Goal: Task Accomplishment & Management: Complete application form

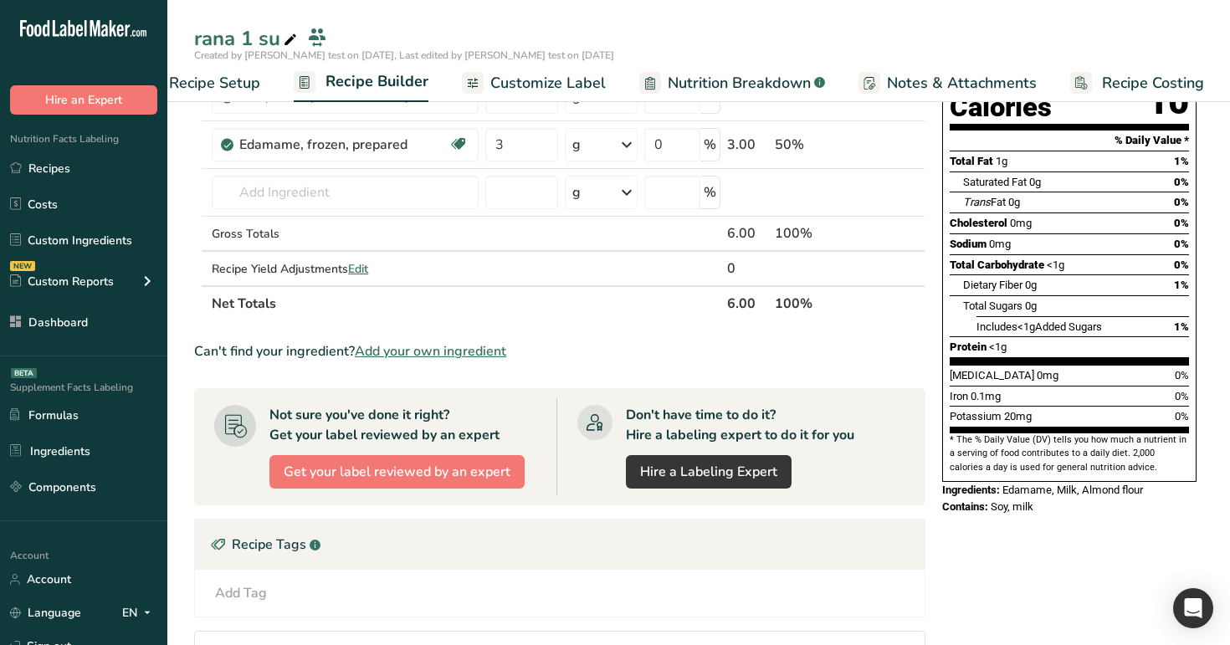
scroll to position [214, 0]
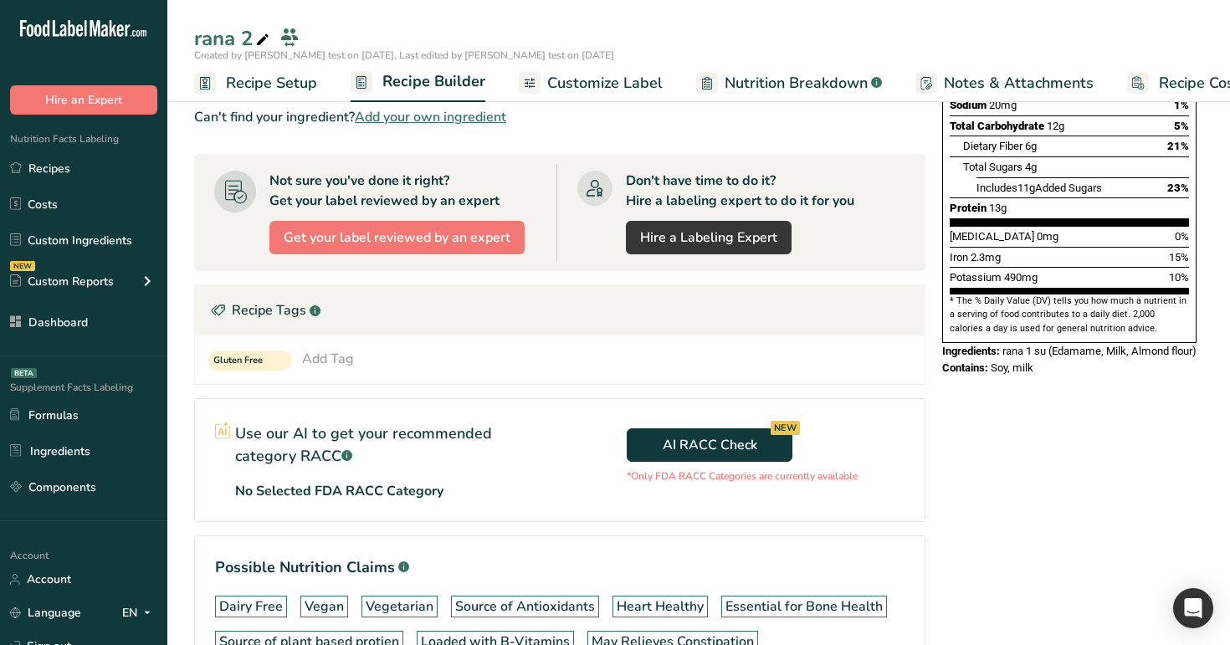
scroll to position [92, 0]
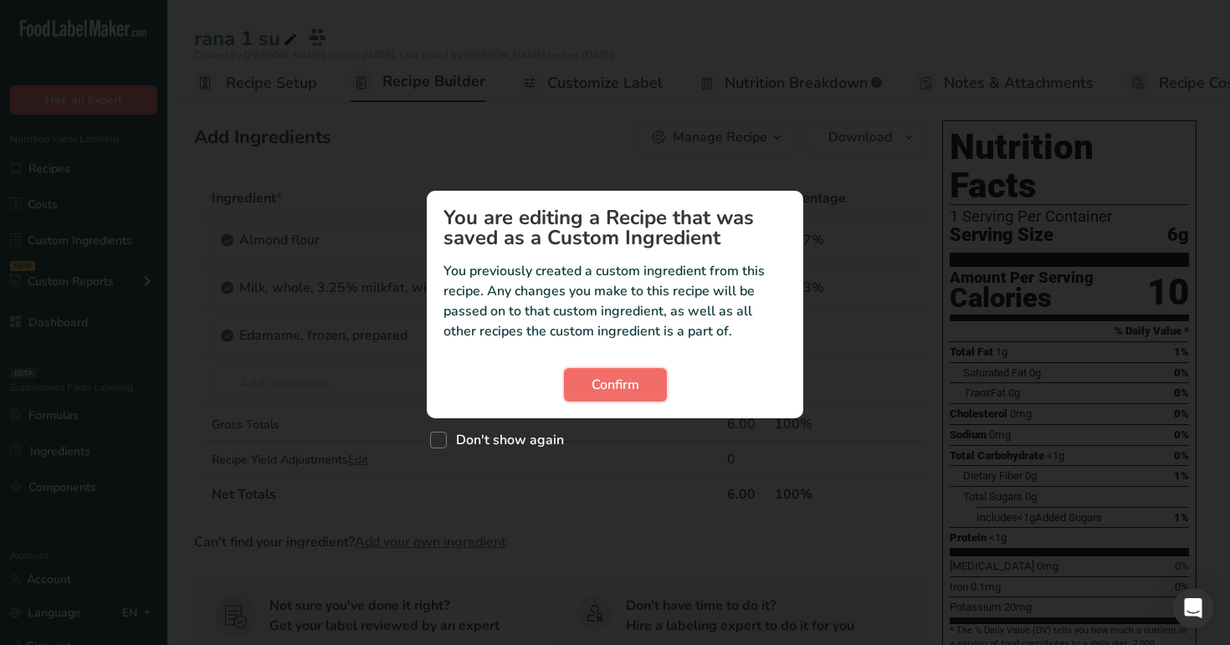
click at [618, 388] on span "Confirm" at bounding box center [615, 385] width 48 height 20
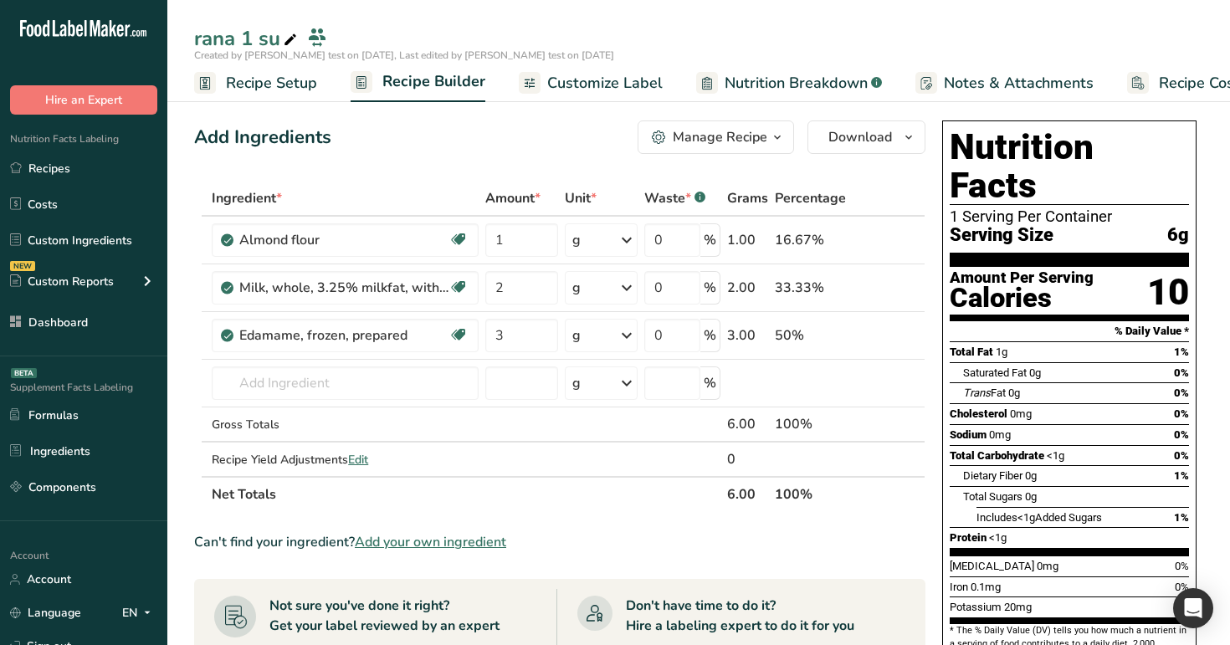
click at [586, 82] on span "Customize Label" at bounding box center [604, 83] width 115 height 23
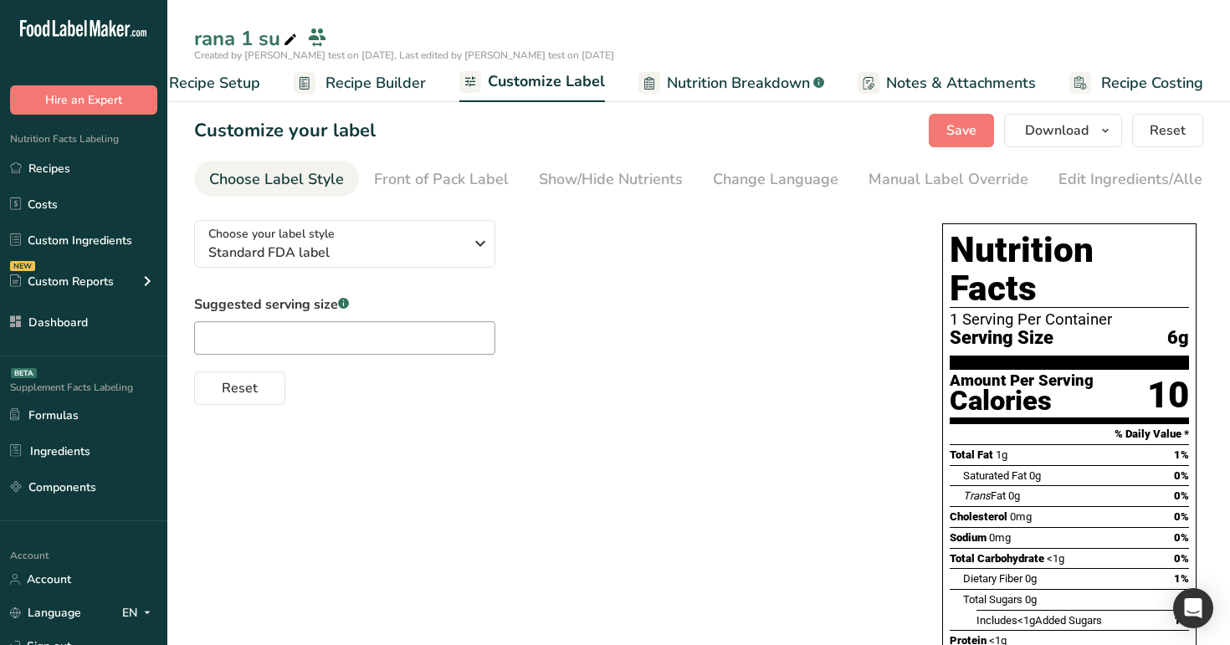
scroll to position [13, 0]
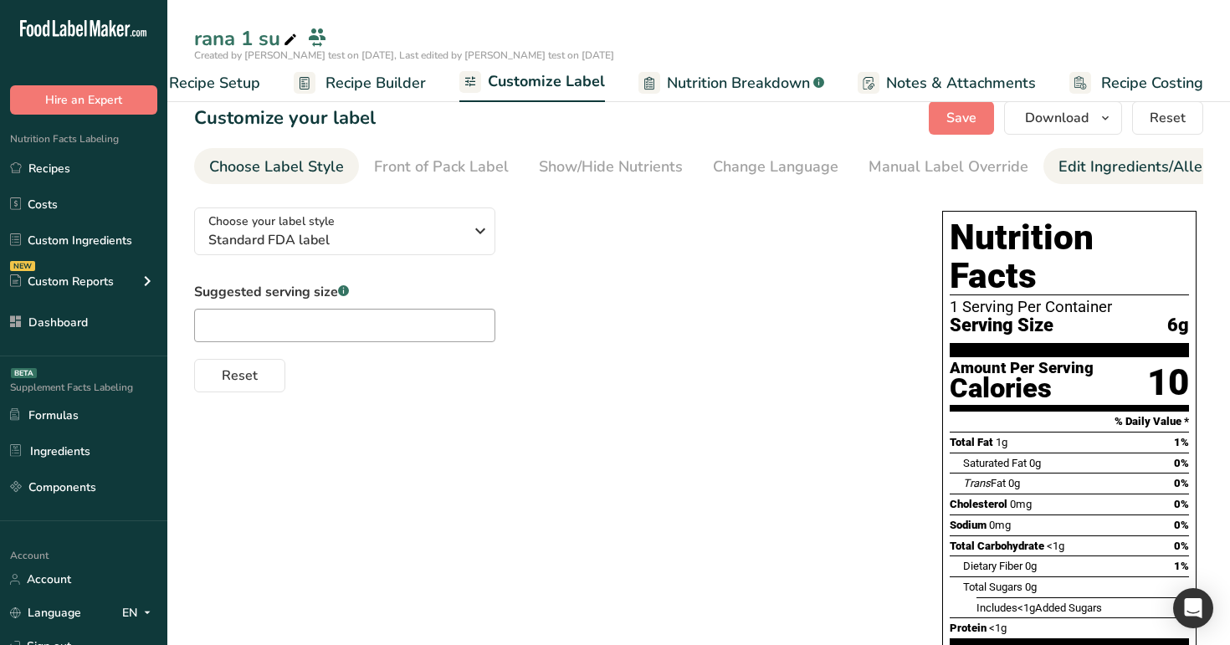
click at [1058, 156] on div "Edit Ingredients/Allergens List" at bounding box center [1164, 167] width 212 height 23
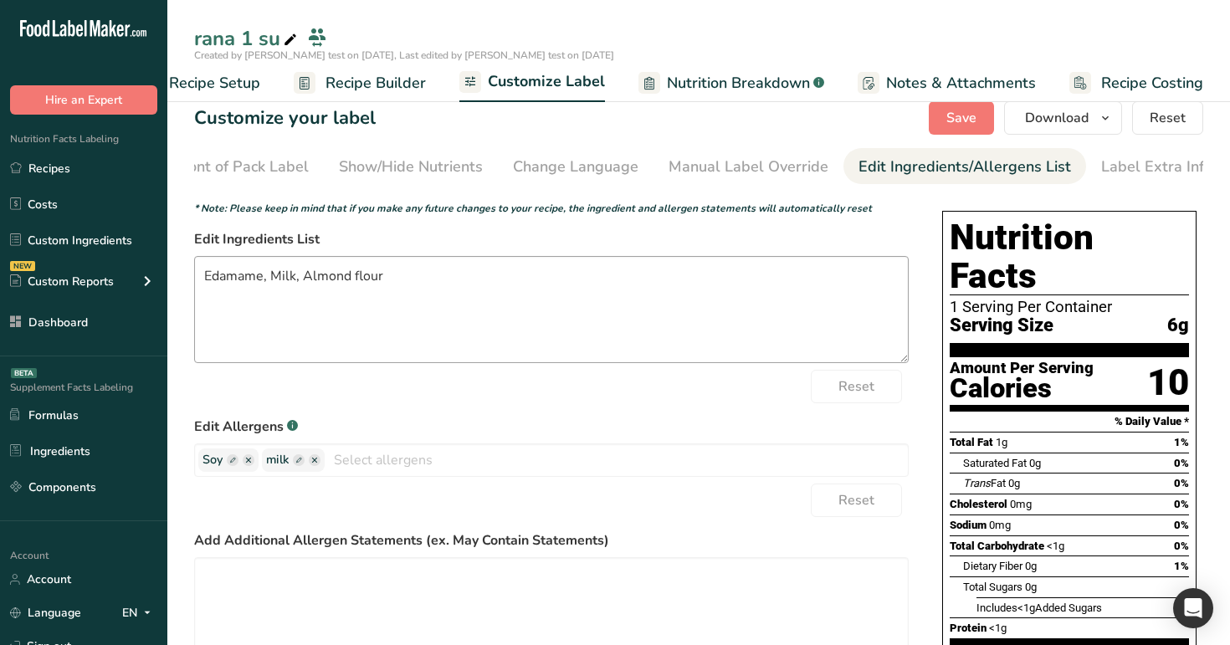
scroll to position [0, 207]
click at [315, 460] on ellipse "button" at bounding box center [315, 460] width 12 height 12
click at [964, 110] on span "Save" at bounding box center [961, 118] width 30 height 20
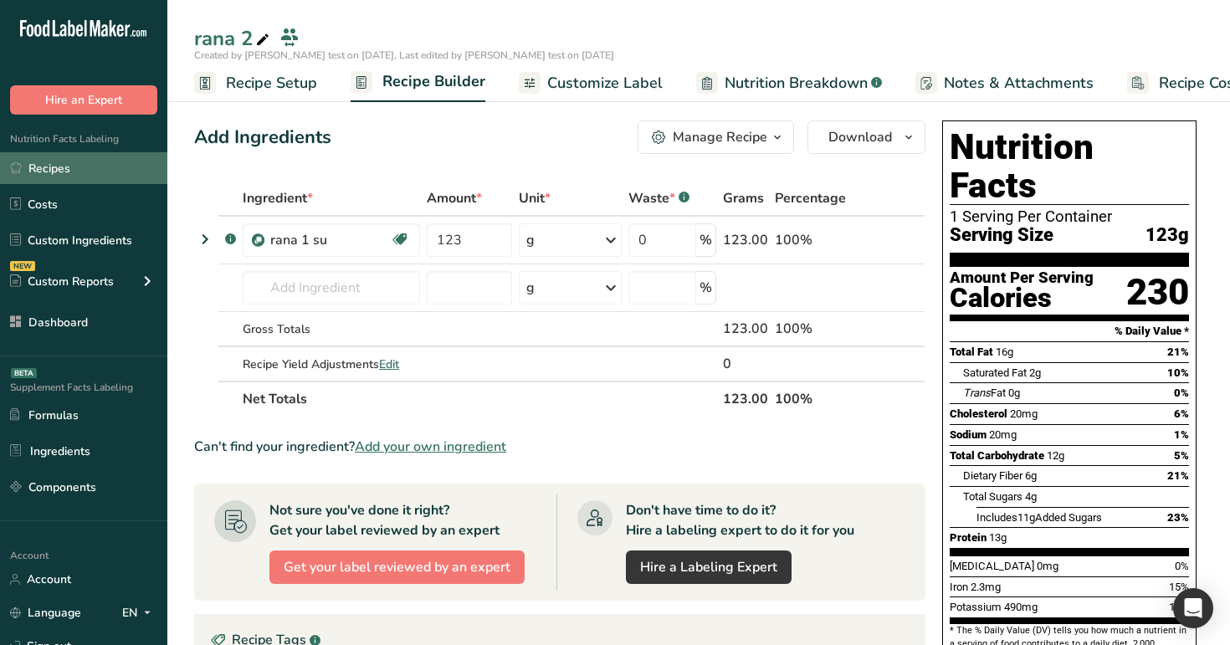
click at [105, 162] on link "Recipes" at bounding box center [83, 168] width 167 height 32
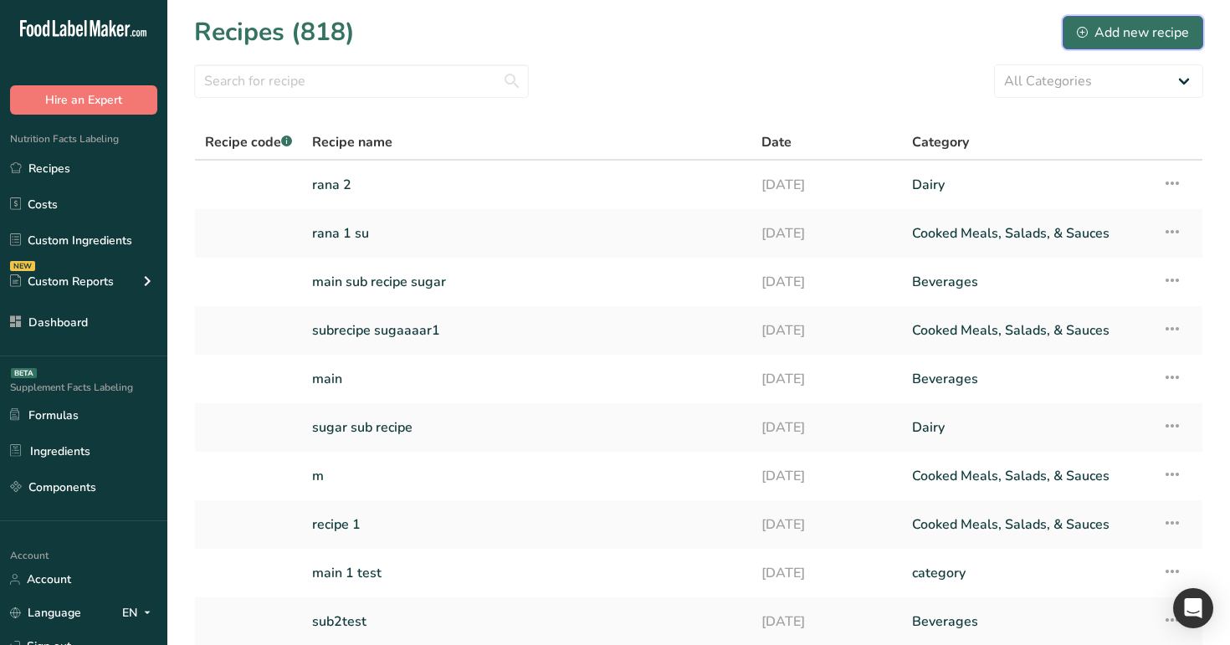
click at [1132, 23] on div "Add new recipe" at bounding box center [1133, 33] width 112 height 20
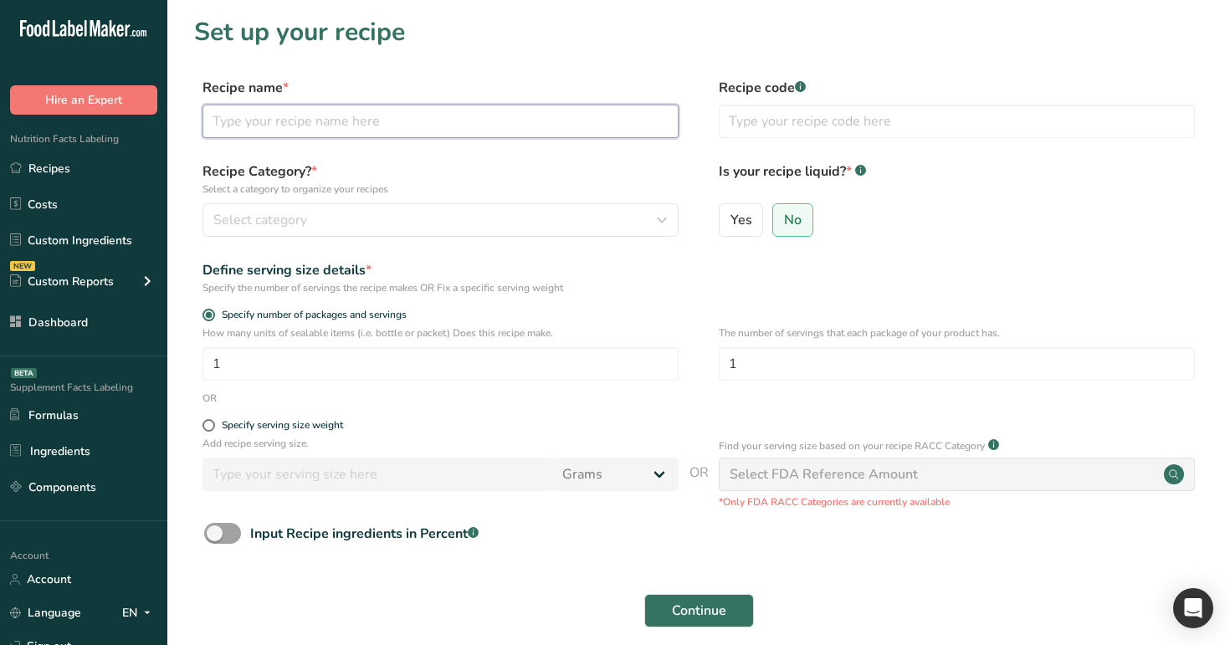
click at [398, 130] on input "text" at bounding box center [440, 121] width 476 height 33
type input "rana 3 sub"
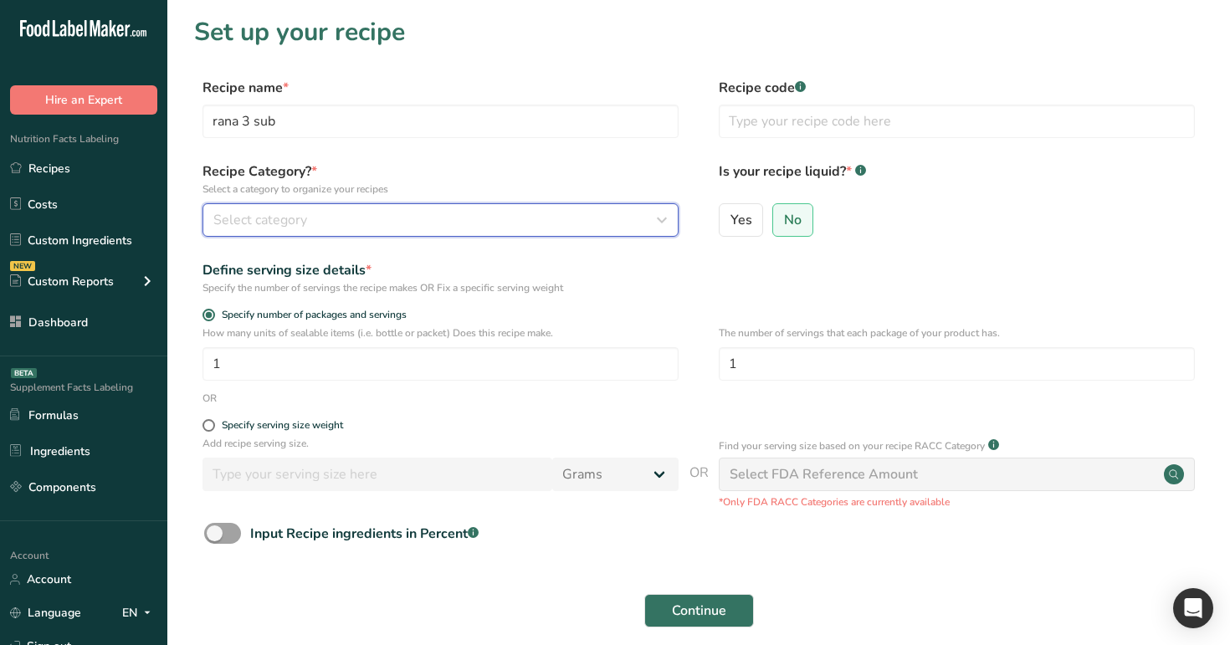
click at [425, 211] on div "Select category" at bounding box center [435, 220] width 444 height 20
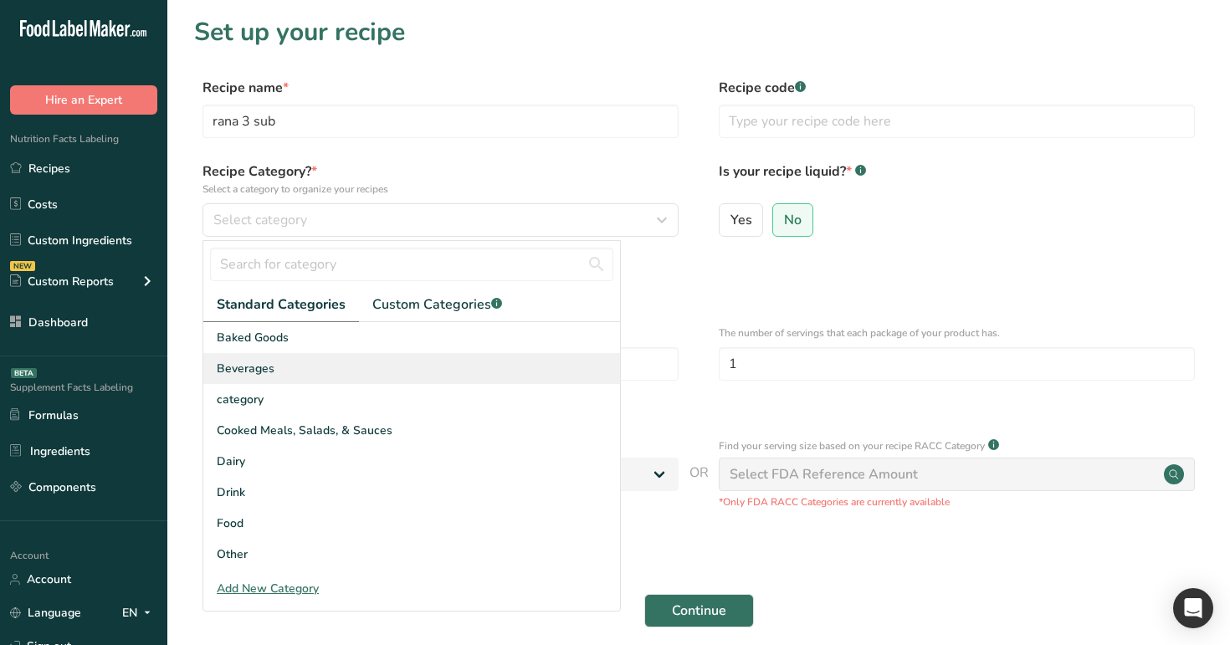
click at [408, 367] on div "Beverages" at bounding box center [411, 368] width 417 height 31
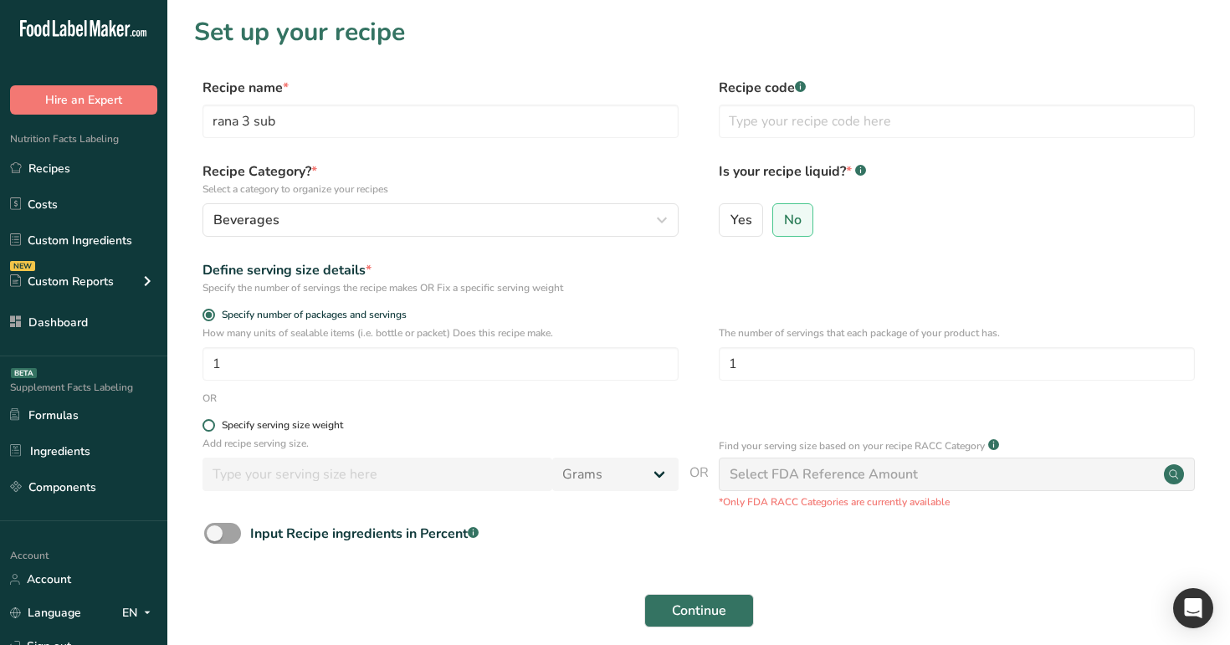
click at [279, 421] on div "Specify serving size weight" at bounding box center [282, 425] width 121 height 13
click at [213, 421] on input "Specify serving size weight" at bounding box center [207, 425] width 11 height 11
radio input "true"
radio input "false"
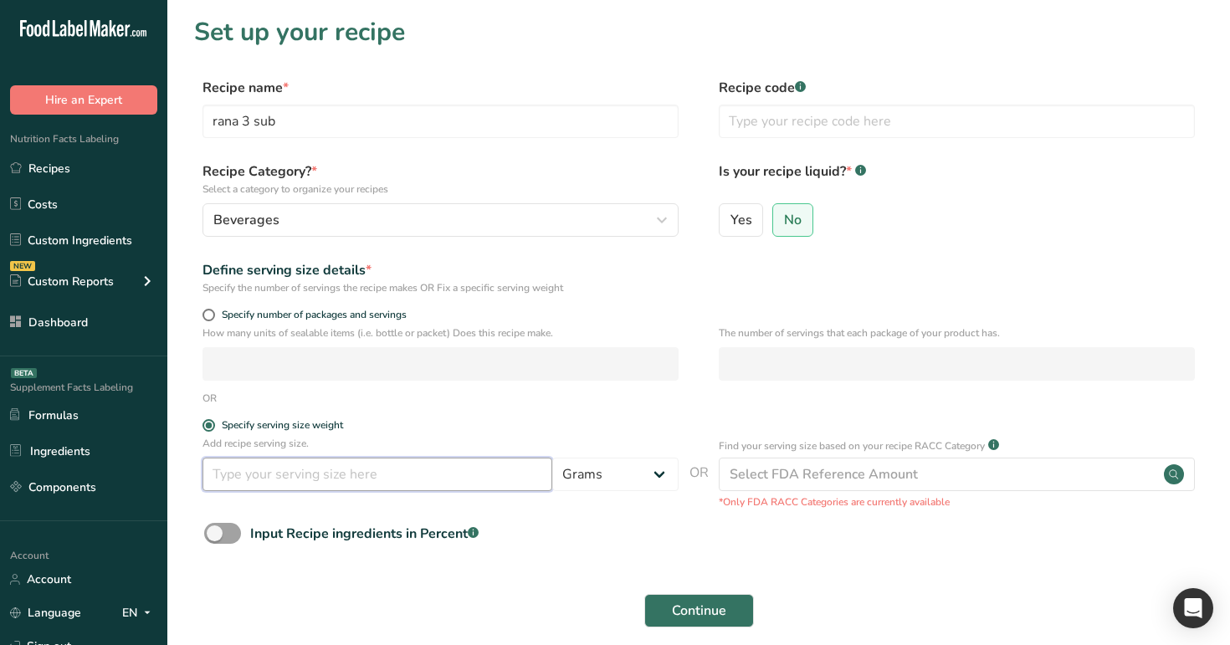
click at [300, 471] on input "number" at bounding box center [377, 474] width 350 height 33
type input "100"
click at [689, 603] on span "Continue" at bounding box center [699, 611] width 54 height 20
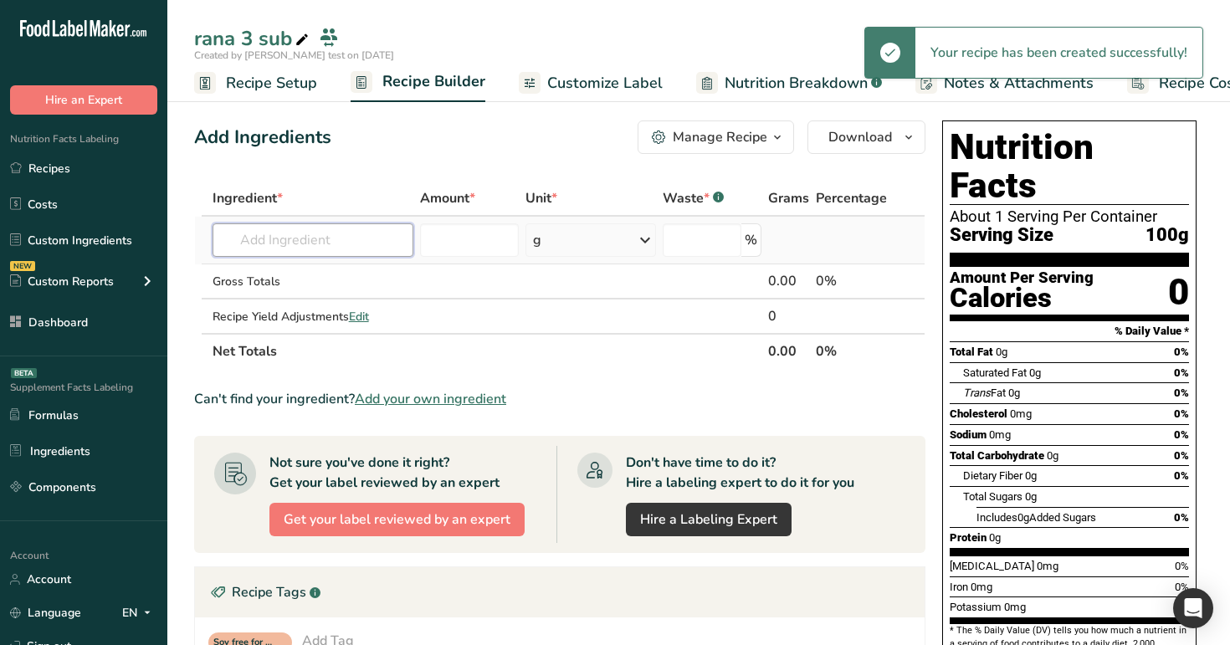
click at [308, 232] on input "text" at bounding box center [313, 239] width 202 height 33
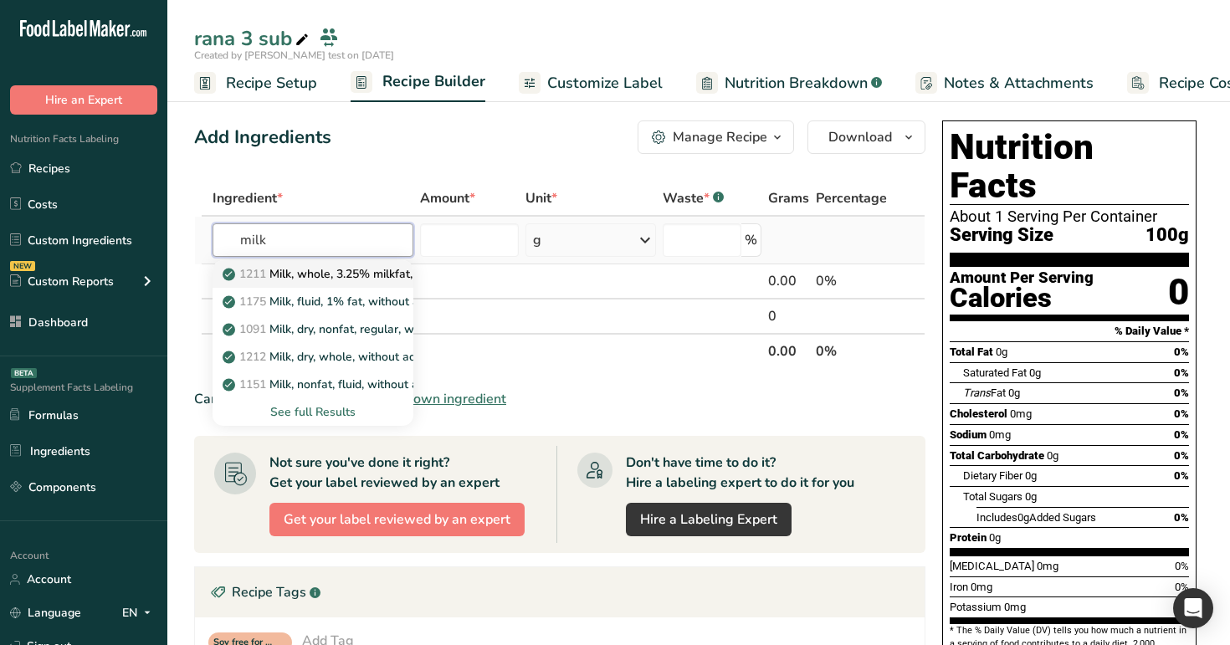
type input "milk"
click at [308, 268] on p "1211 Milk, whole, 3.25% milkfat, without added vitamin A and [MEDICAL_DATA]" at bounding box center [449, 274] width 446 height 18
type input "Milk, whole, 3.25% milkfat, without added vitamin A and [MEDICAL_DATA]"
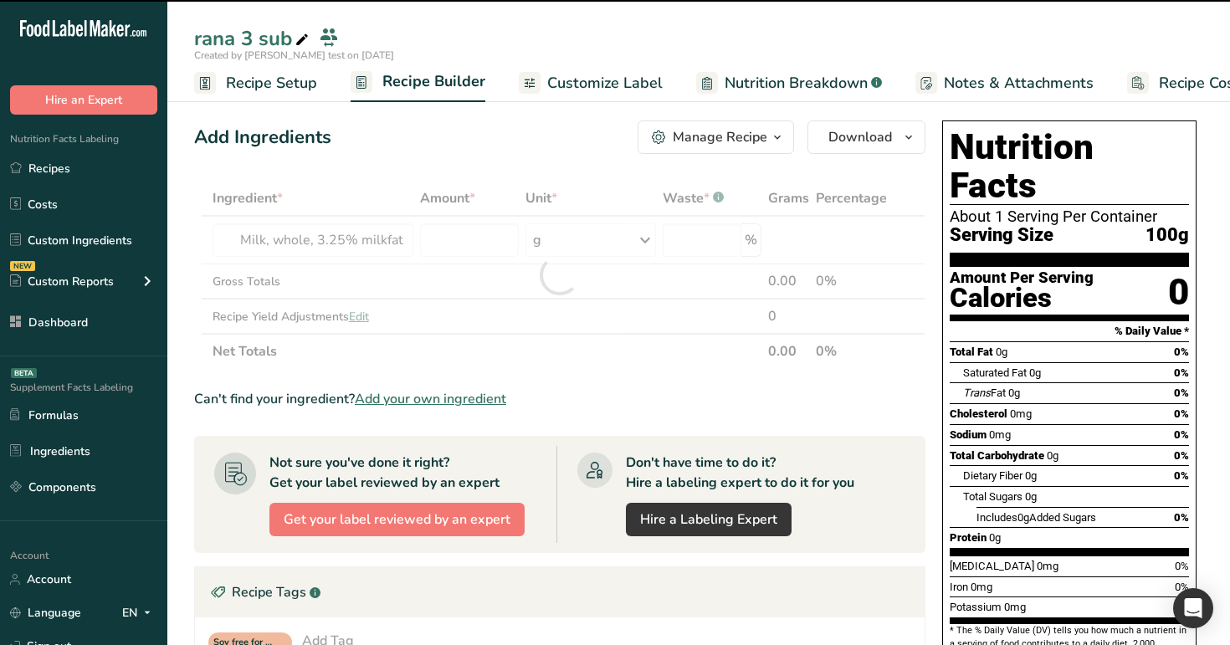
type input "0"
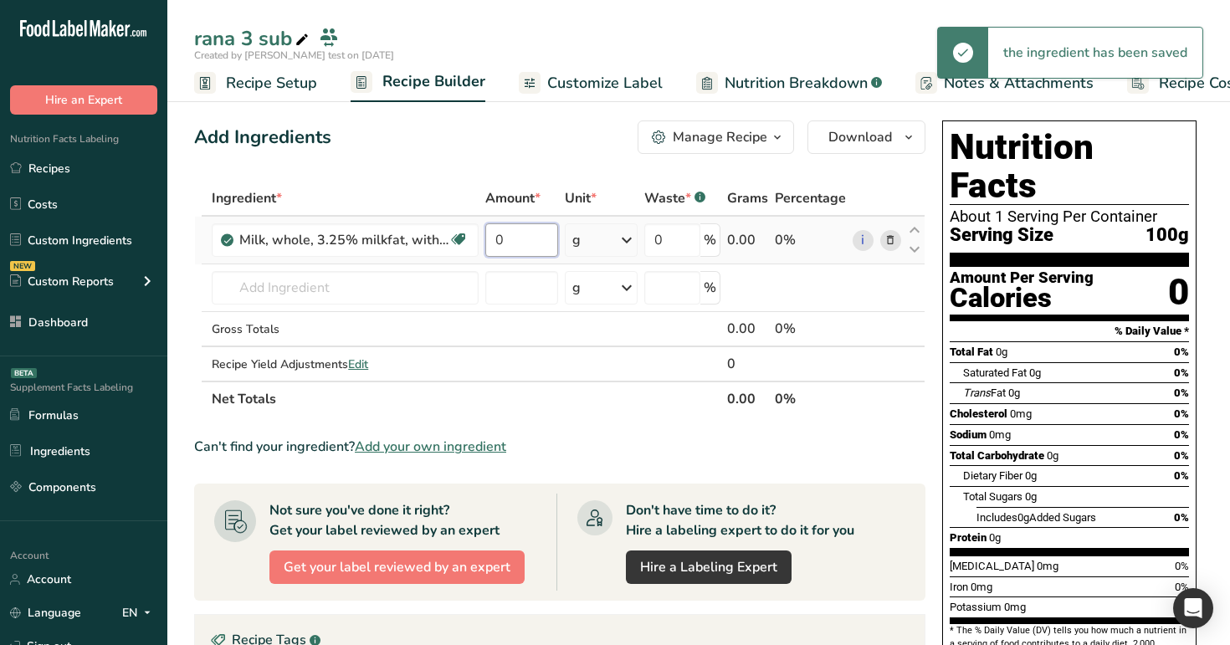
click at [517, 239] on input "0" at bounding box center [521, 239] width 72 height 33
type input "66"
click at [588, 181] on div "Ingredient * Amount * Unit * Waste * .a-a{fill:#347362;}.b-a{fill:#fff;} Grams …" at bounding box center [559, 299] width 731 height 236
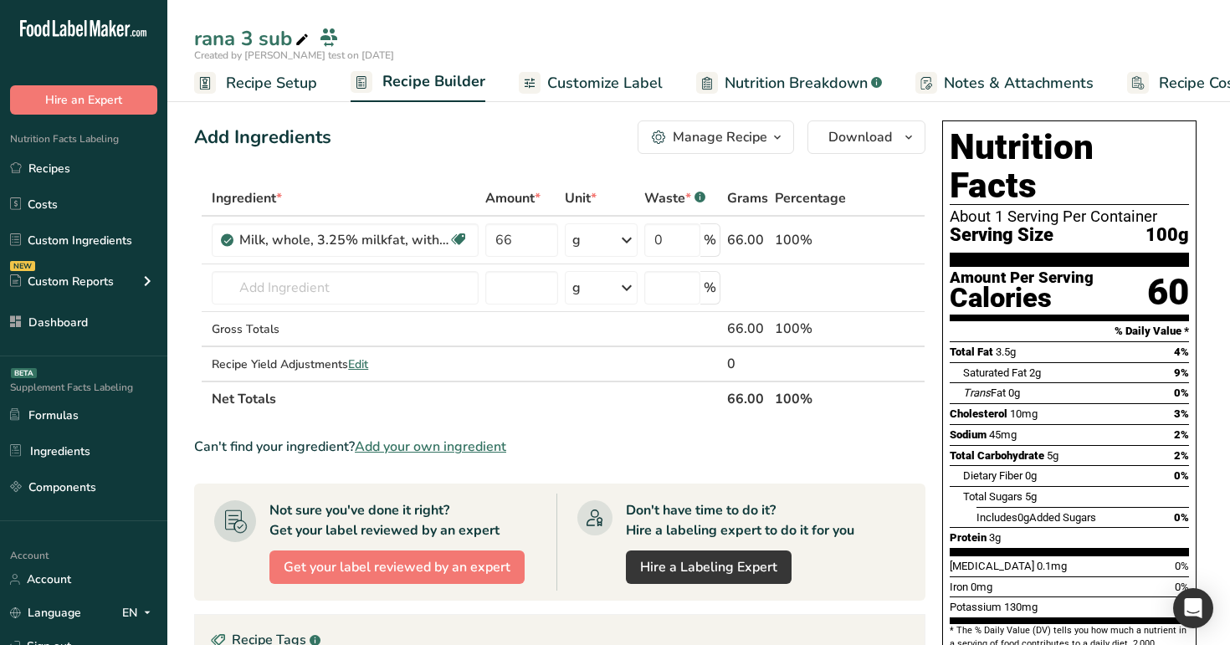
click at [703, 136] on div "Manage Recipe" at bounding box center [720, 137] width 95 height 20
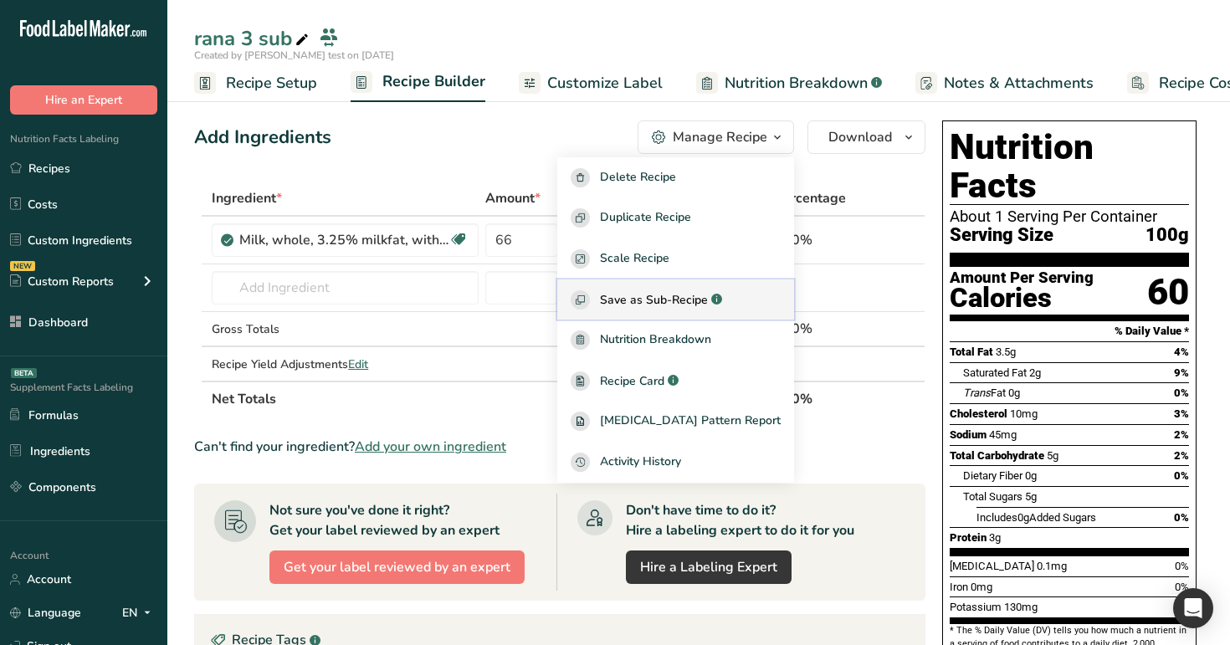
click at [692, 291] on span "Save as Sub-Recipe" at bounding box center [654, 300] width 108 height 18
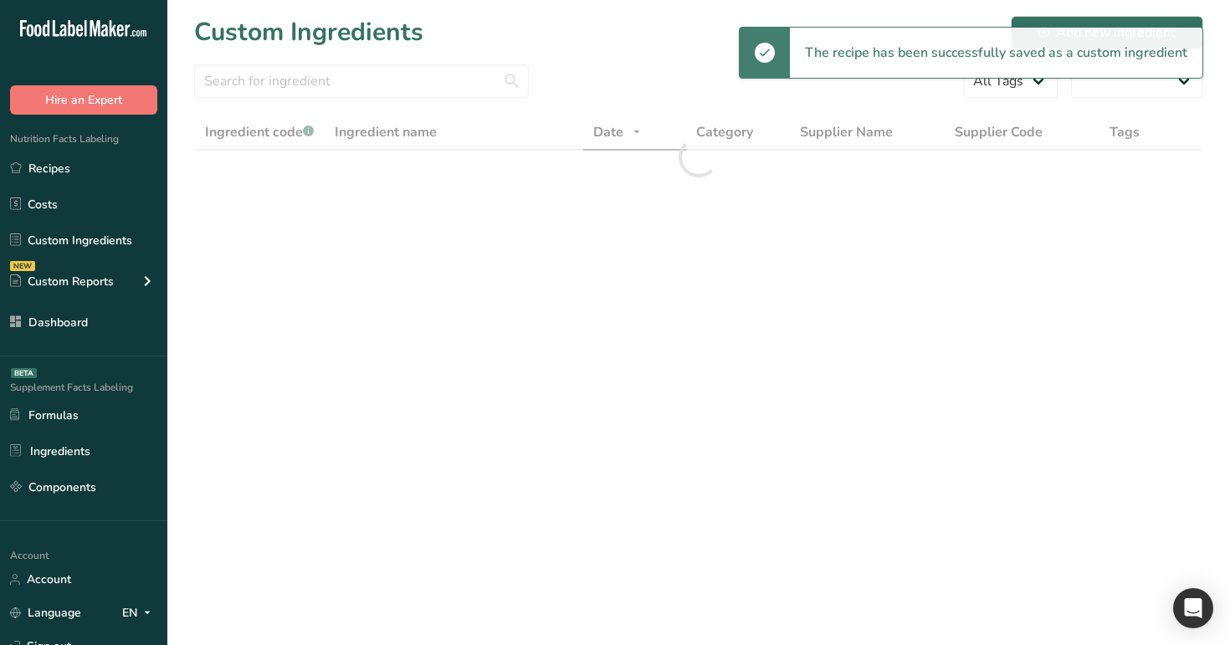
select select "30"
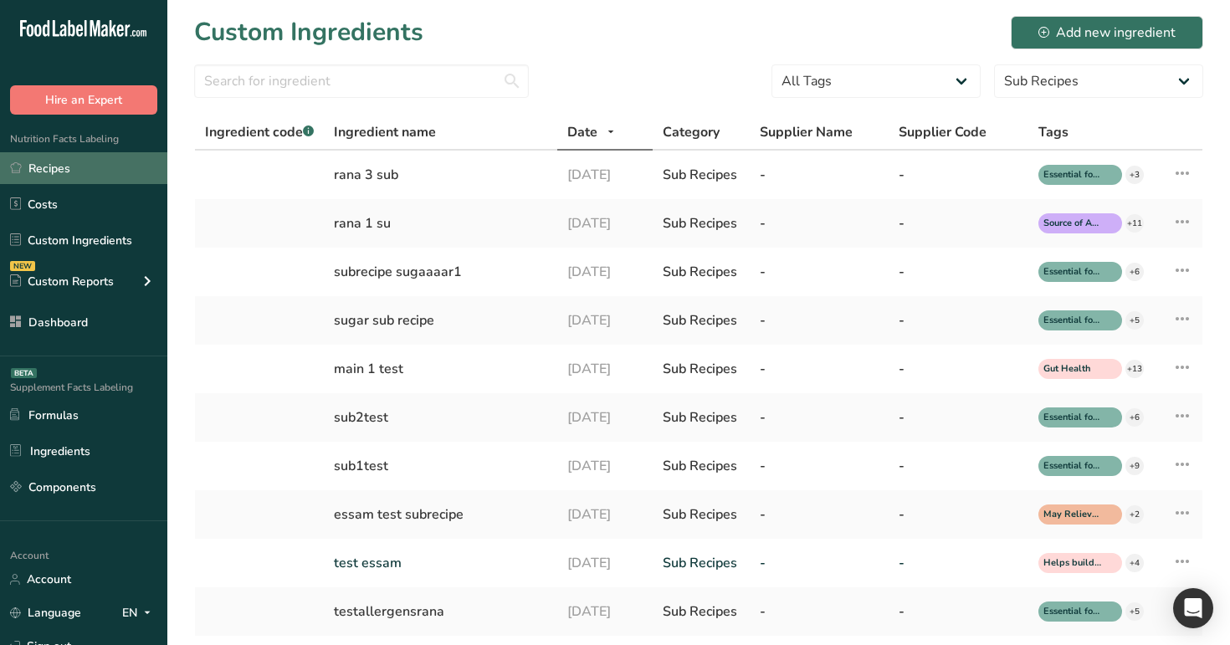
click at [79, 167] on link "Recipes" at bounding box center [83, 168] width 167 height 32
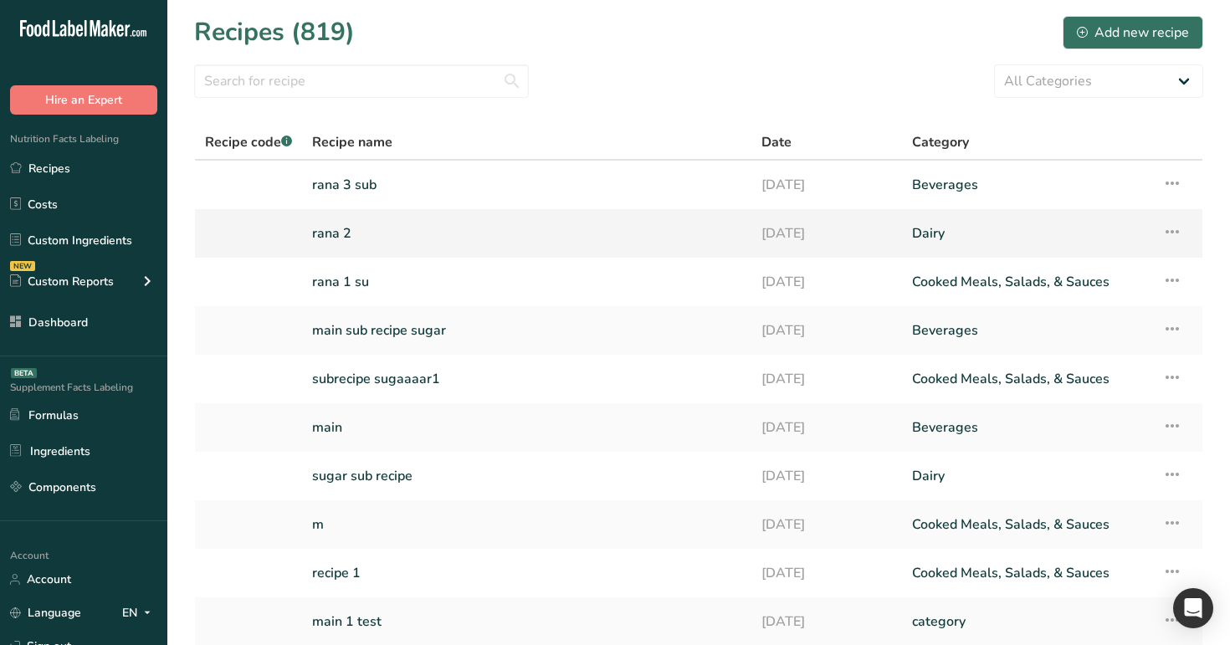
click at [413, 233] on link "rana 2" at bounding box center [526, 233] width 429 height 35
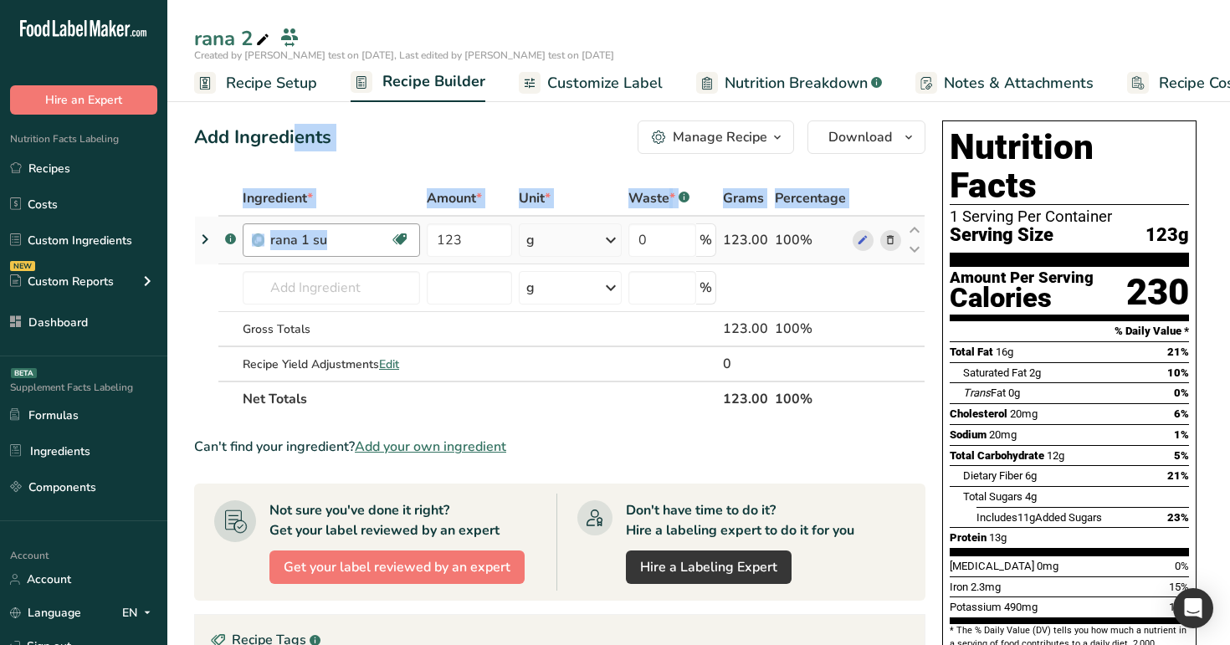
click at [420, 229] on div "Add Ingredients Manage Recipe Delete Recipe Duplicate Recipe Scale Recipe Save …" at bounding box center [698, 624] width 1009 height 1020
click at [420, 229] on div "rana 1 su Source of Antioxidants Heart Healthy Essential for Bone Health Source…" at bounding box center [331, 239] width 177 height 33
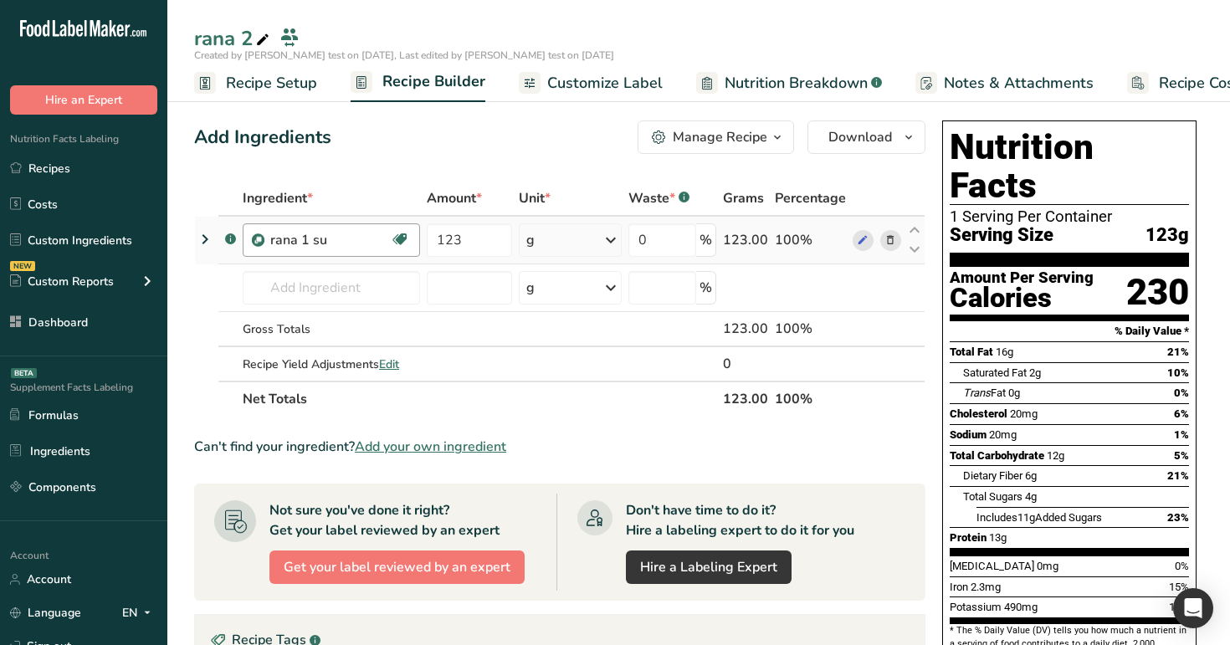
click at [420, 229] on div "rana 1 su Source of Antioxidants Heart Healthy Essential for Bone Health Source…" at bounding box center [331, 239] width 177 height 33
click at [420, 228] on div "rana 1 su Source of Antioxidants Heart Healthy Essential for Bone Health Source…" at bounding box center [331, 239] width 177 height 33
click at [303, 287] on input "text" at bounding box center [331, 287] width 177 height 33
click at [322, 326] on p "rana 3 sub" at bounding box center [291, 322] width 70 height 18
type input "rana 3 sub"
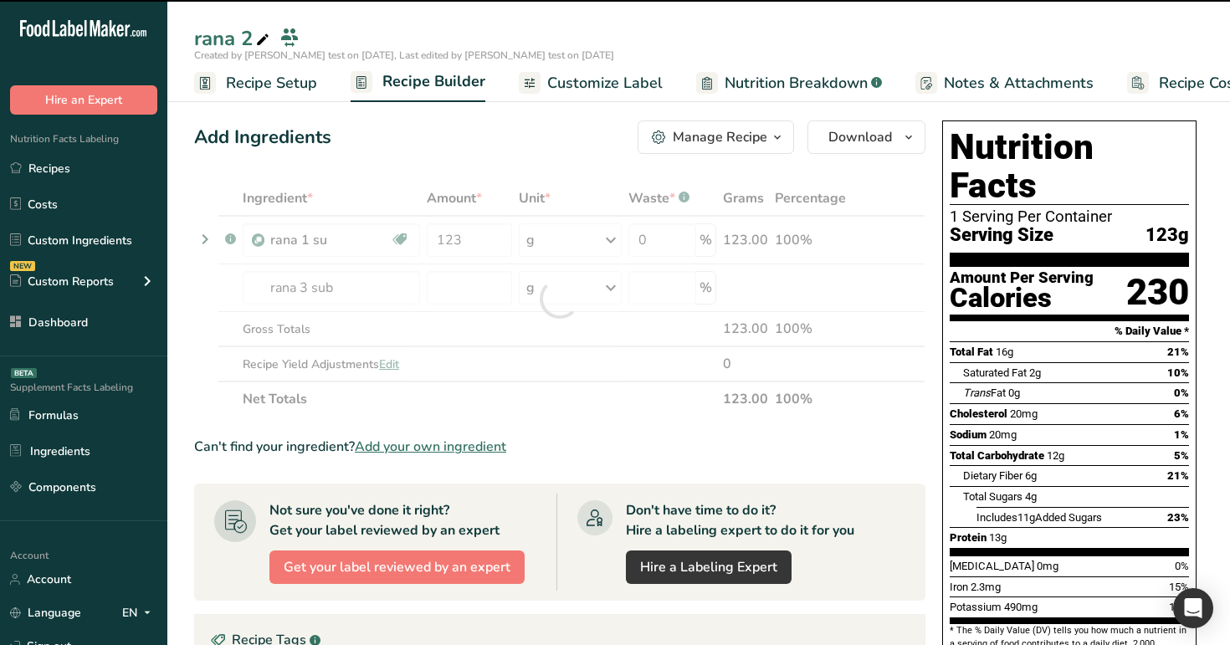
type input "0"
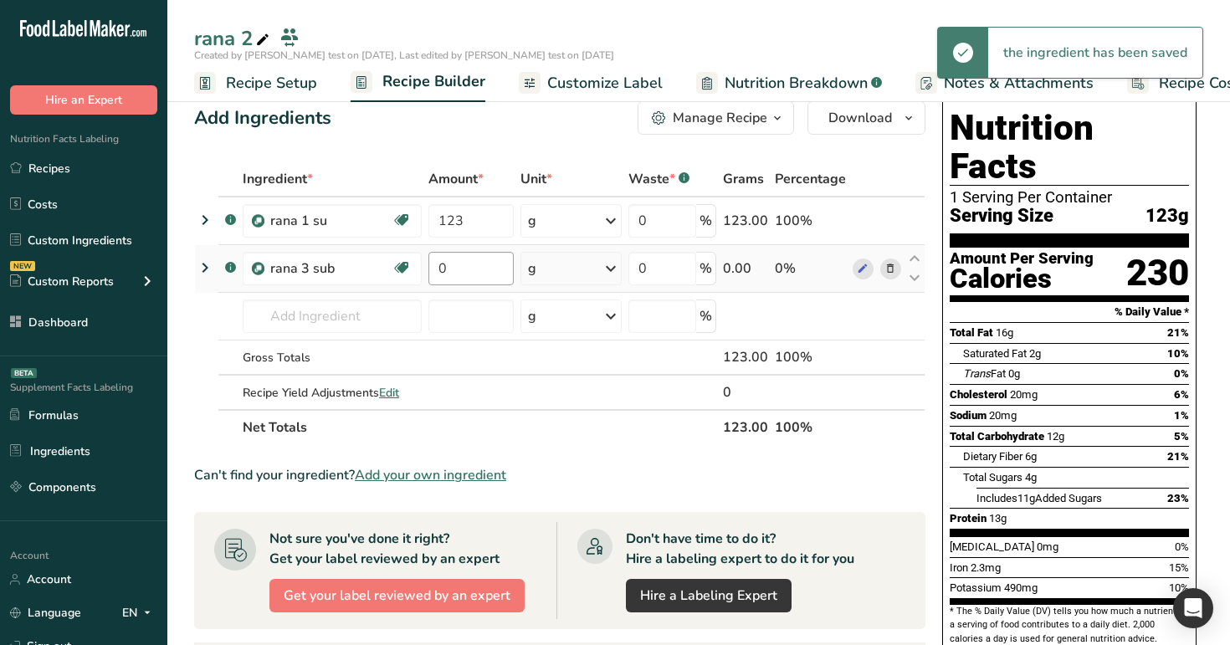
scroll to position [5, 0]
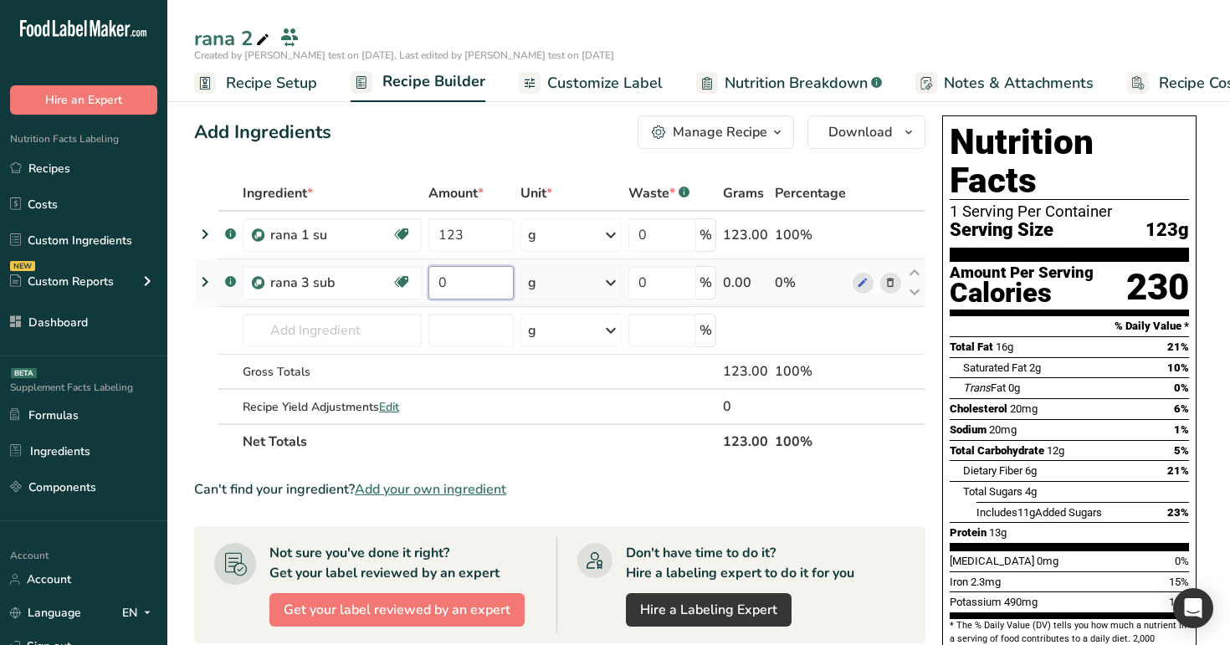
click at [467, 280] on input "0" at bounding box center [470, 282] width 85 height 33
type input "23"
click at [566, 126] on div "Add Ingredients Manage Recipe Delete Recipe Duplicate Recipe Scale Recipe Save …" at bounding box center [559, 131] width 731 height 33
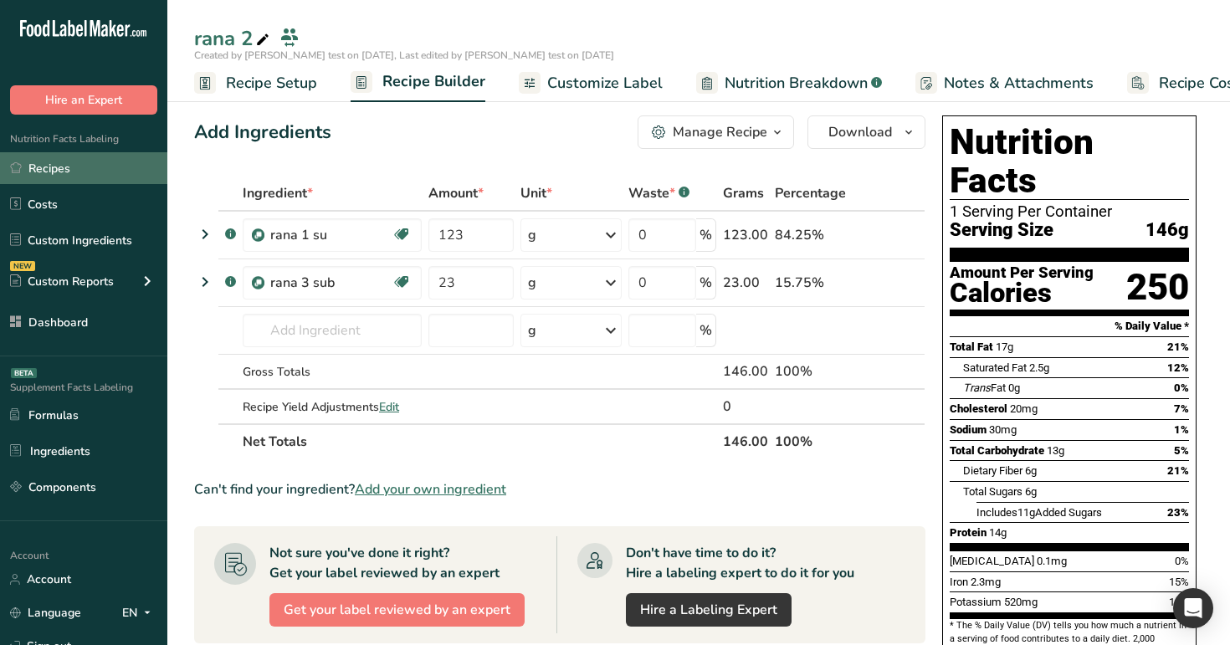
click at [58, 168] on link "Recipes" at bounding box center [83, 168] width 167 height 32
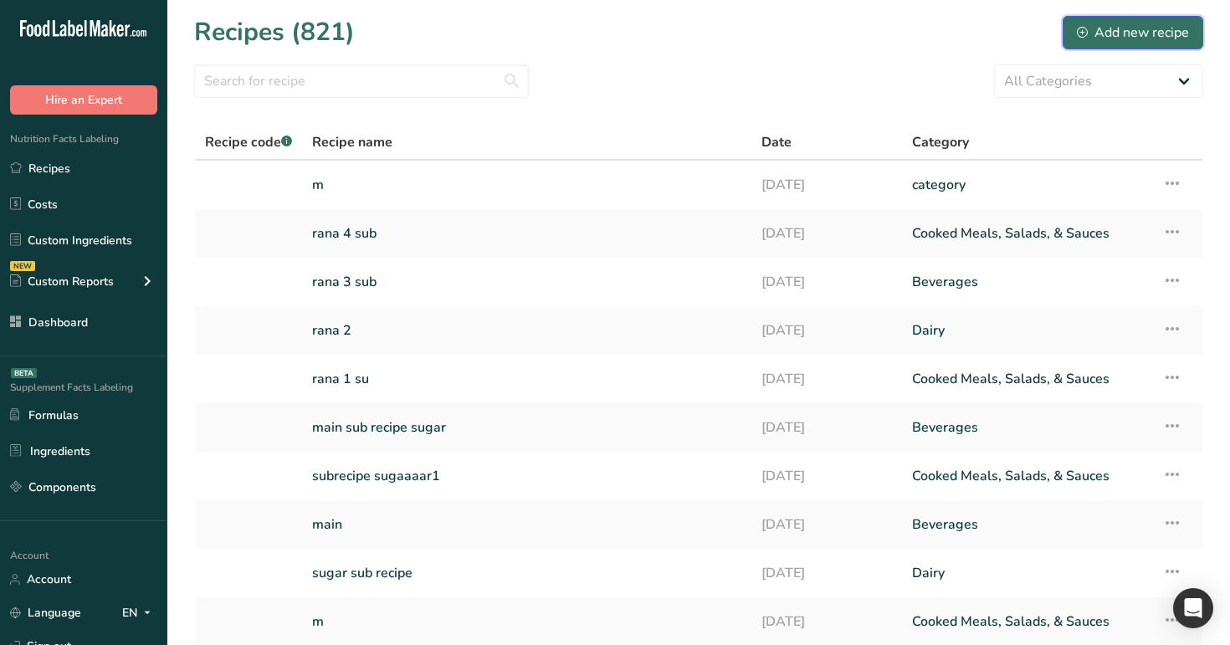
click at [1169, 33] on div "Add new recipe" at bounding box center [1133, 33] width 112 height 20
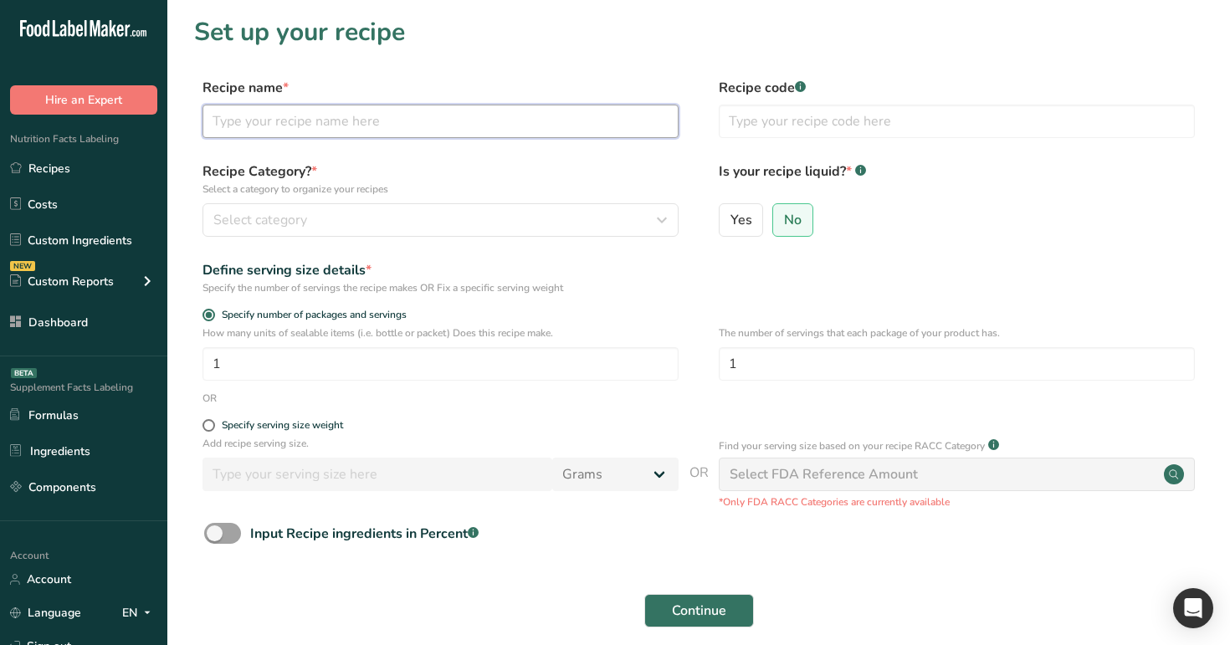
click at [551, 130] on input "text" at bounding box center [440, 121] width 476 height 33
type input "new"
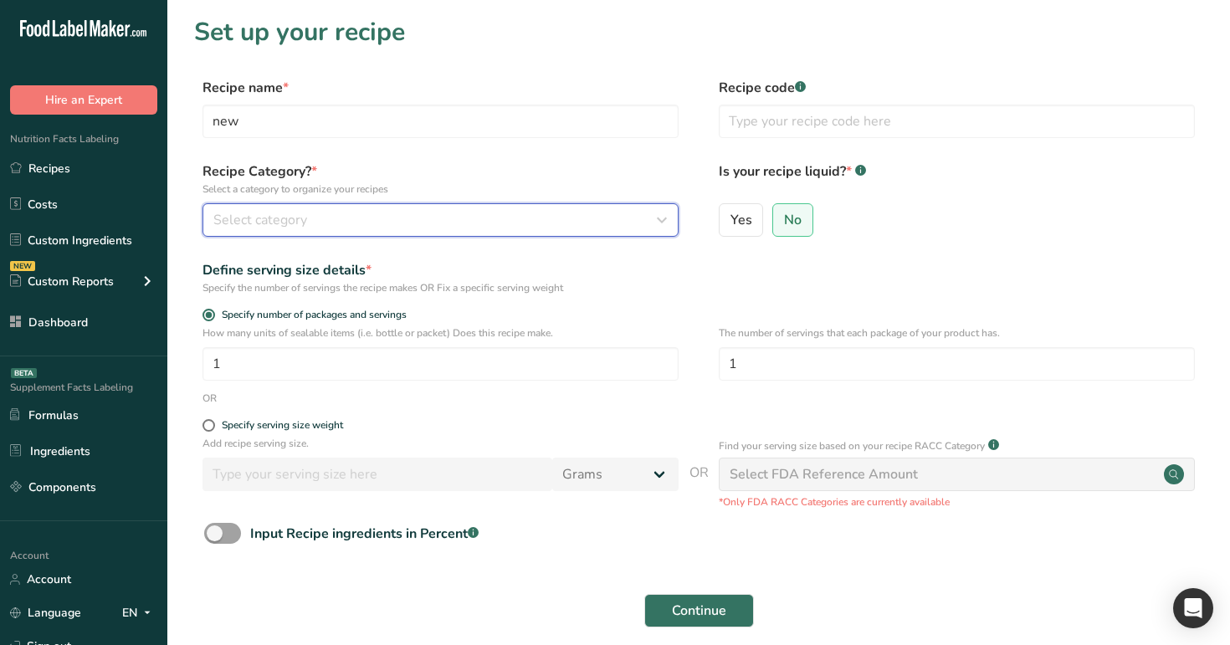
click at [515, 209] on button "Select category" at bounding box center [440, 219] width 476 height 33
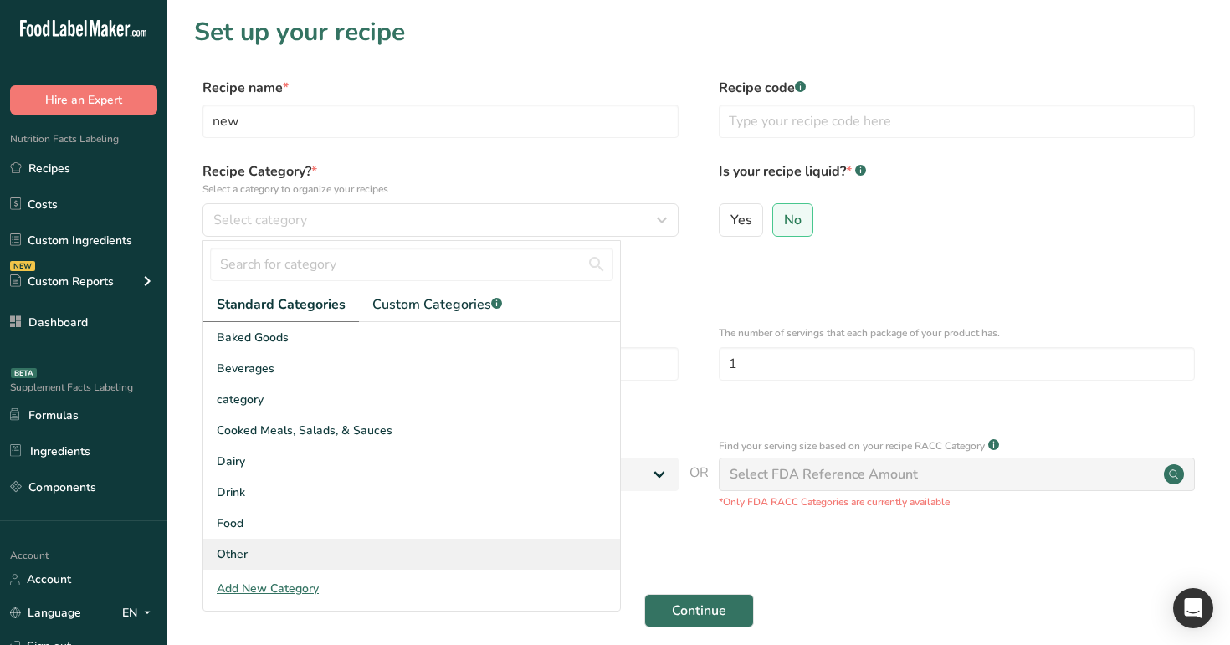
click at [486, 564] on div "Other" at bounding box center [411, 554] width 417 height 31
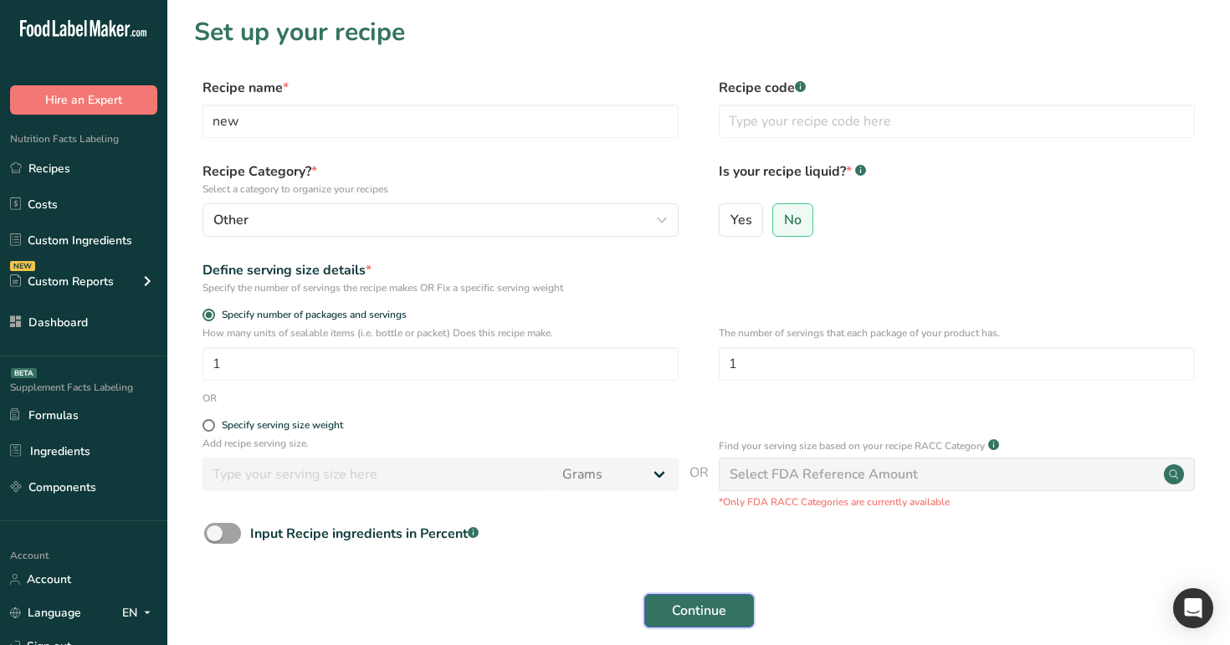
click at [693, 608] on span "Continue" at bounding box center [699, 611] width 54 height 20
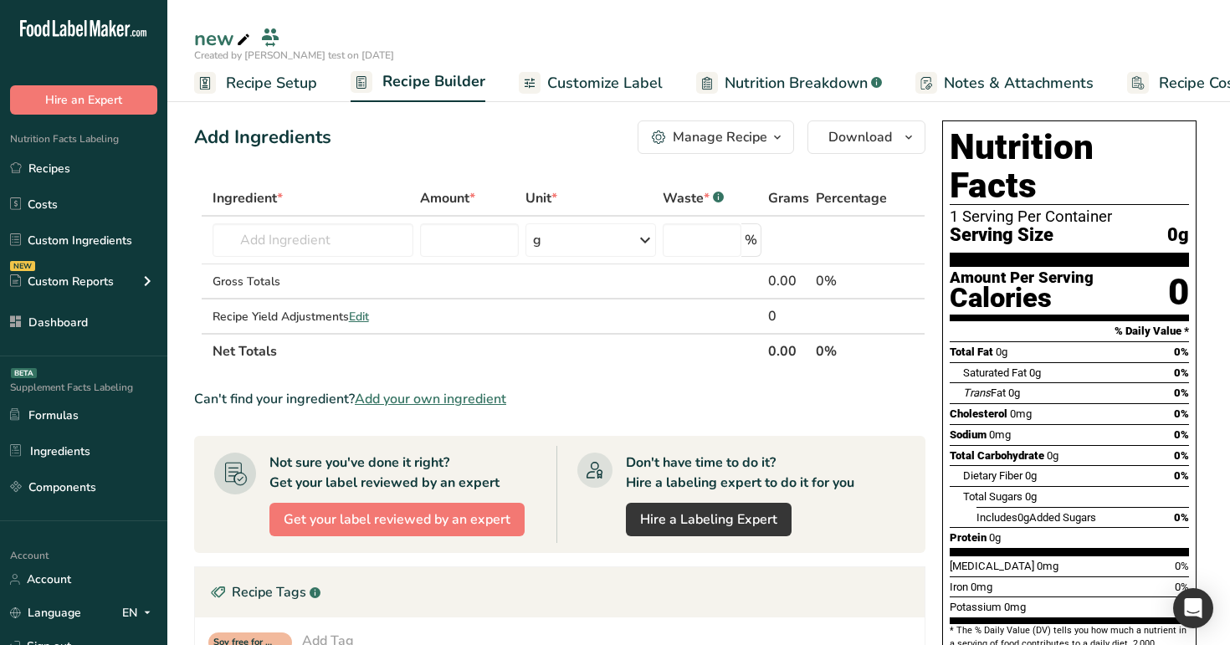
click at [607, 80] on span "Customize Label" at bounding box center [604, 83] width 115 height 23
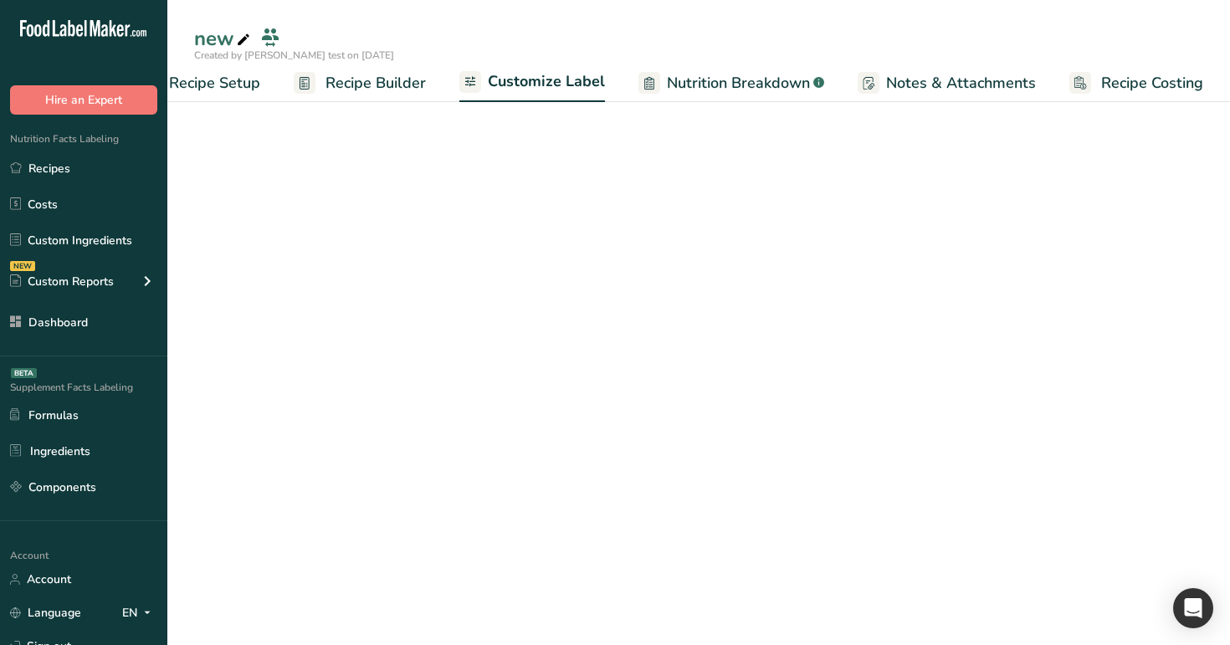
scroll to position [0, 57]
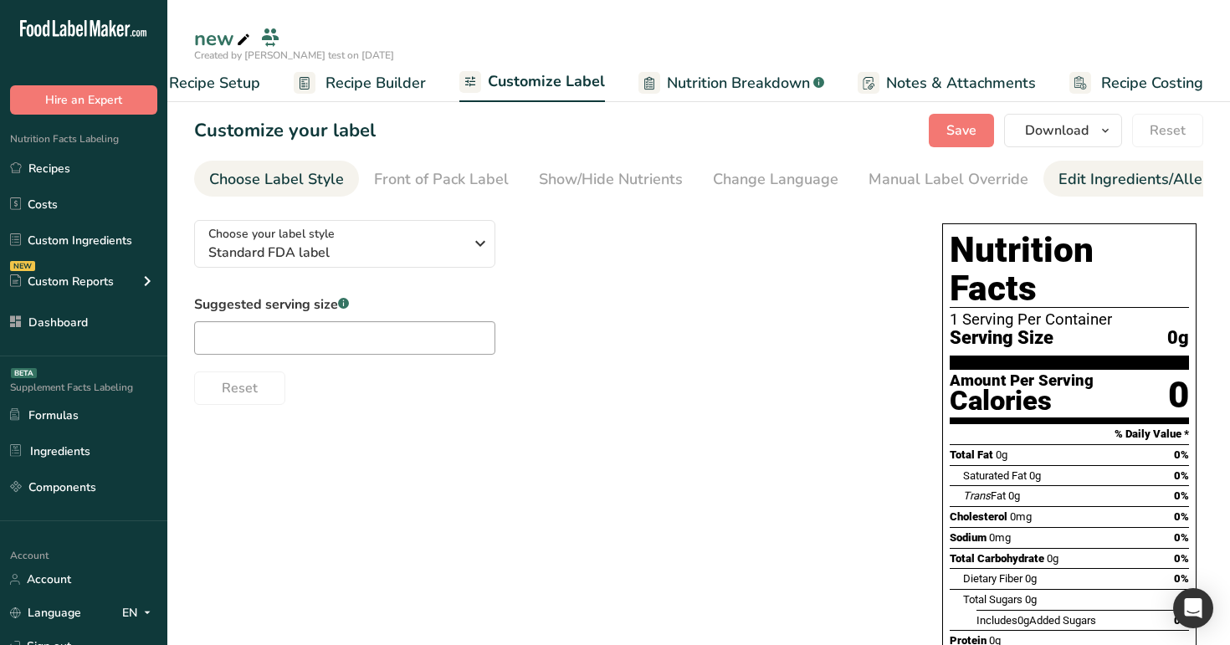
click at [1142, 171] on div "Edit Ingredients/Allergens List" at bounding box center [1164, 179] width 212 height 23
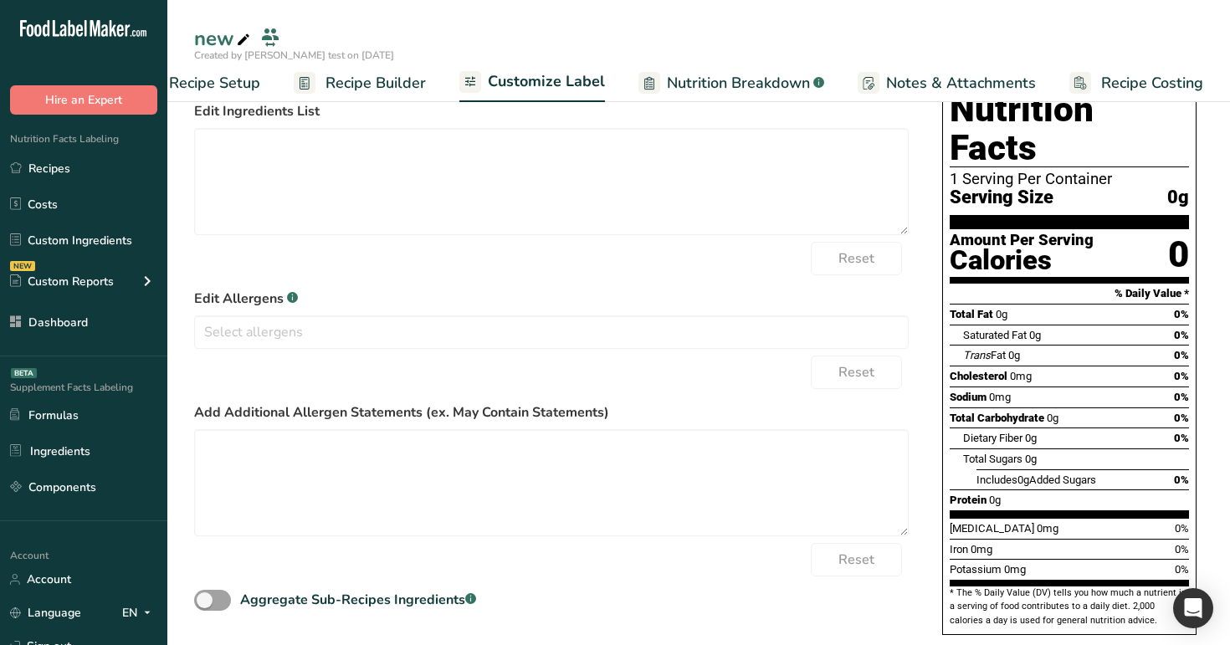
scroll to position [0, 0]
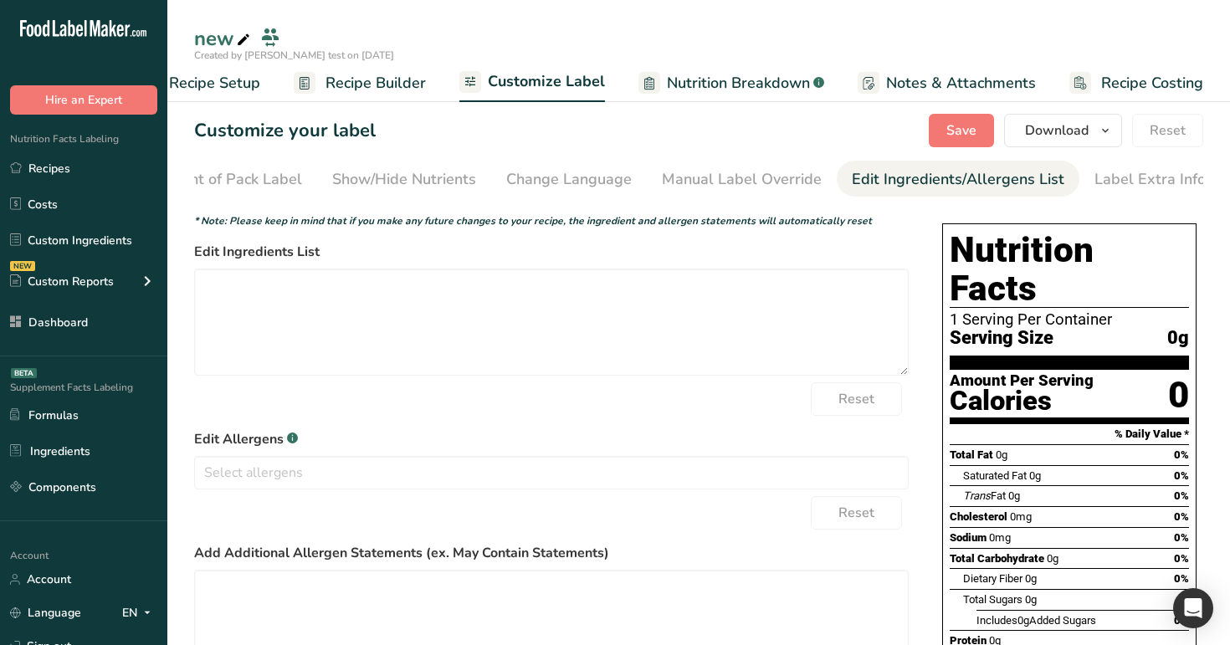
click at [358, 91] on span "Recipe Builder" at bounding box center [375, 83] width 100 height 23
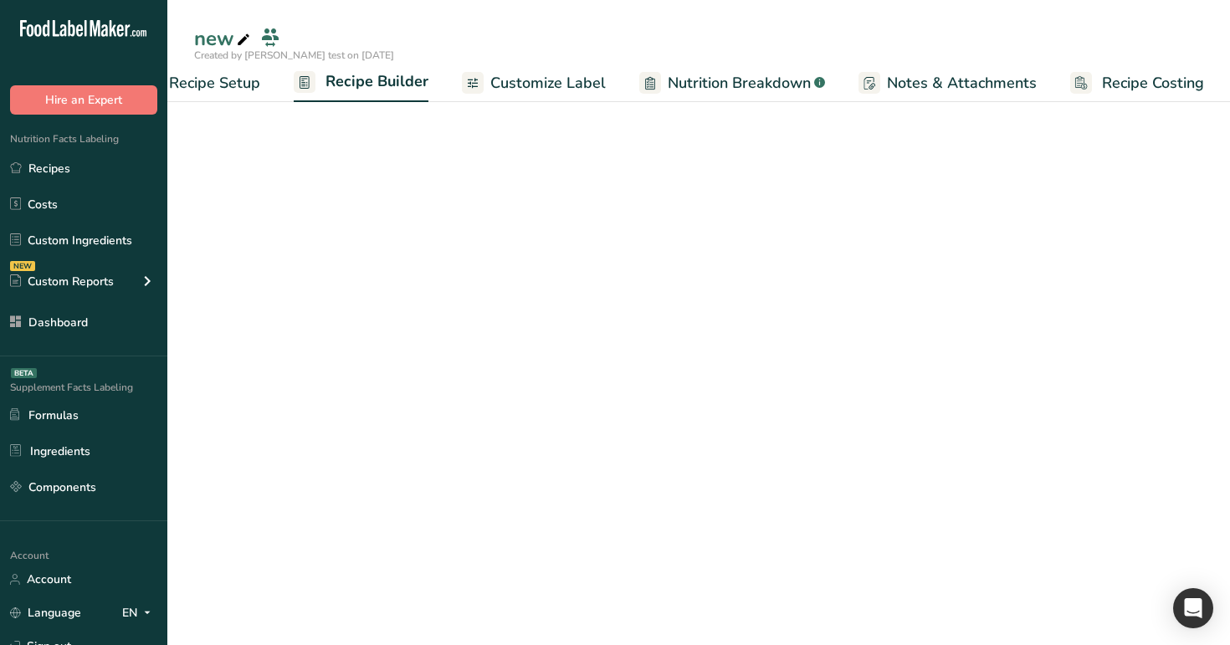
scroll to position [0, 57]
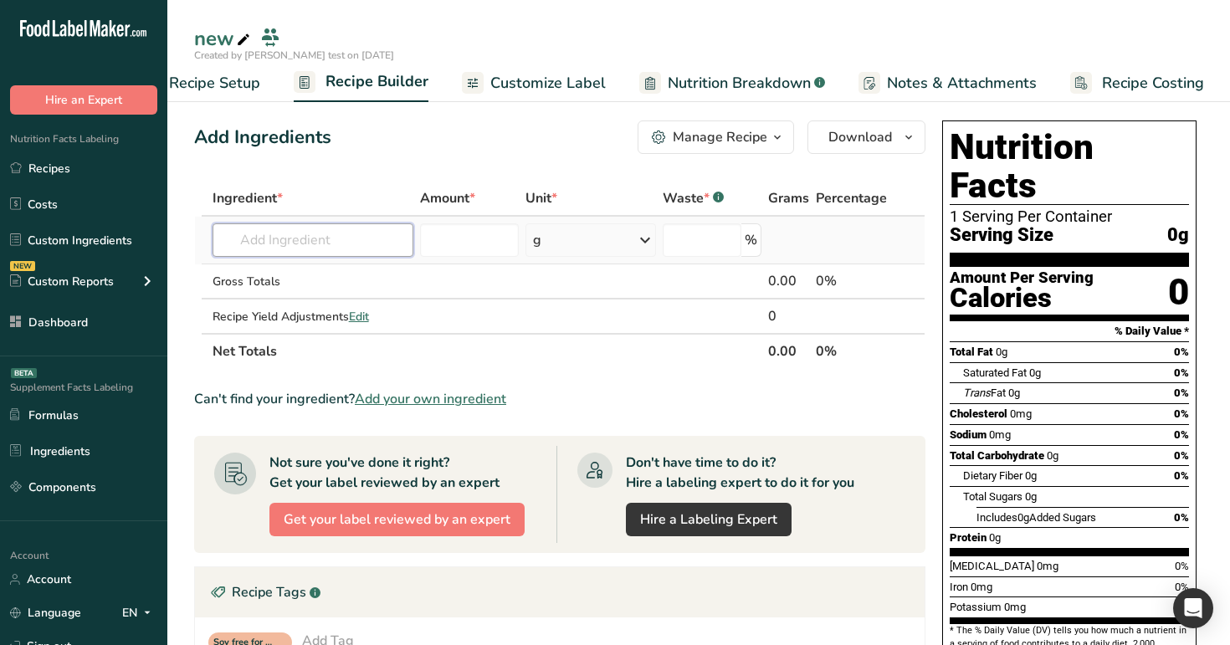
click at [345, 239] on input "text" at bounding box center [313, 239] width 202 height 33
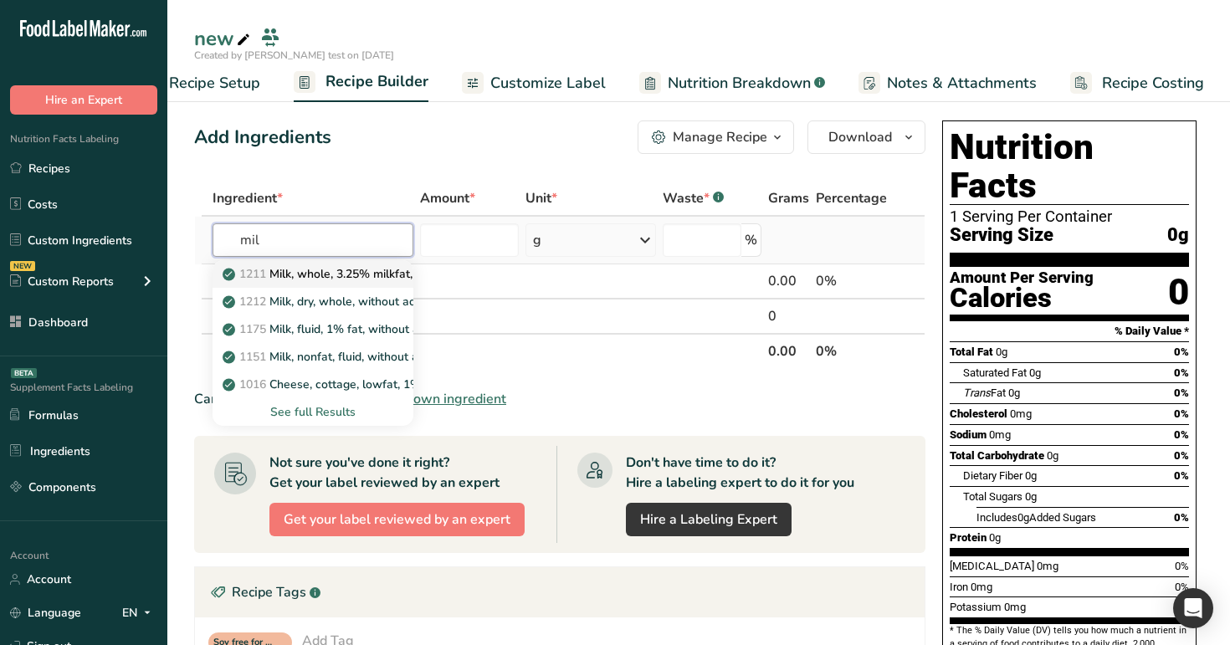
type input "mil"
click at [368, 274] on p "1211 Milk, whole, 3.25% milkfat, without added vitamin A and [MEDICAL_DATA]" at bounding box center [449, 274] width 446 height 18
type input "Milk, whole, 3.25% milkfat, without added vitamin A and [MEDICAL_DATA]"
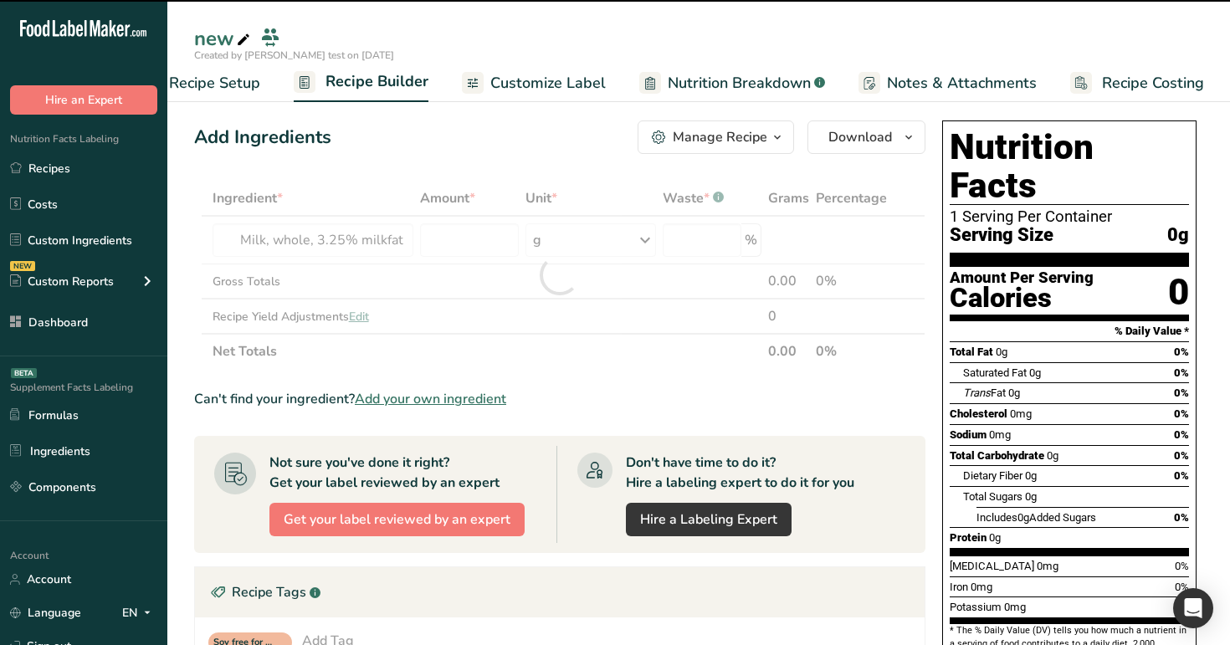
type input "0"
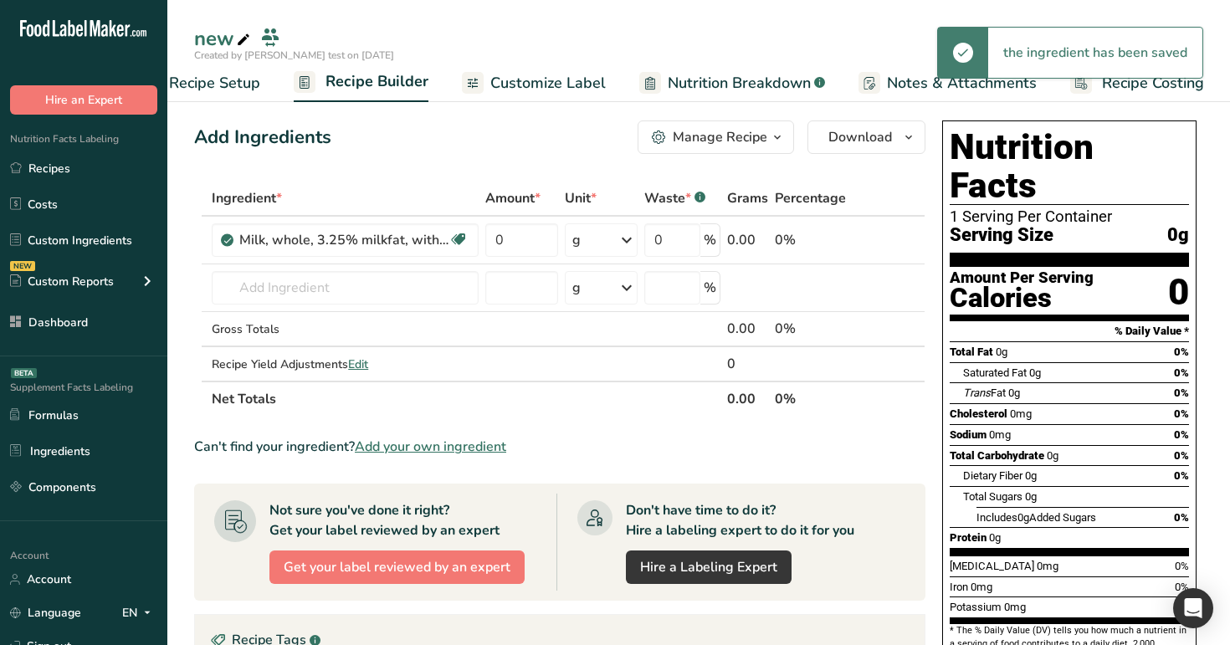
click at [540, 94] on span "Customize Label" at bounding box center [547, 83] width 115 height 23
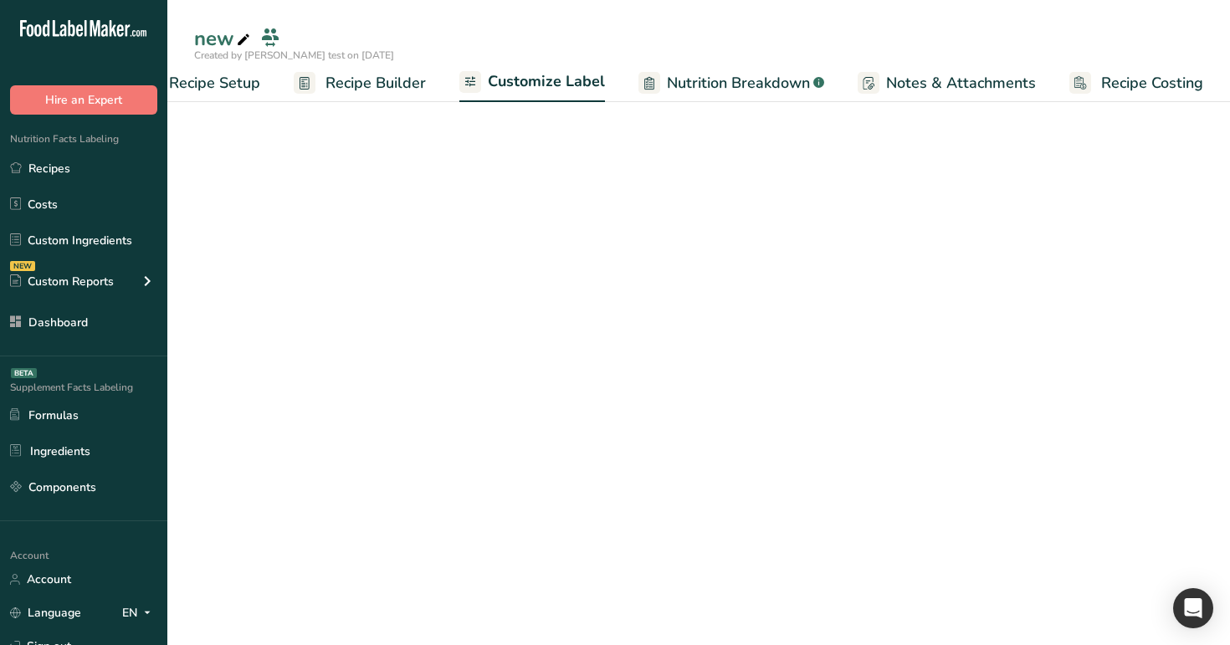
scroll to position [0, 57]
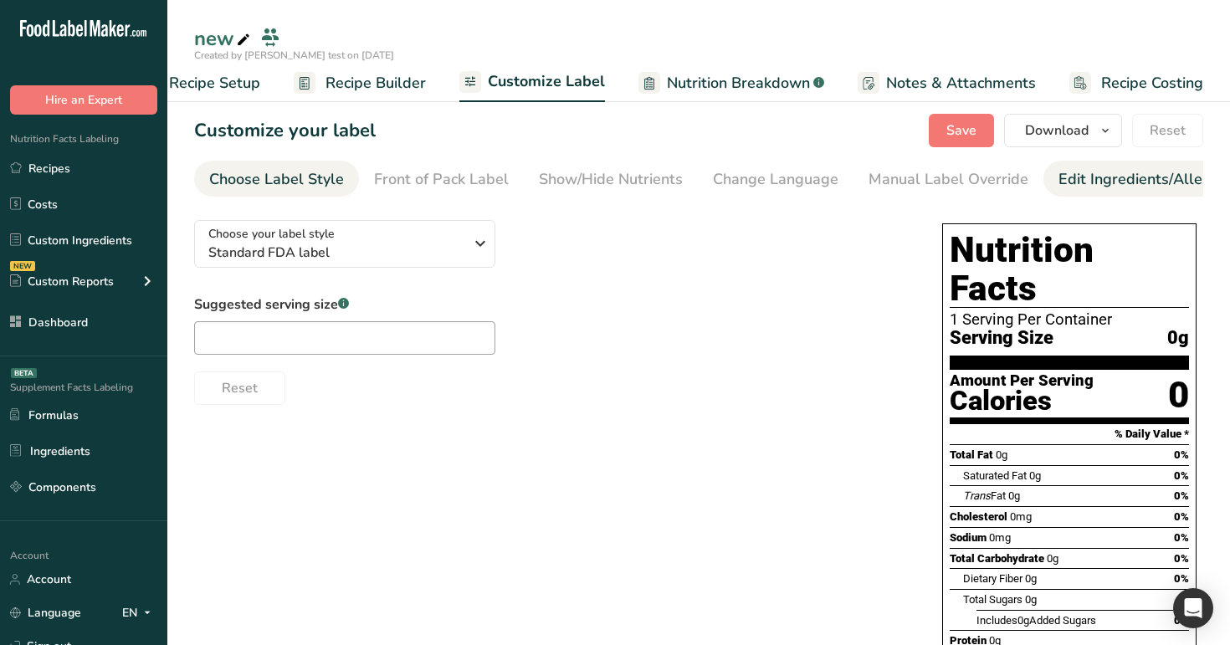
click at [1132, 174] on div "Edit Ingredients/Allergens List" at bounding box center [1164, 179] width 212 height 23
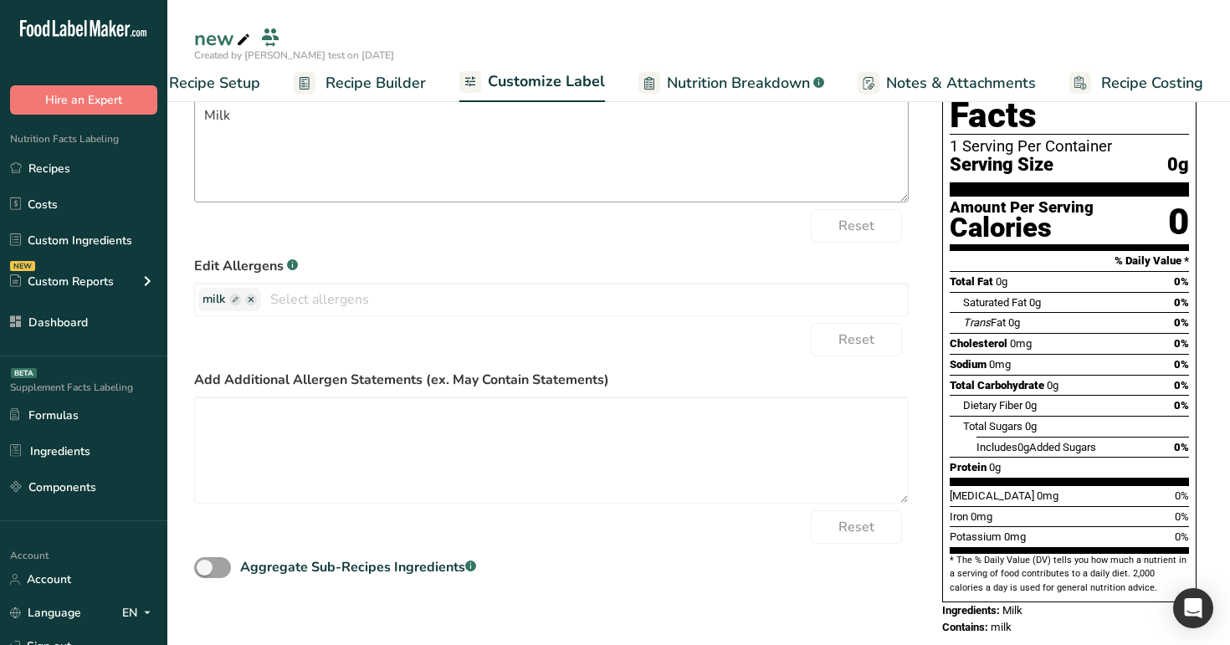
scroll to position [0, 0]
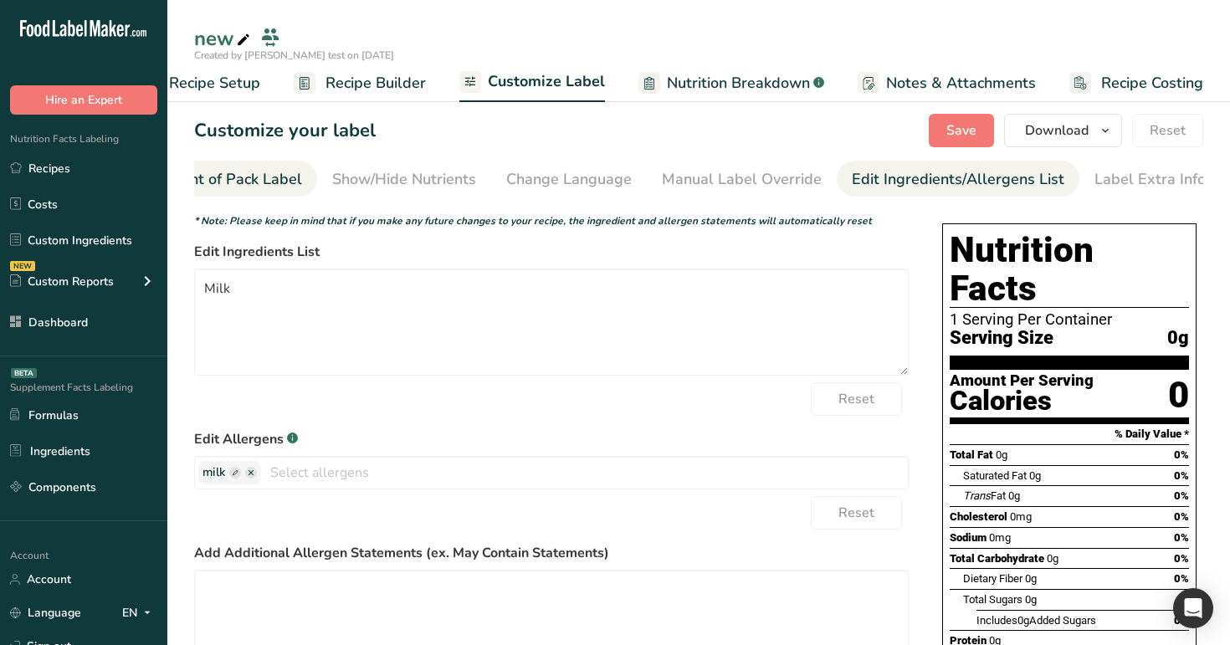
click at [255, 173] on div "Front of Pack Label" at bounding box center [234, 179] width 135 height 23
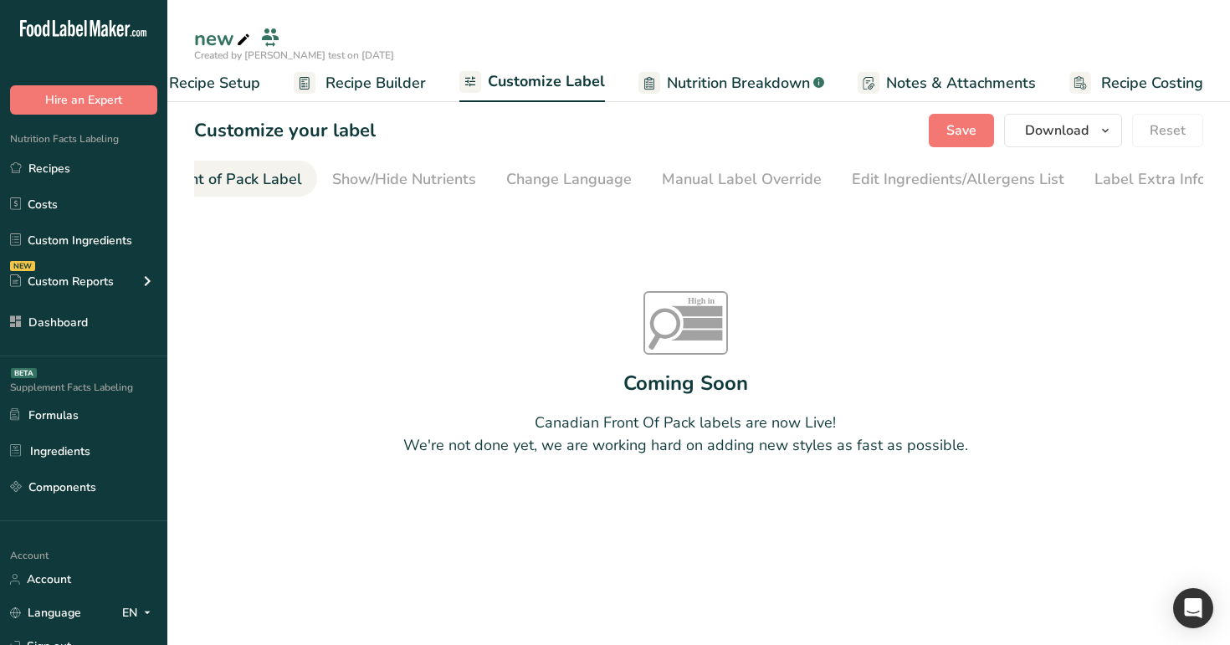
scroll to position [0, 162]
click at [376, 80] on span "Recipe Builder" at bounding box center [375, 83] width 100 height 23
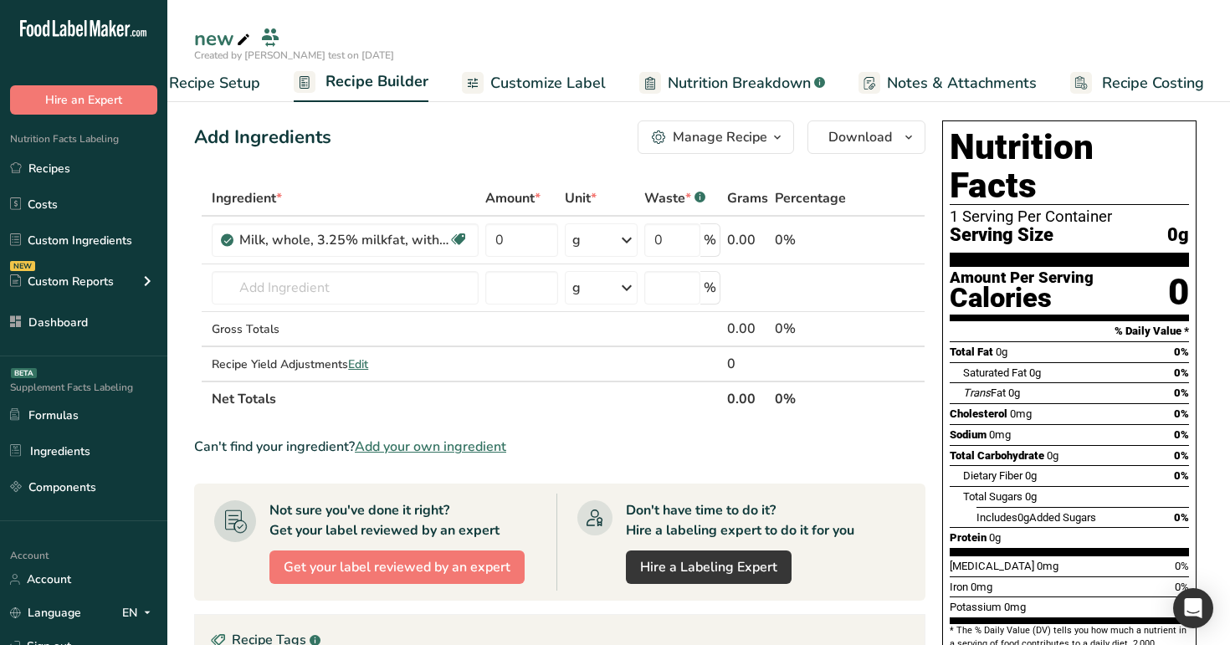
click at [558, 84] on span "Customize Label" at bounding box center [547, 83] width 115 height 23
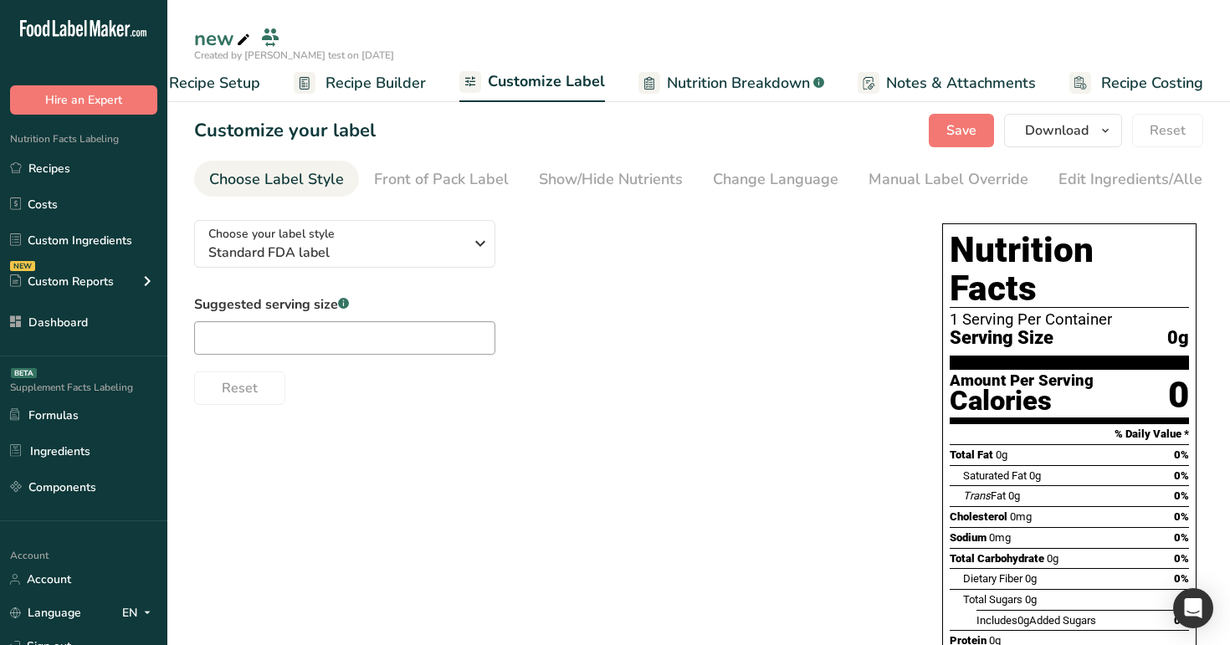
scroll to position [0, 207]
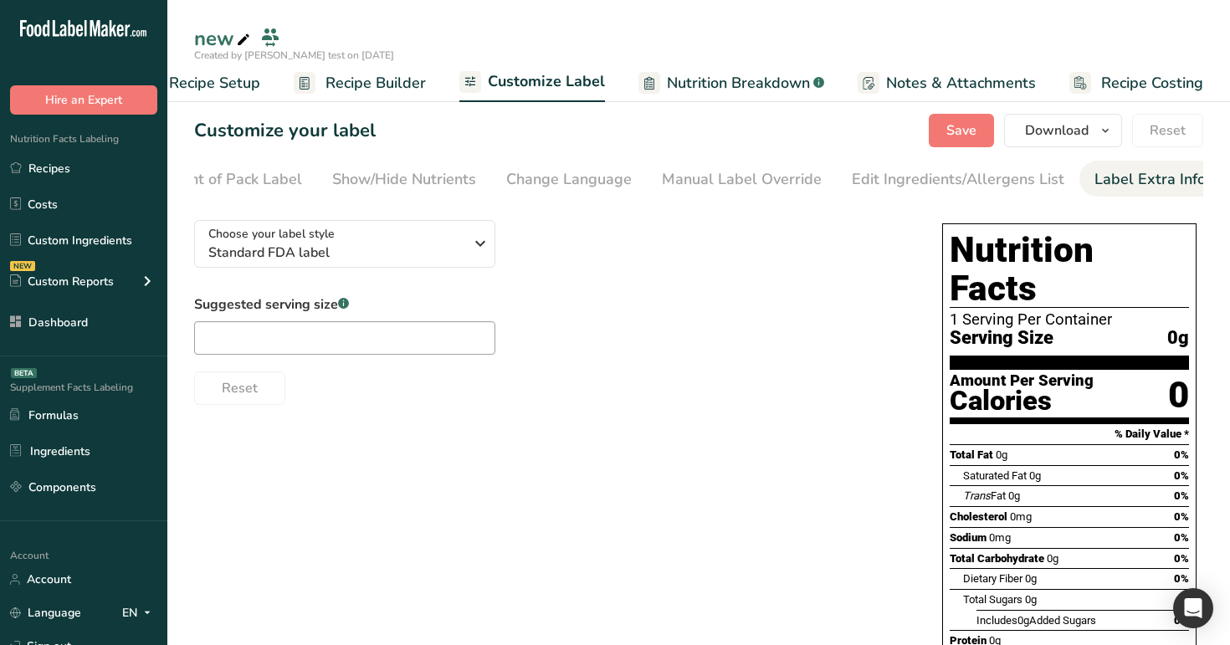
click at [1146, 181] on div "Label Extra Info" at bounding box center [1149, 179] width 111 height 23
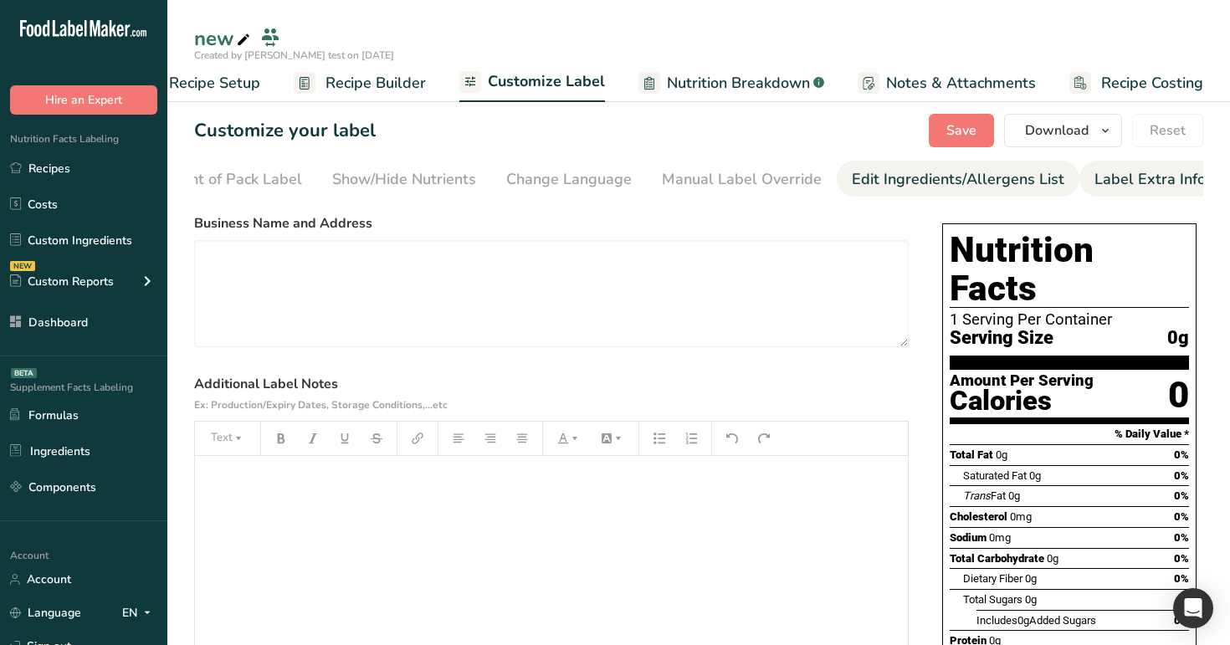
click at [984, 182] on div "Edit Ingredients/Allergens List" at bounding box center [958, 179] width 212 height 23
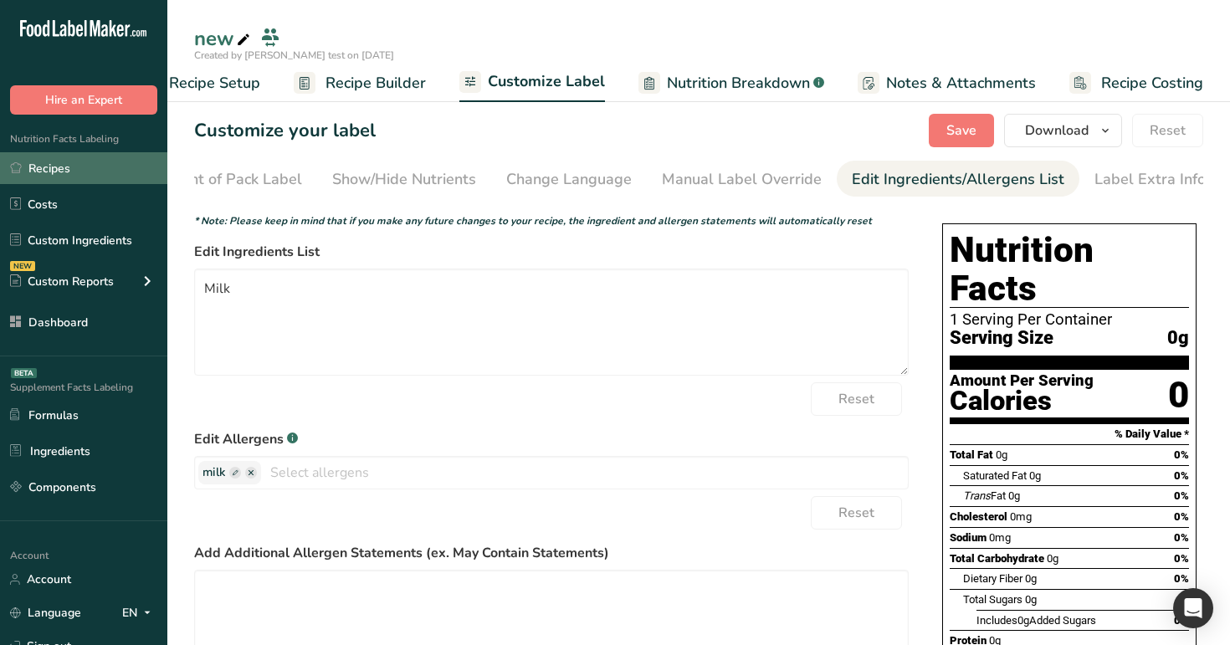
click at [87, 166] on link "Recipes" at bounding box center [83, 168] width 167 height 32
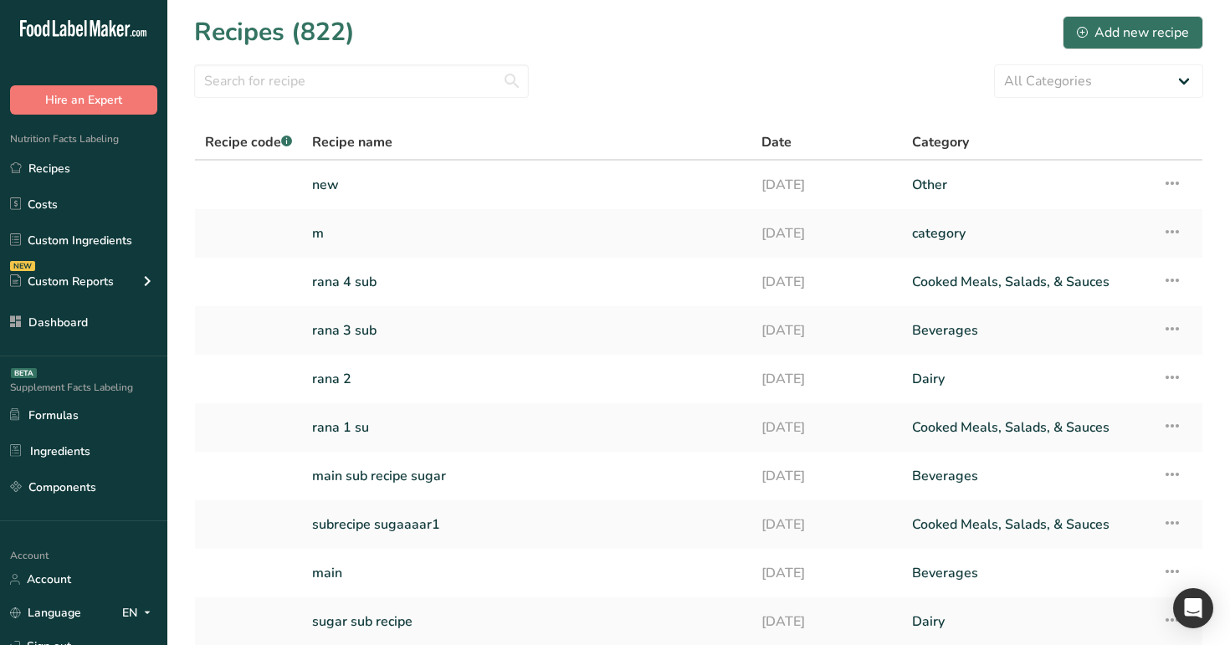
click at [487, 192] on link "new" at bounding box center [526, 184] width 429 height 35
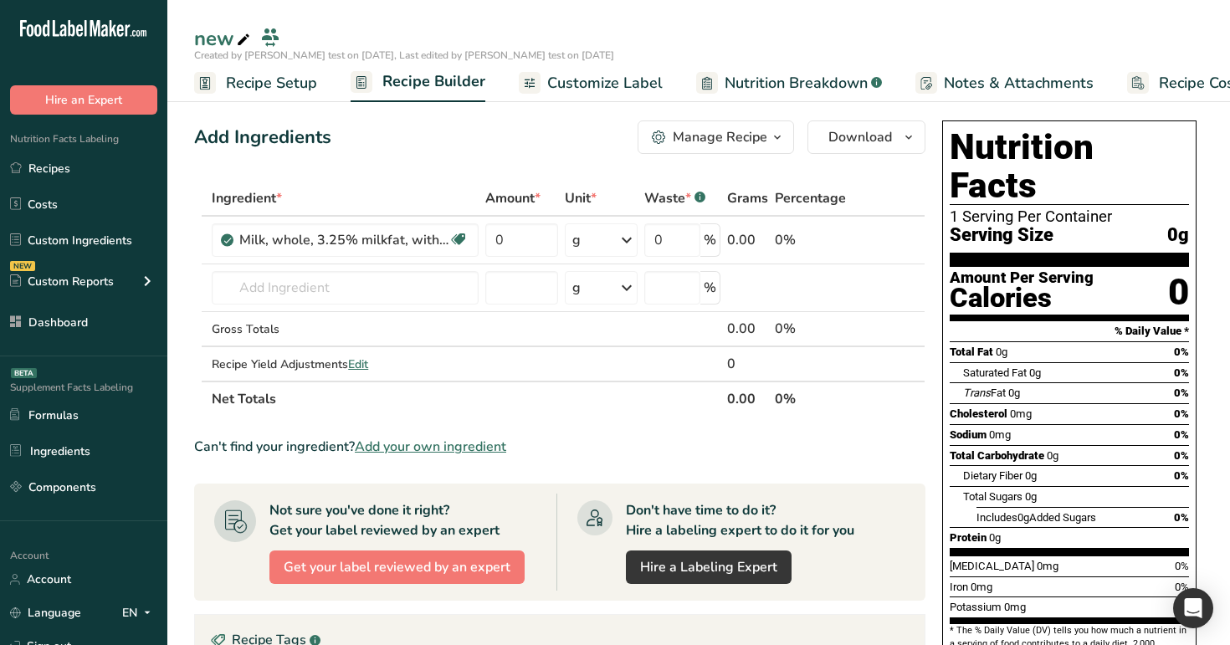
click at [609, 91] on span "Customize Label" at bounding box center [604, 83] width 115 height 23
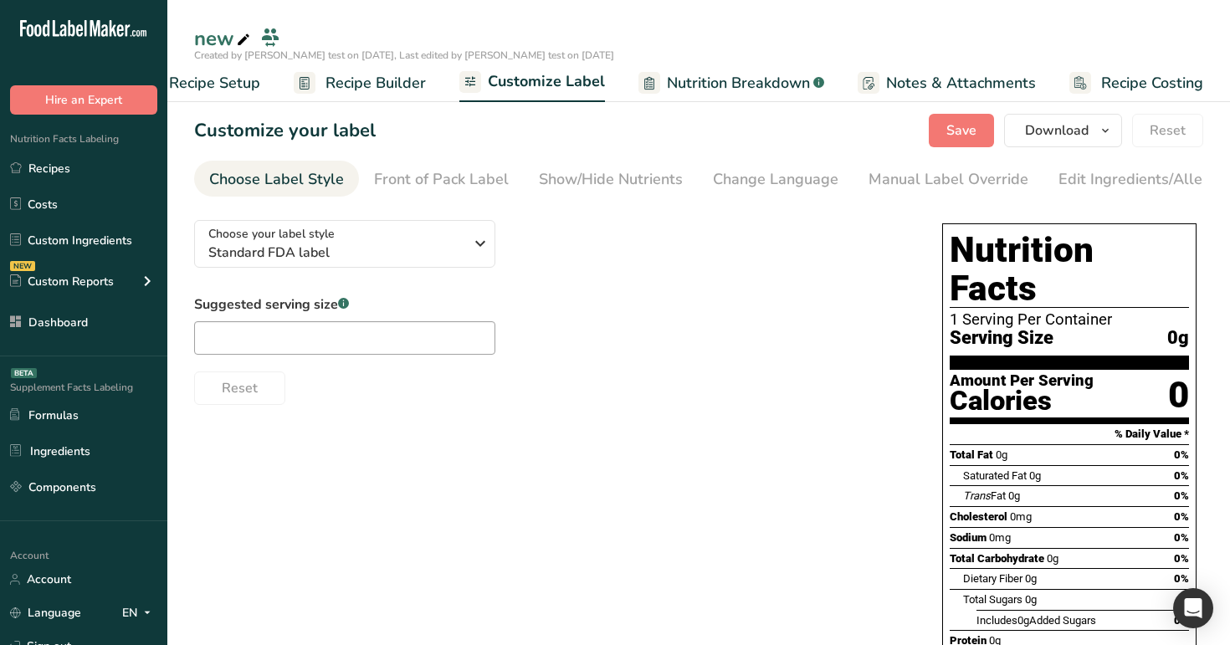
scroll to position [0, 57]
click at [1091, 179] on div "Edit Ingredients/Allergens List" at bounding box center [1164, 179] width 212 height 23
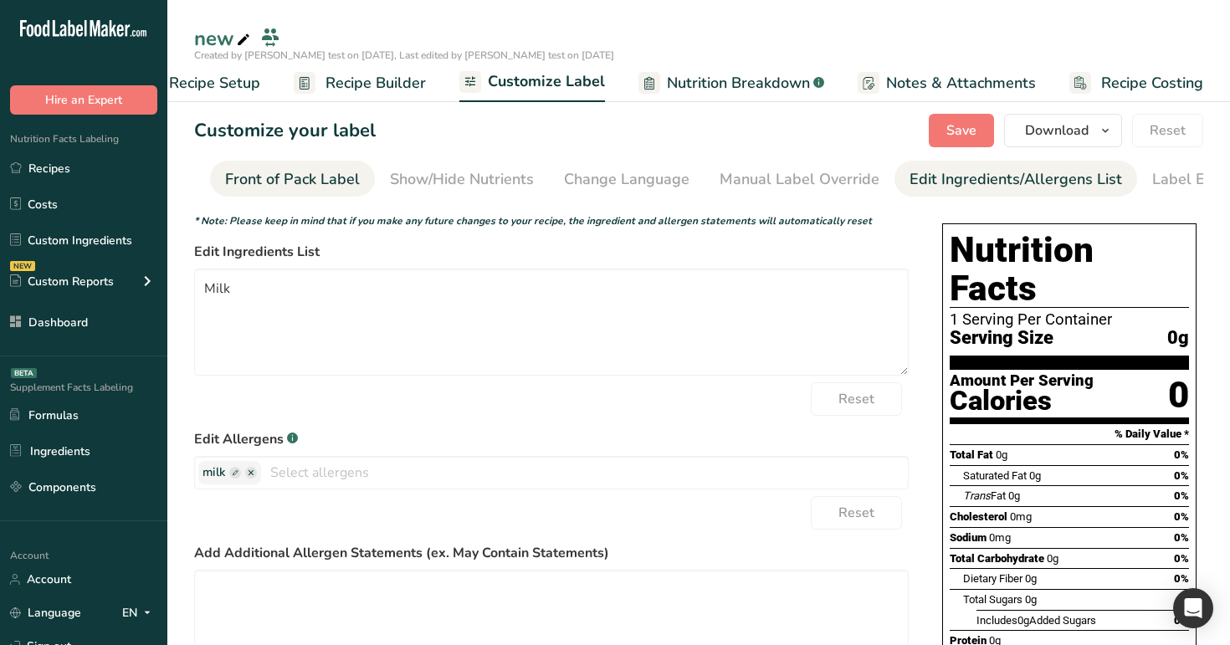
scroll to position [0, 0]
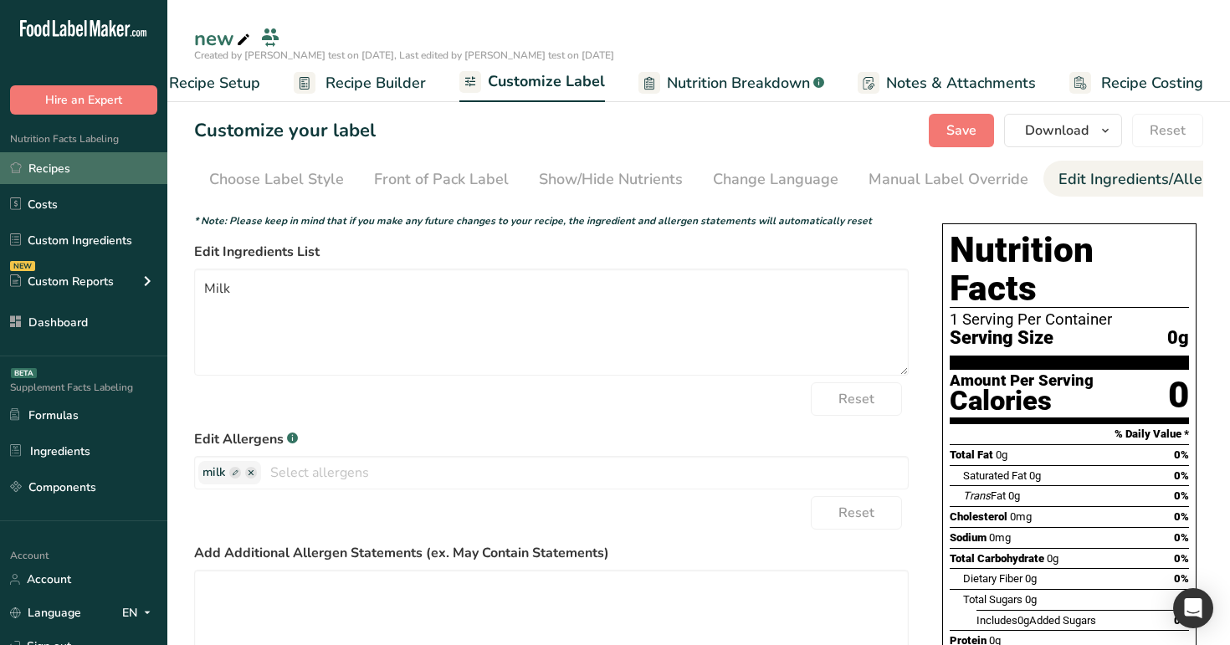
click at [75, 176] on link "Recipes" at bounding box center [83, 168] width 167 height 32
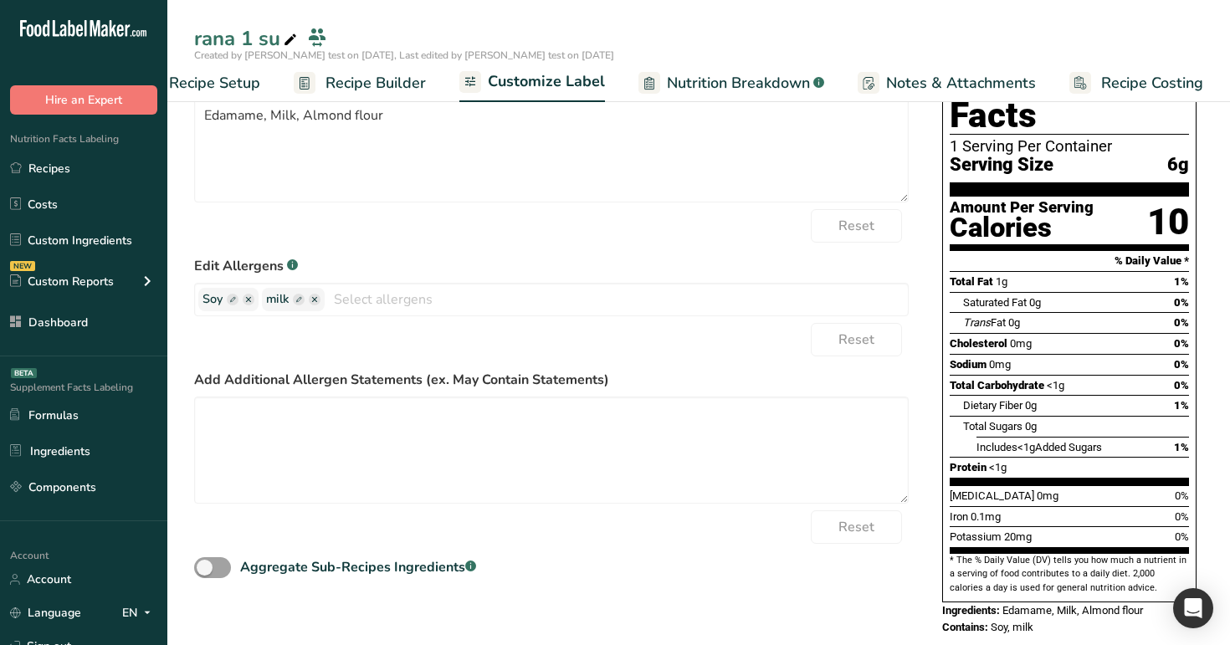
click at [74, 151] on div "Nutrition Facts Labeling Recipes Costs Custom Ingredients NEW Custom Reports Me…" at bounding box center [83, 236] width 167 height 242
click at [74, 164] on link "Recipes" at bounding box center [83, 168] width 167 height 32
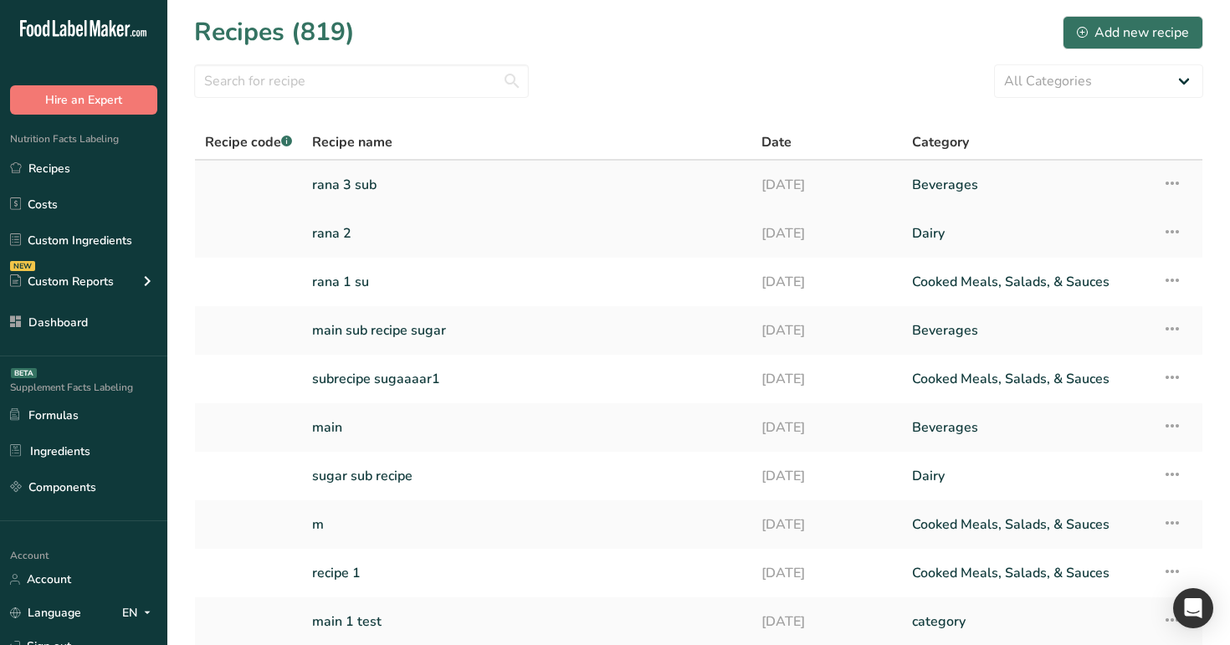
click at [509, 200] on link "rana 3 sub" at bounding box center [526, 184] width 429 height 35
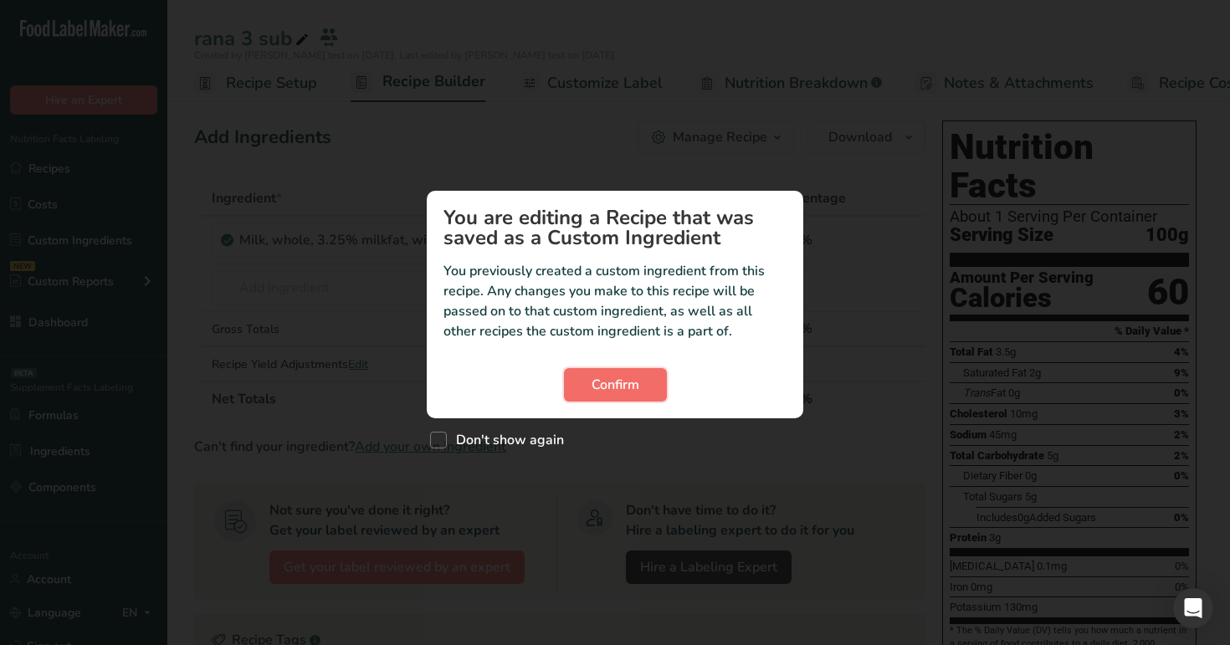
click at [618, 390] on span "Confirm" at bounding box center [615, 385] width 48 height 20
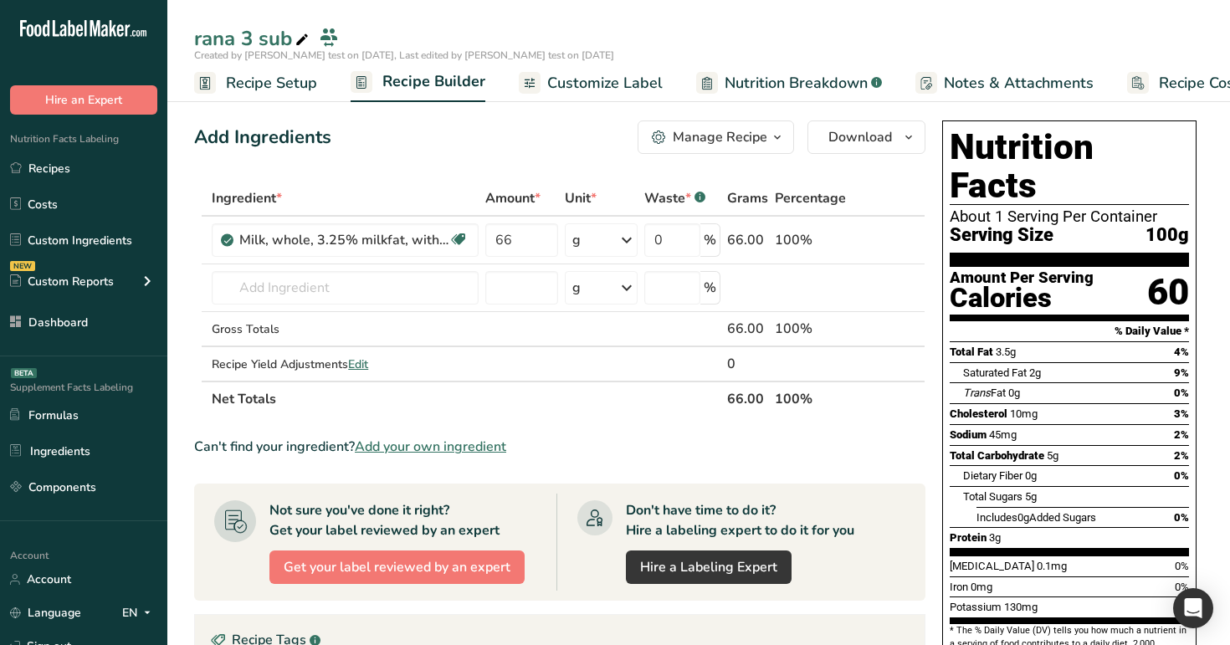
click at [609, 74] on span "Customize Label" at bounding box center [604, 83] width 115 height 23
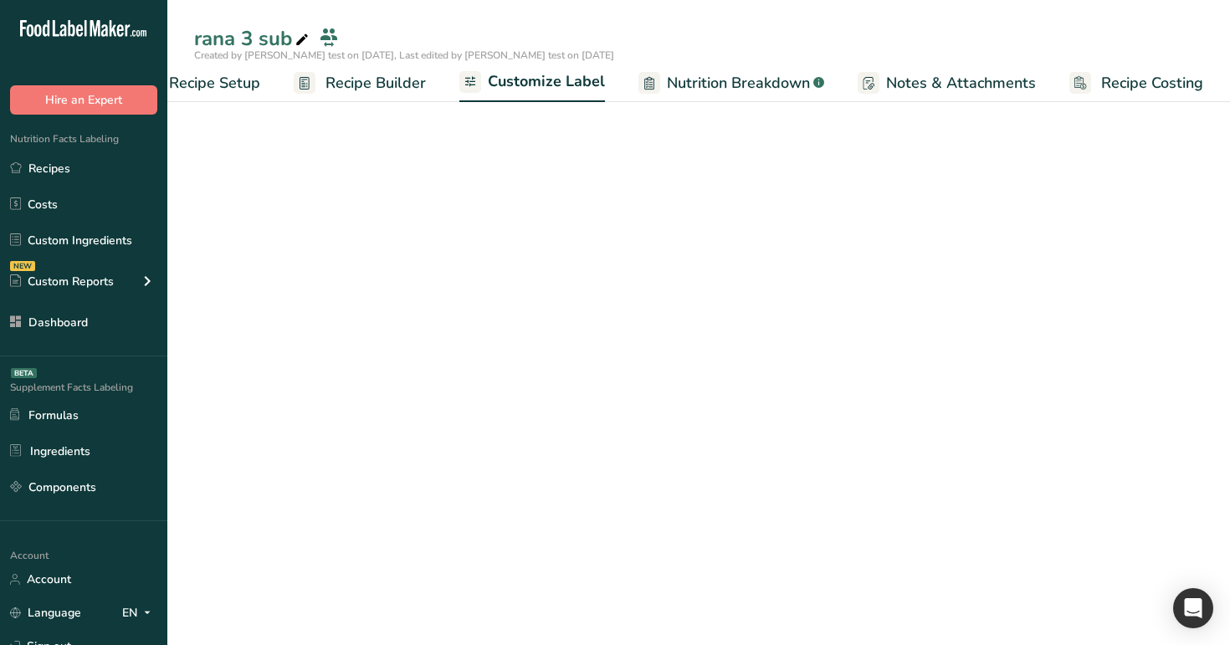
scroll to position [0, 57]
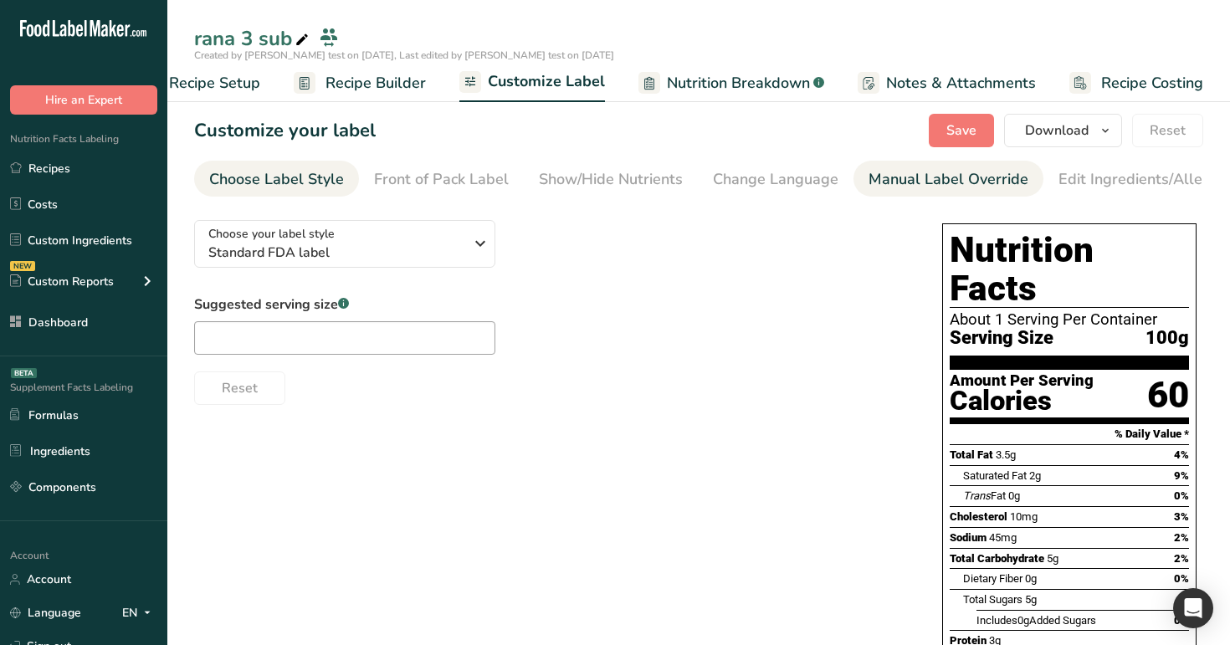
click at [913, 166] on link "Manual Label Override" at bounding box center [948, 180] width 160 height 38
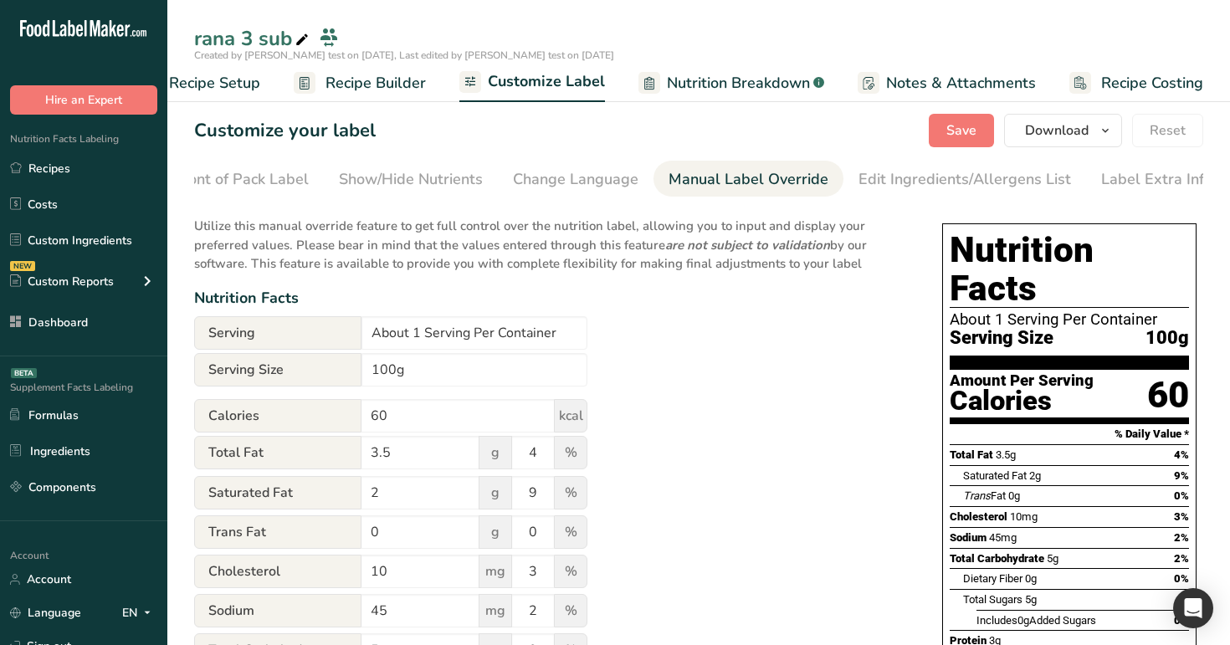
scroll to position [0, 207]
click at [943, 177] on div "Edit Ingredients/Allergens List" at bounding box center [958, 179] width 212 height 23
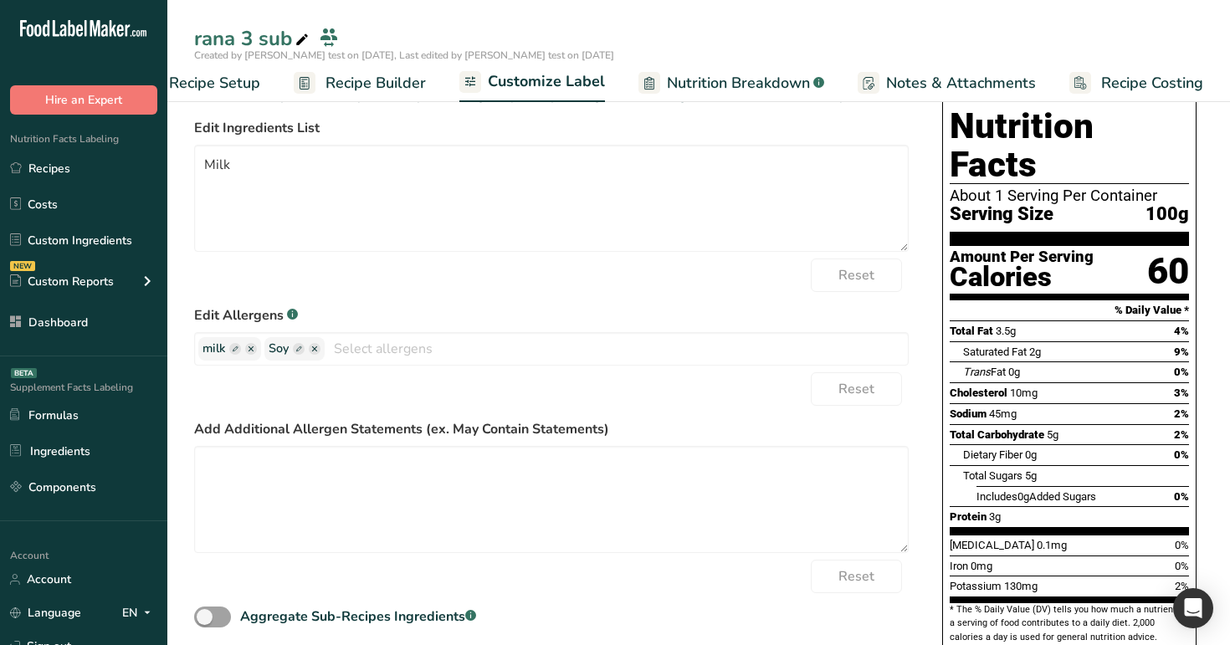
scroll to position [173, 0]
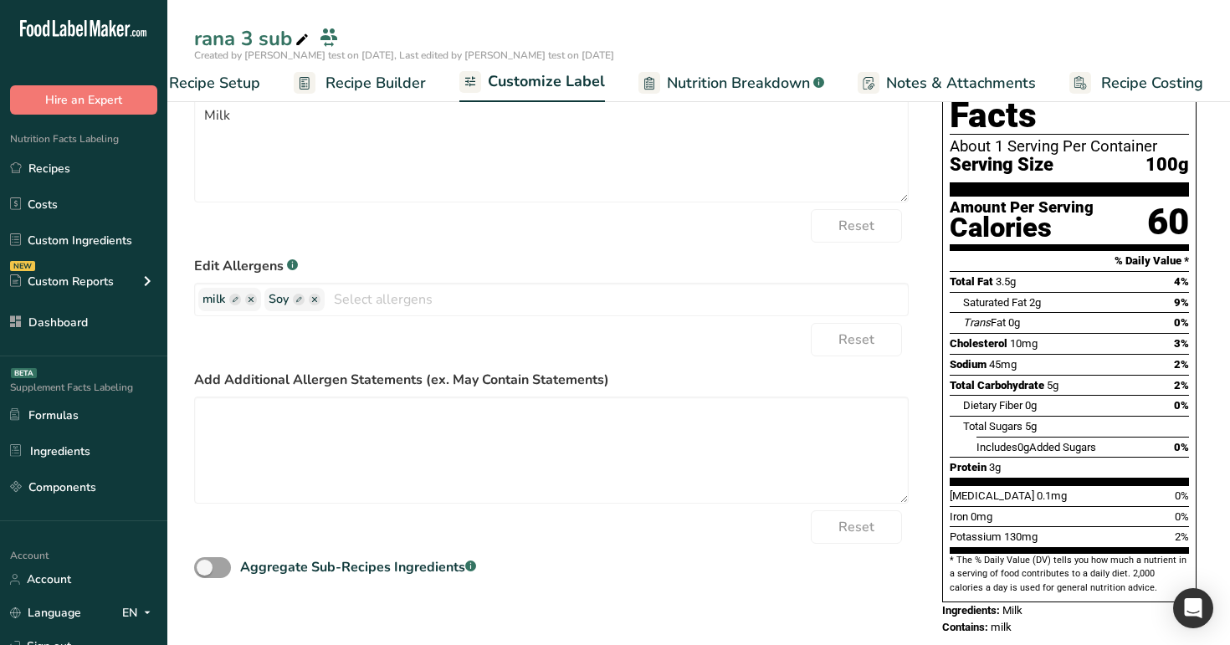
click at [369, 77] on span "Recipe Builder" at bounding box center [375, 83] width 100 height 23
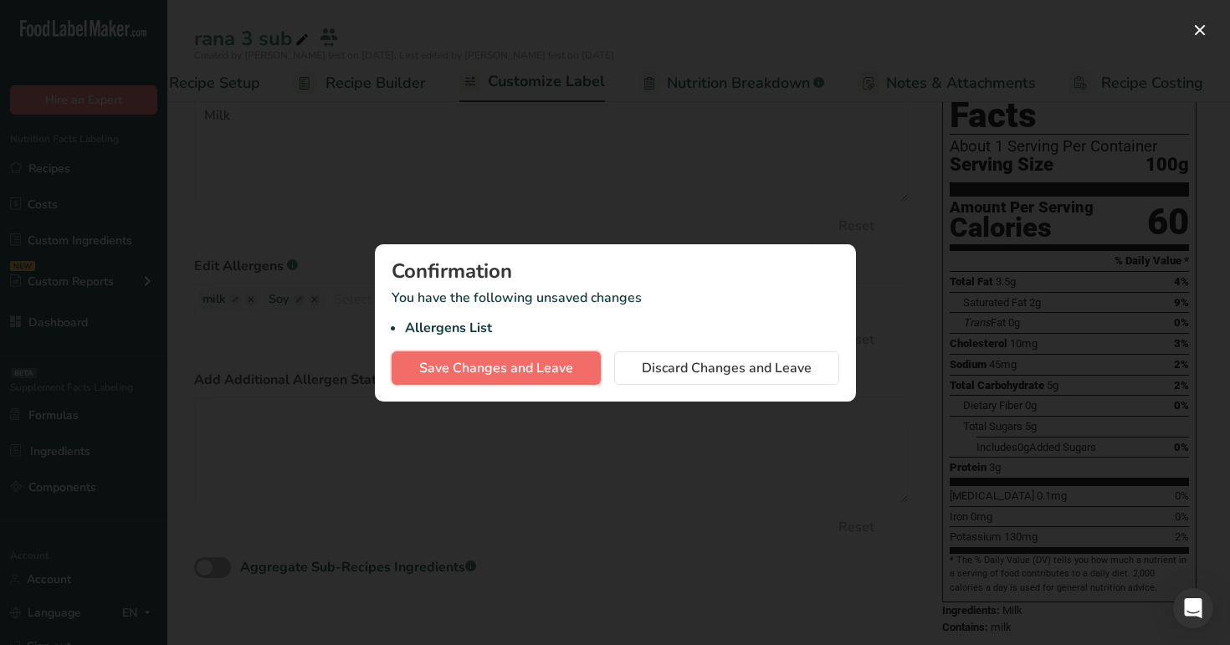
click at [535, 365] on span "Save Changes and Leave" at bounding box center [496, 368] width 154 height 20
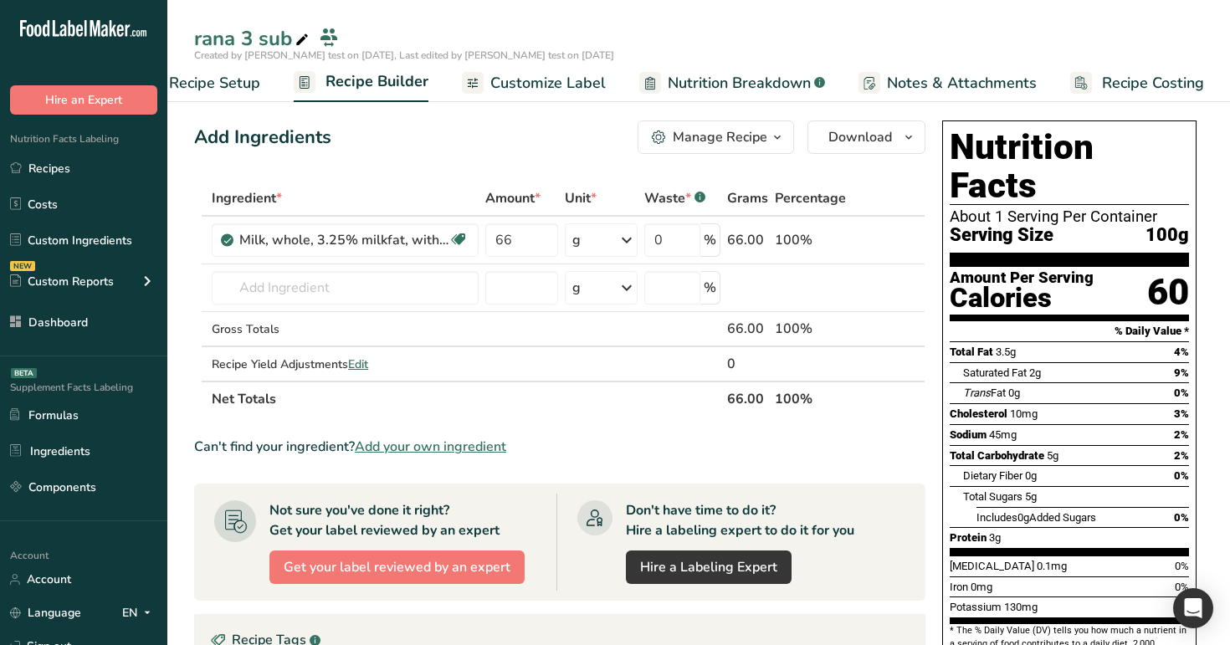
click at [577, 76] on span "Customize Label" at bounding box center [547, 83] width 115 height 23
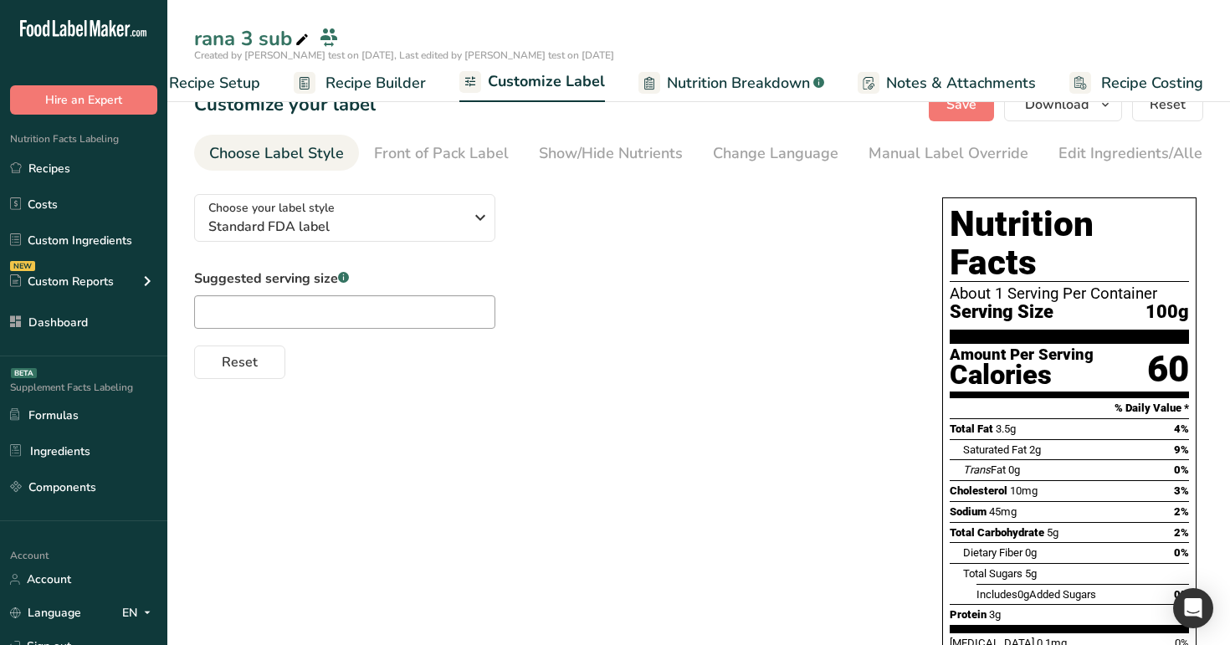
scroll to position [28, 0]
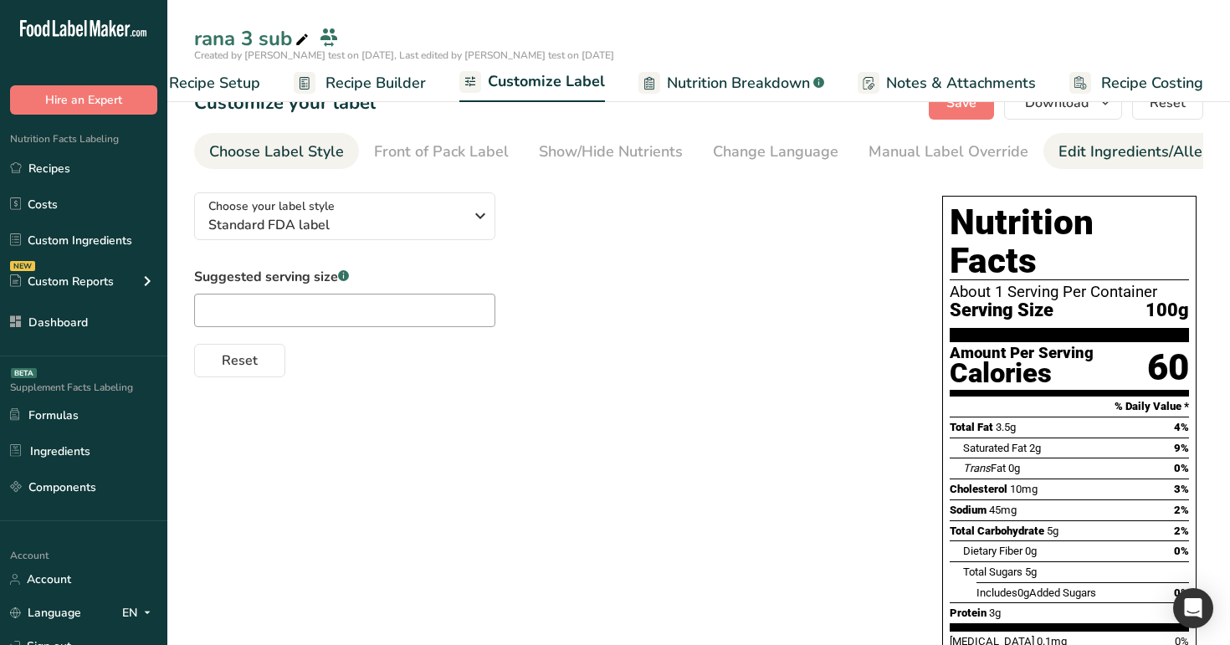
click at [1078, 161] on div "Edit Ingredients/Allergens List" at bounding box center [1164, 152] width 212 height 23
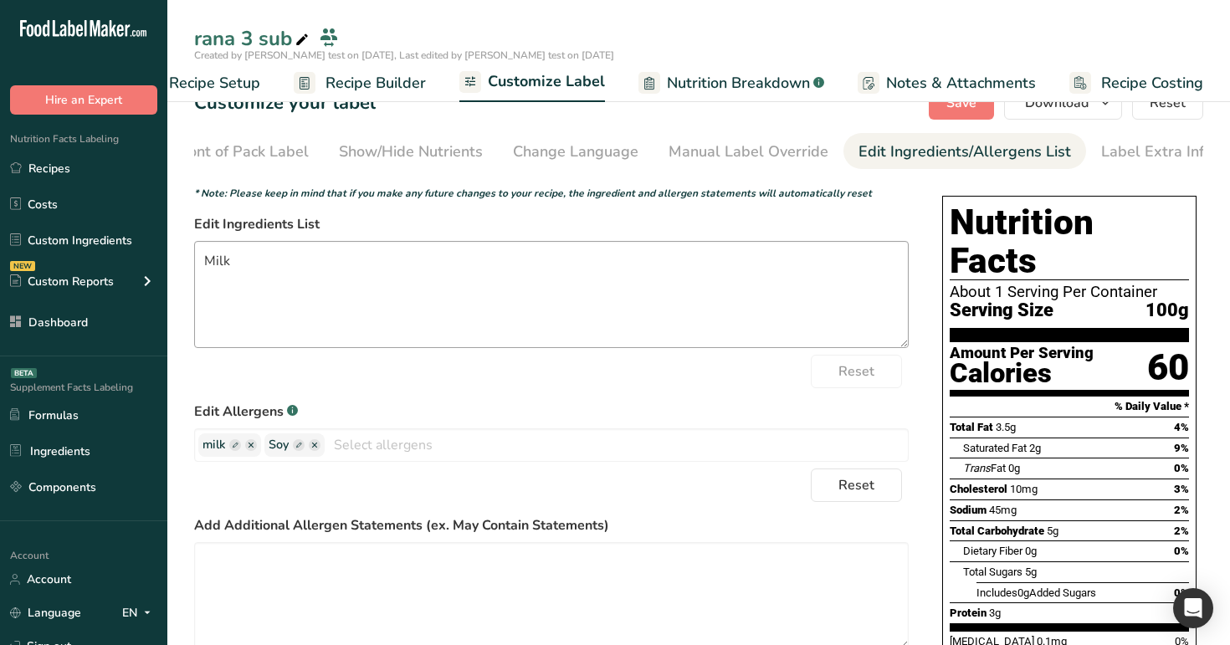
scroll to position [0, 207]
click at [254, 445] on ellipse "button" at bounding box center [251, 445] width 12 height 12
click at [246, 451] on ellipse "button" at bounding box center [249, 445] width 12 height 12
click at [251, 450] on ellipse "button" at bounding box center [249, 445] width 12 height 12
click at [245, 450] on ellipse "button" at bounding box center [249, 445] width 12 height 12
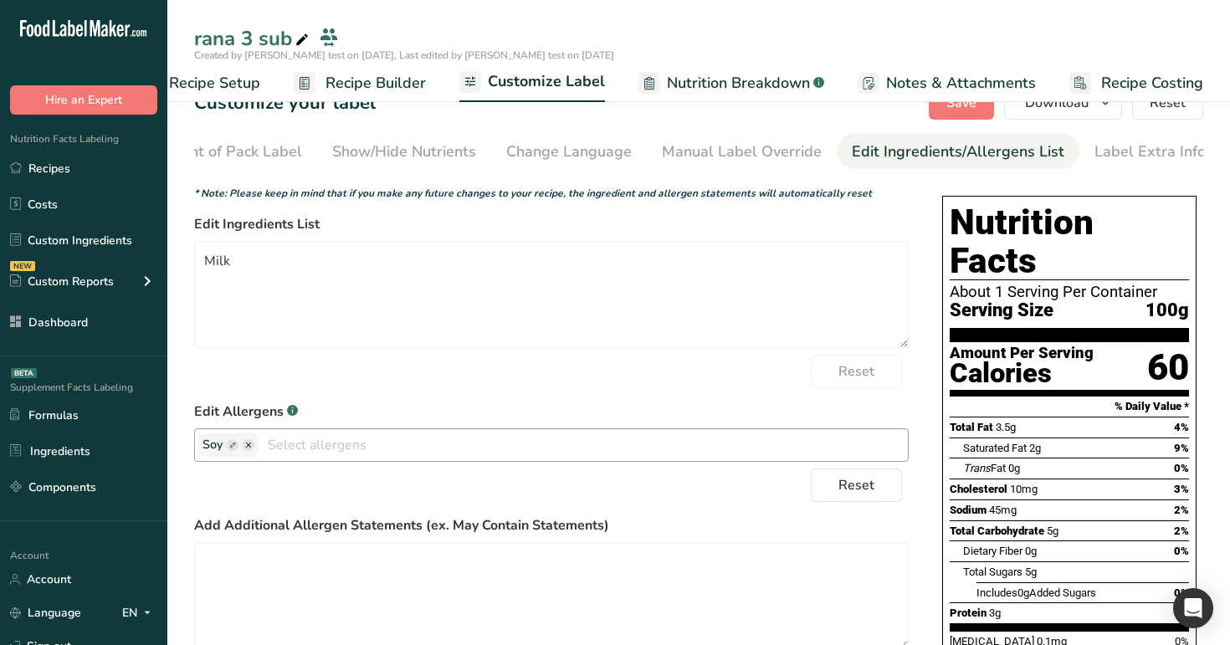
click at [251, 447] on icon "button" at bounding box center [248, 445] width 5 height 5
click at [250, 447] on icon "button" at bounding box center [248, 445] width 5 height 5
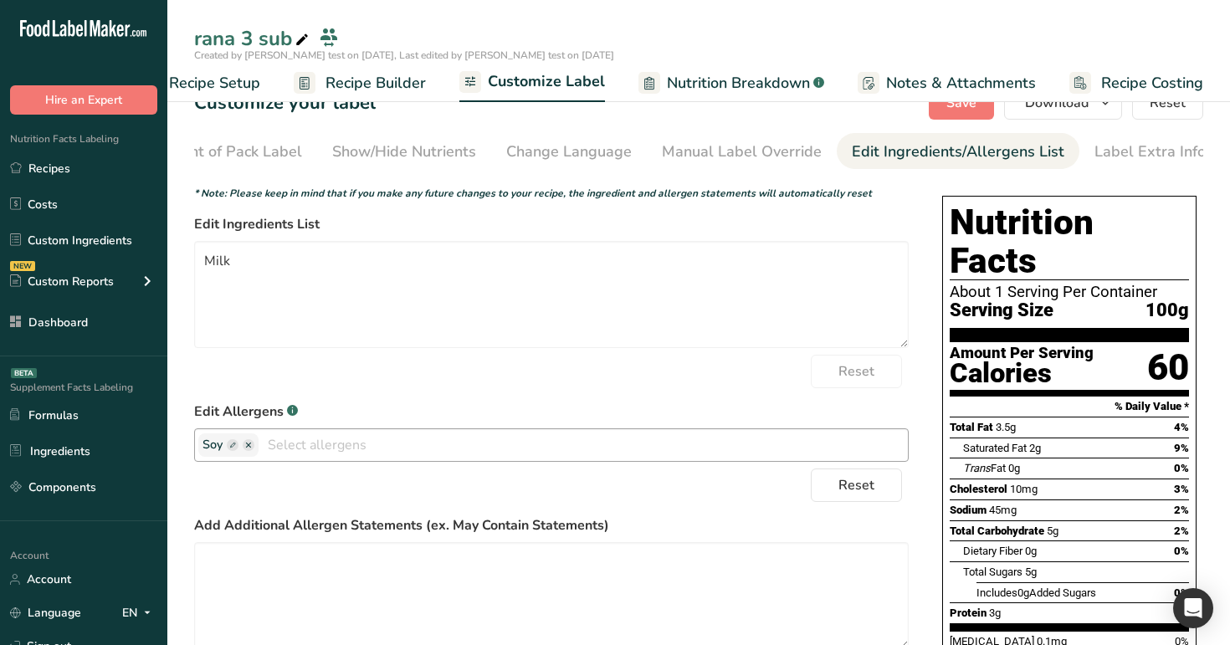
click at [250, 447] on icon "button" at bounding box center [248, 445] width 5 height 5
click at [959, 112] on span "Save" at bounding box center [961, 103] width 30 height 20
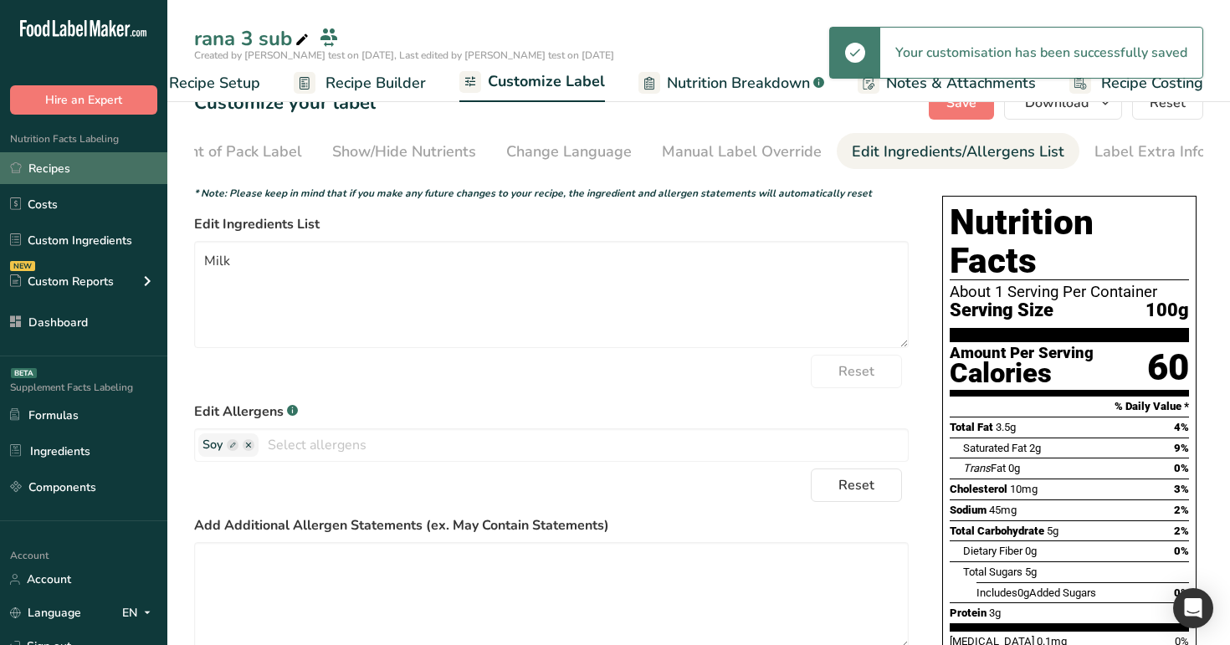
click at [50, 178] on link "Recipes" at bounding box center [83, 168] width 167 height 32
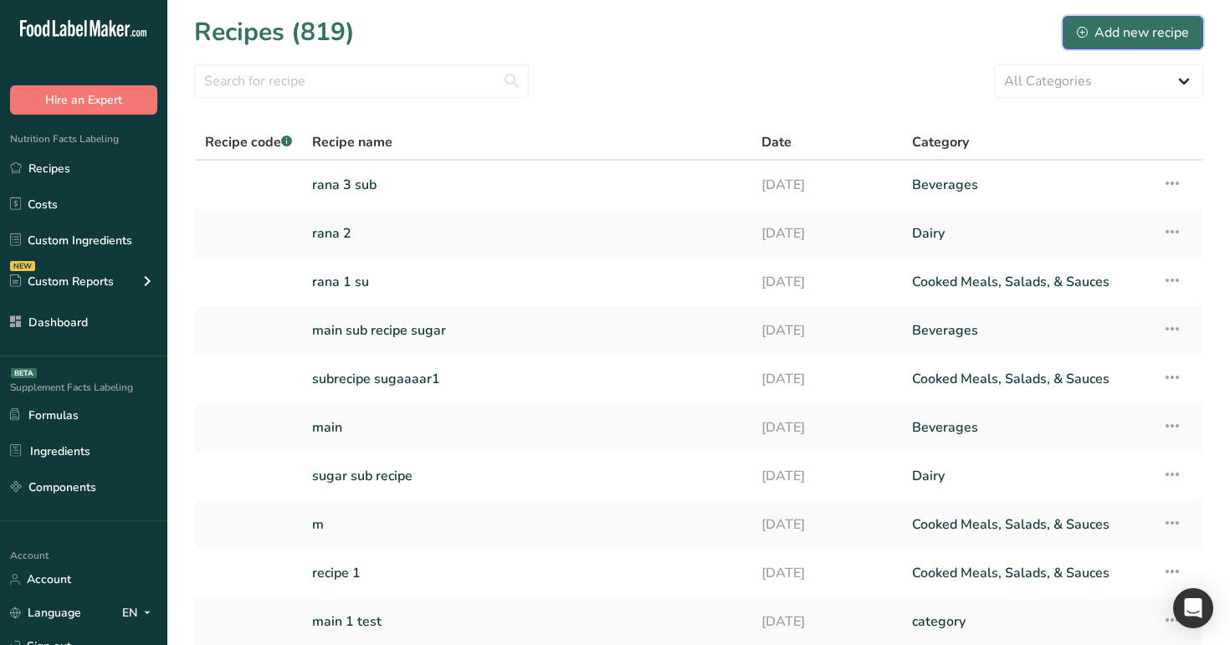
click at [1145, 43] on button "Add new recipe" at bounding box center [1132, 32] width 141 height 33
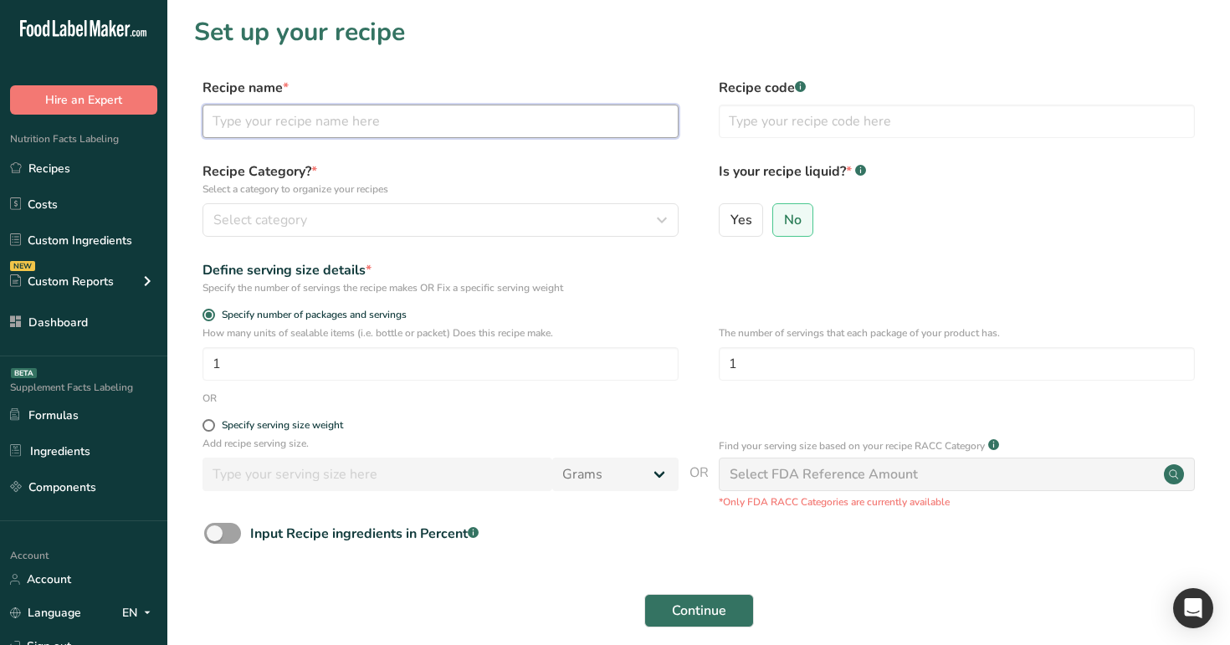
click at [445, 124] on input "text" at bounding box center [440, 121] width 476 height 33
type input "rana 4 sub"
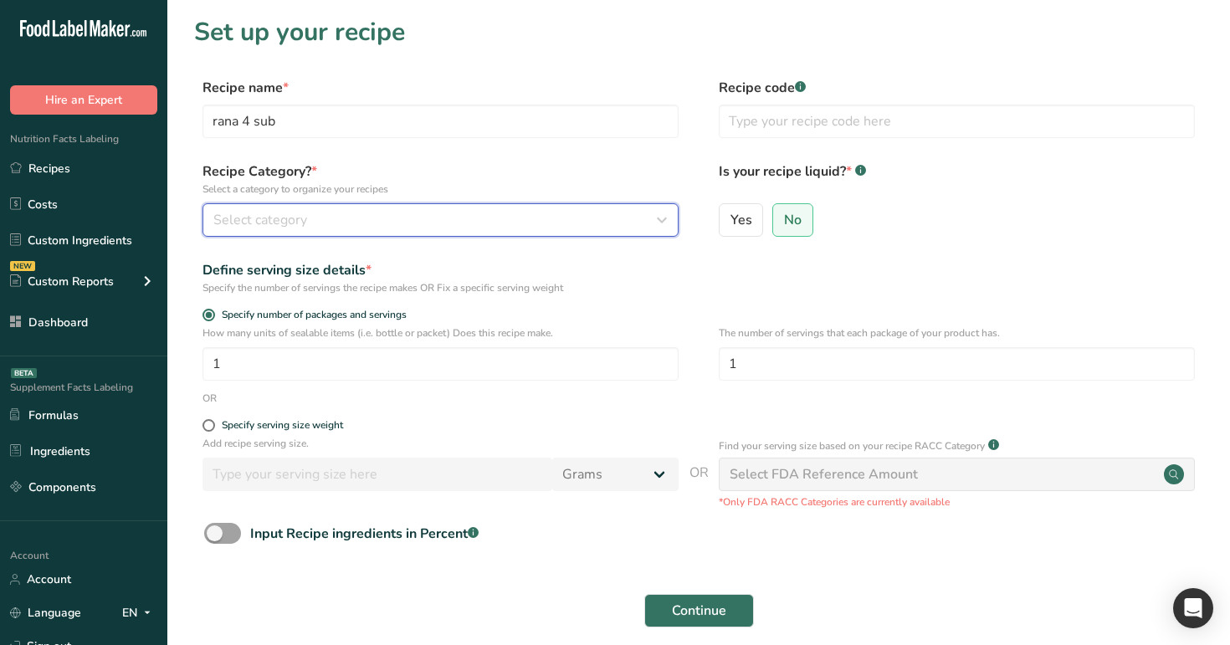
click at [437, 225] on div "Select category" at bounding box center [435, 220] width 444 height 20
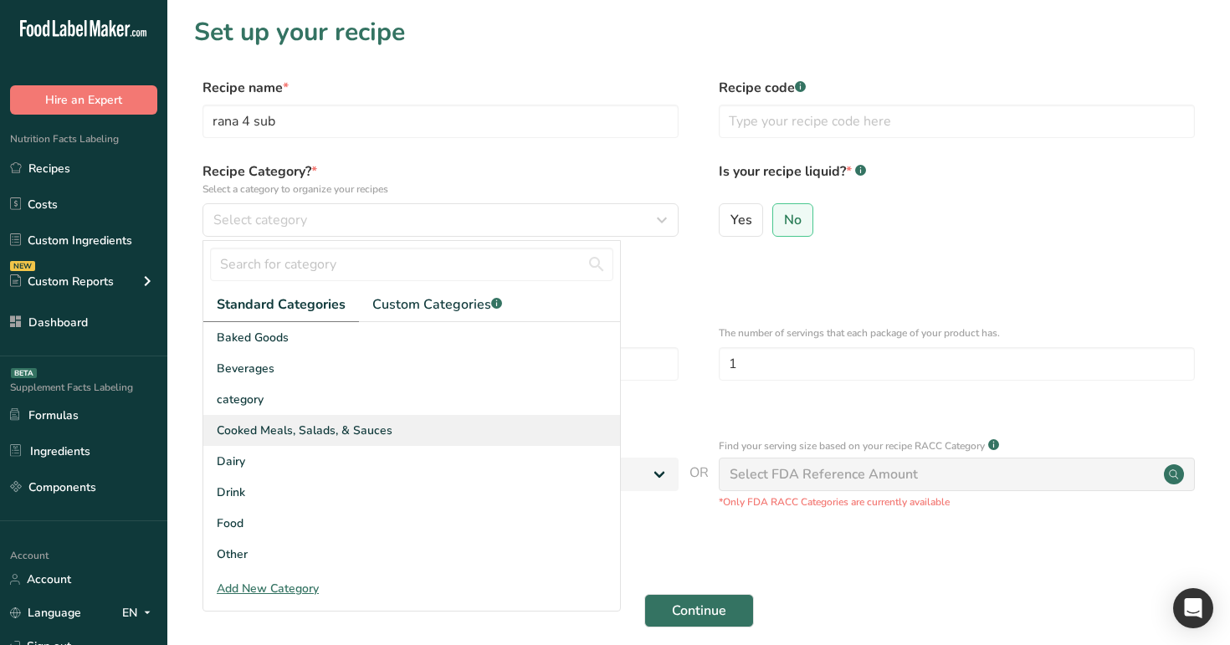
click at [373, 417] on div "Cooked Meals, Salads, & Sauces" at bounding box center [411, 430] width 417 height 31
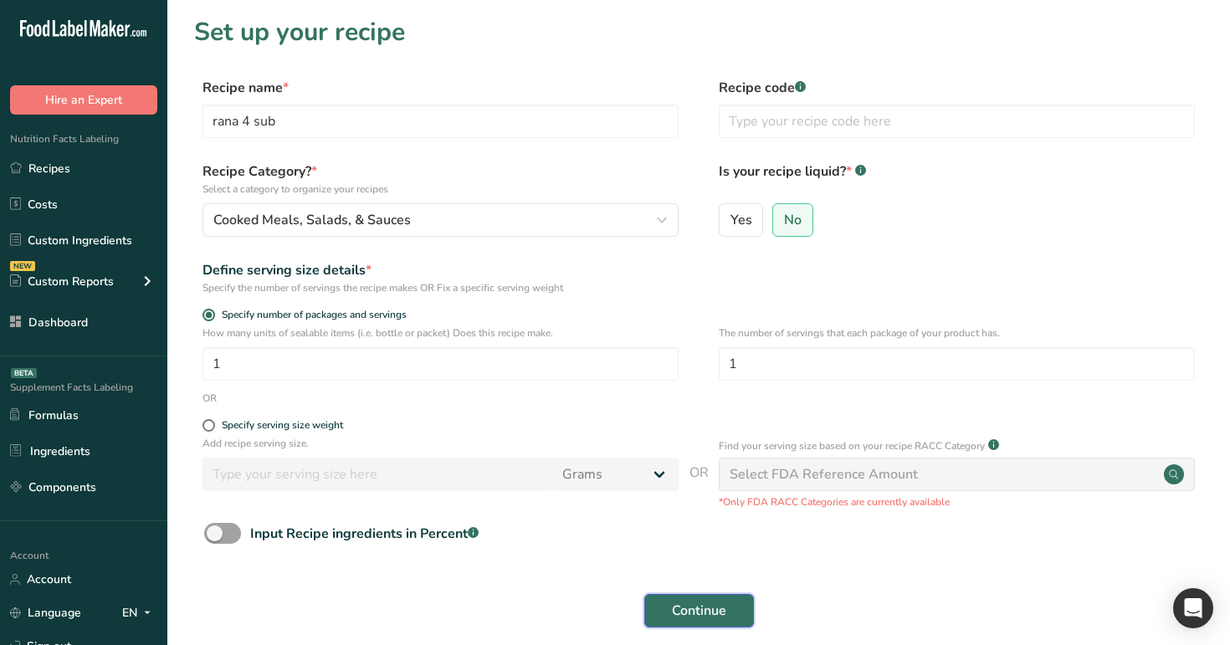
click at [692, 608] on span "Continue" at bounding box center [699, 611] width 54 height 20
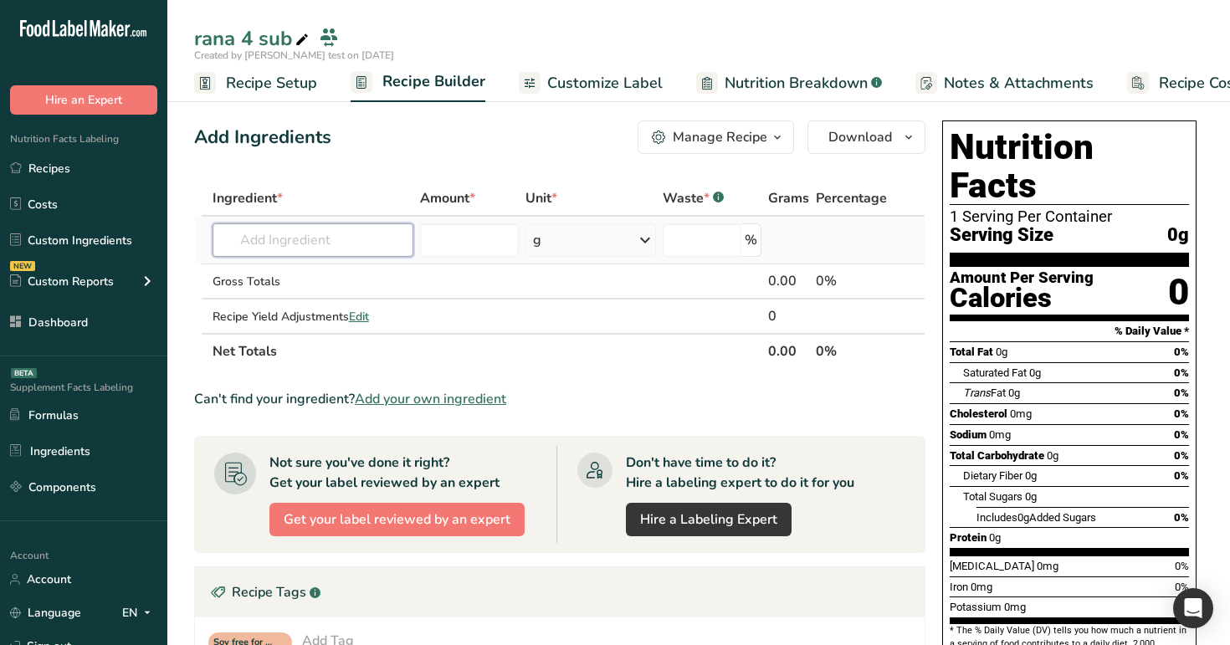
click at [371, 236] on input "text" at bounding box center [313, 239] width 202 height 33
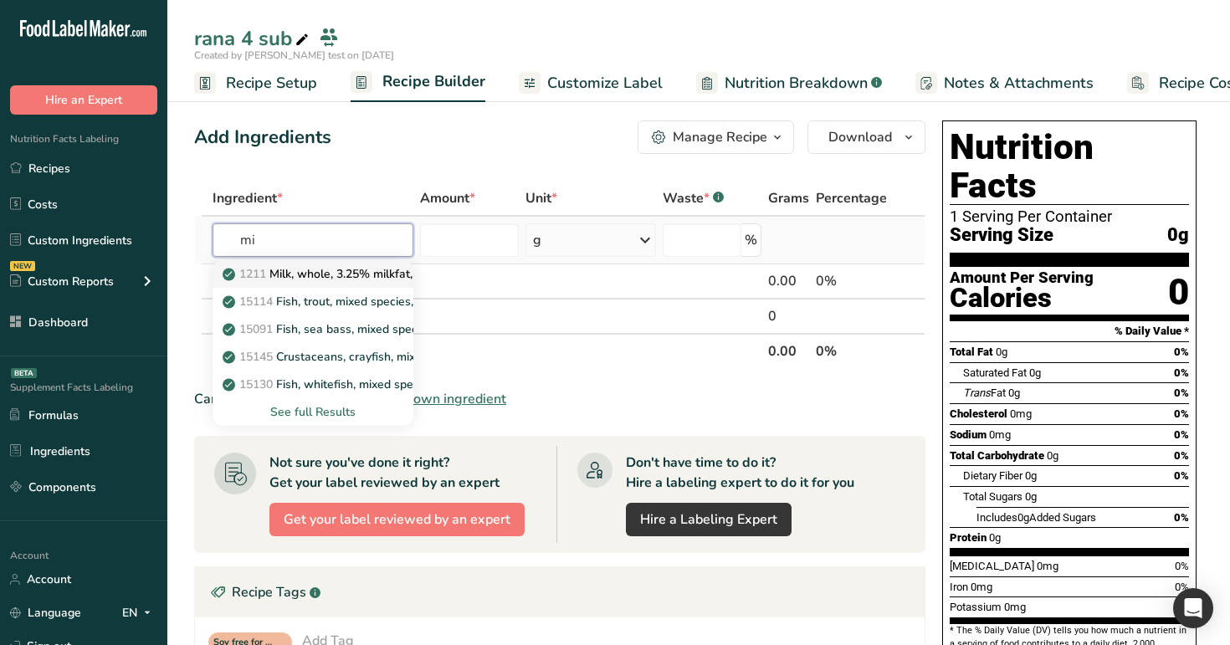
type input "mi"
click at [366, 274] on p "1211 Milk, whole, 3.25% milkfat, without added vitamin A and [MEDICAL_DATA]" at bounding box center [449, 274] width 446 height 18
type input "Milk, whole, 3.25% milkfat, without added vitamin A and [MEDICAL_DATA]"
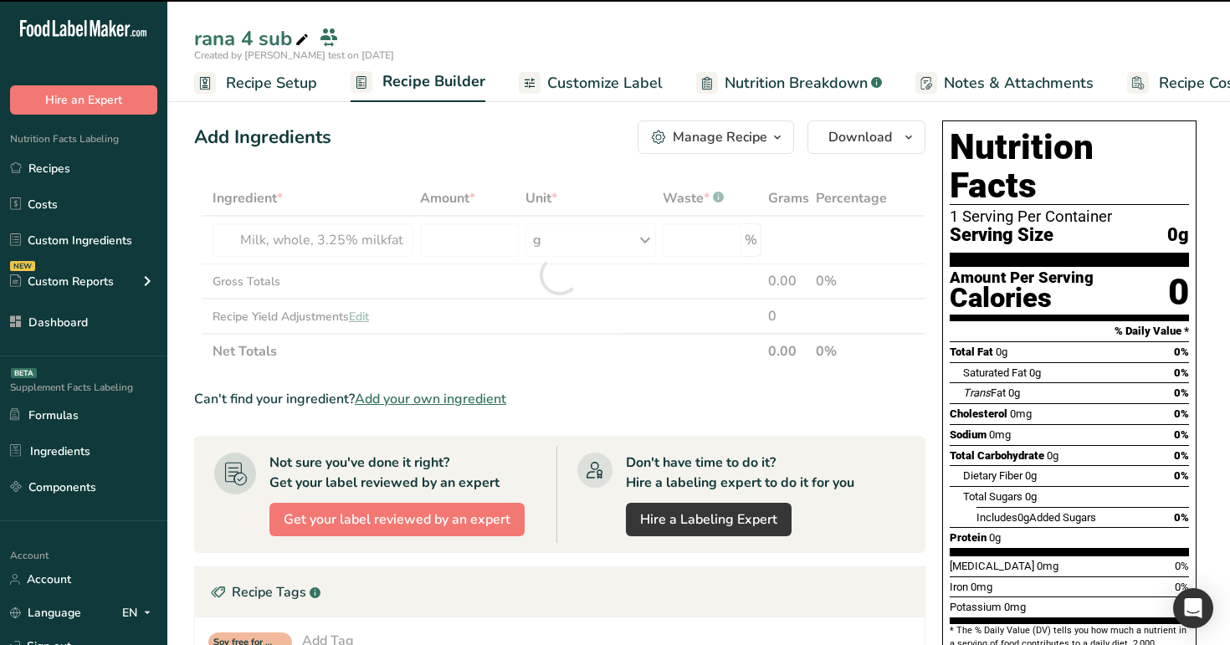
type input "0"
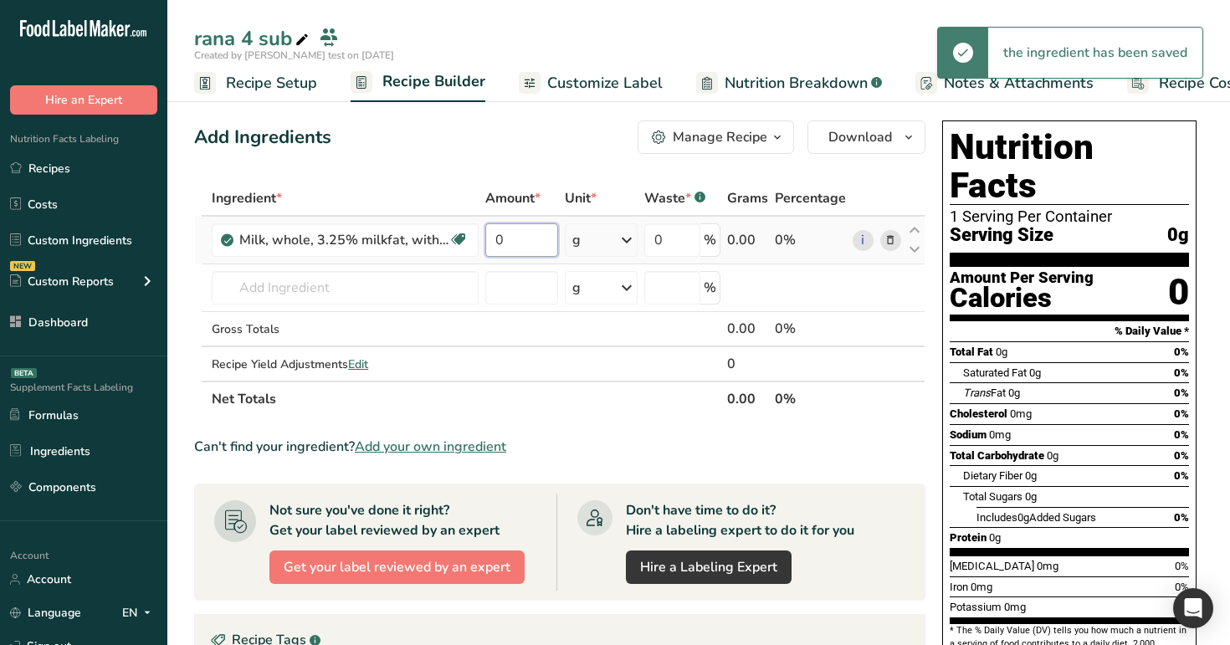
click at [510, 233] on input "0" at bounding box center [521, 239] width 72 height 33
type input "123"
click at [527, 138] on div "Add Ingredients Manage Recipe Delete Recipe Duplicate Recipe Scale Recipe Save …" at bounding box center [559, 136] width 731 height 33
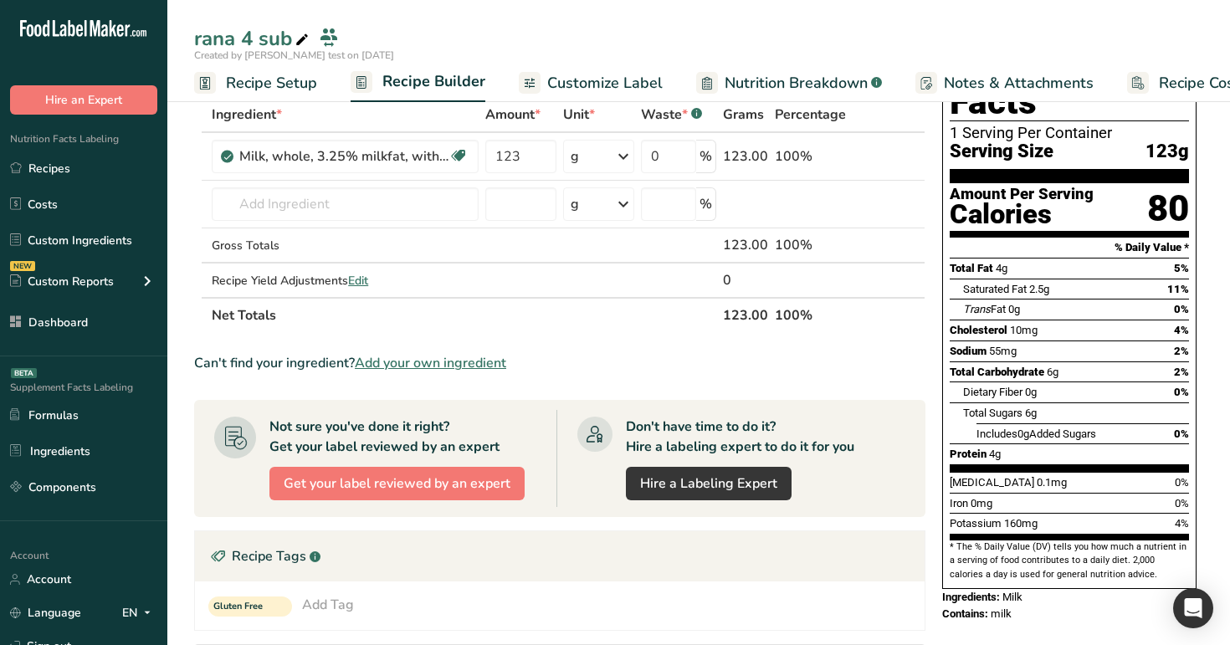
scroll to position [271, 0]
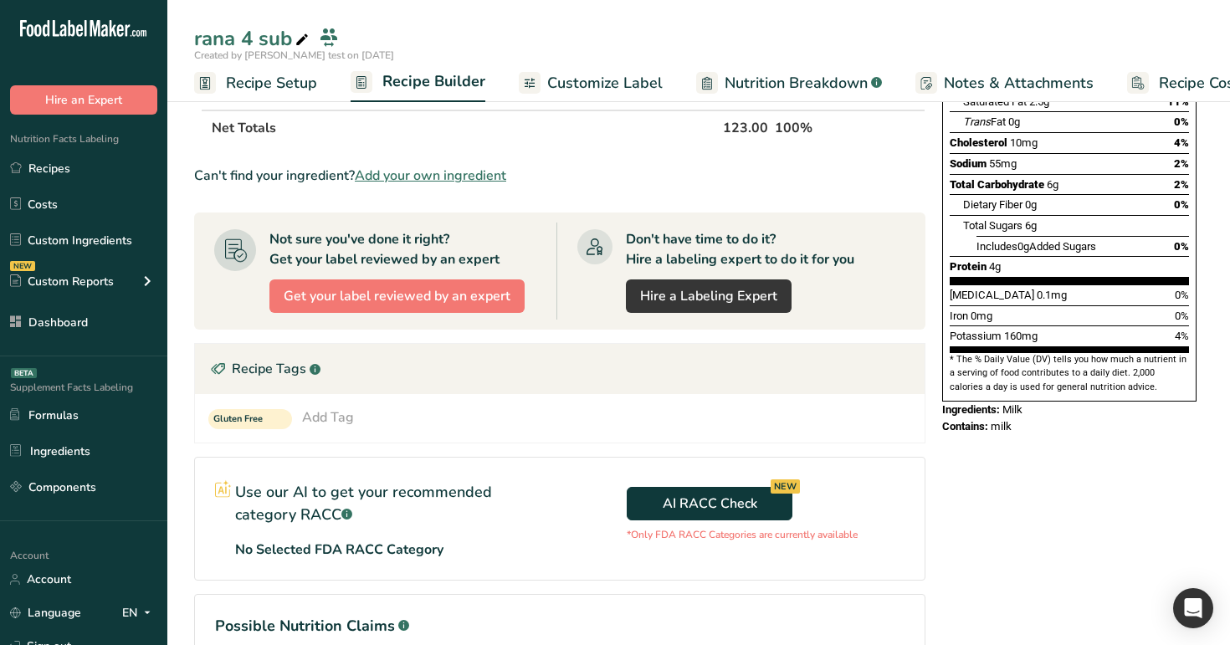
click at [586, 86] on span "Customize Label" at bounding box center [604, 83] width 115 height 23
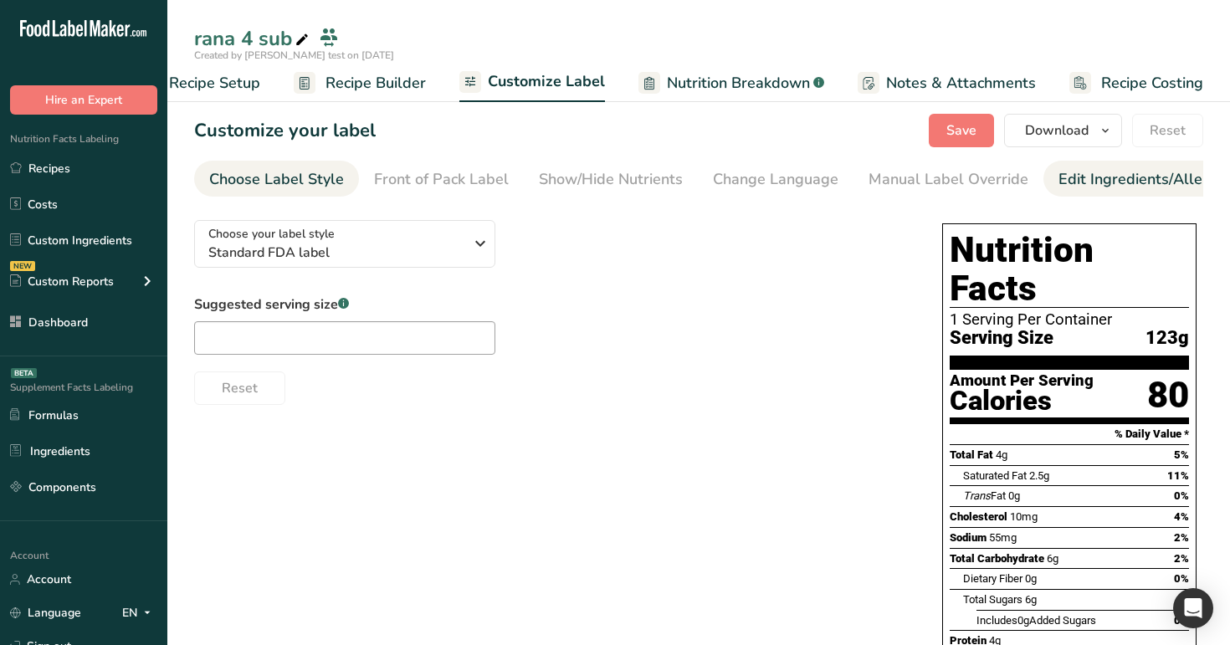
click at [1088, 175] on div "Edit Ingredients/Allergens List" at bounding box center [1164, 179] width 212 height 23
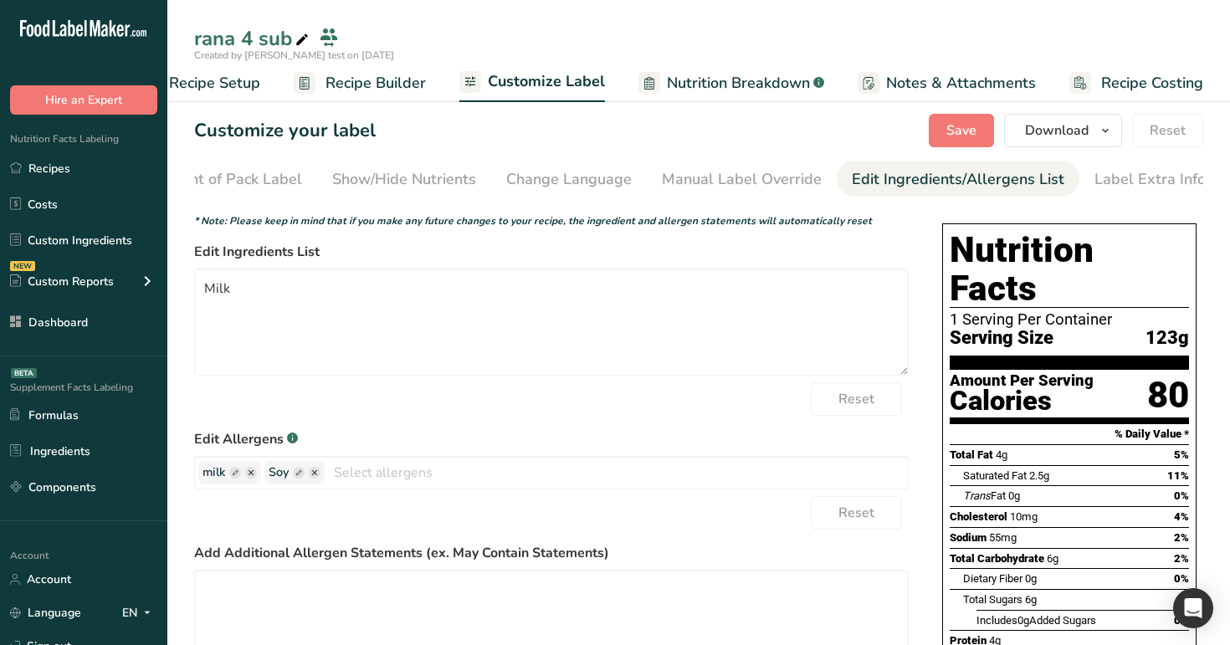
click at [355, 70] on link "Recipe Builder" at bounding box center [360, 83] width 132 height 38
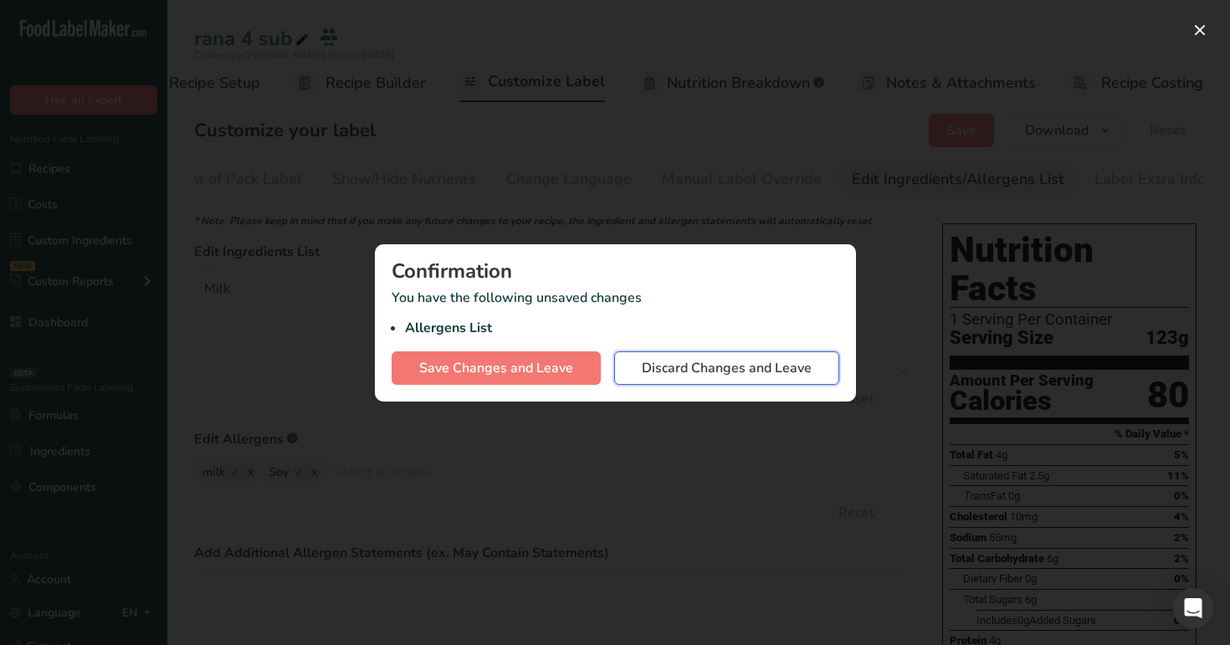
click at [668, 367] on span "Discard Changes and Leave" at bounding box center [727, 368] width 170 height 20
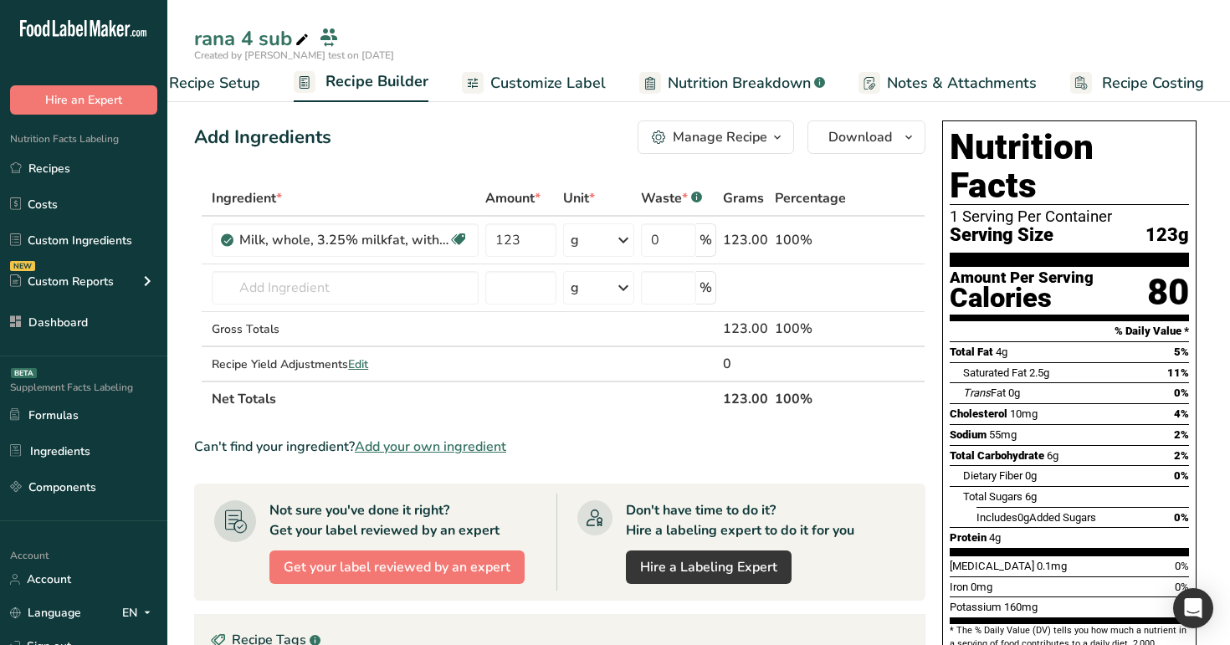
click at [541, 78] on span "Customize Label" at bounding box center [547, 83] width 115 height 23
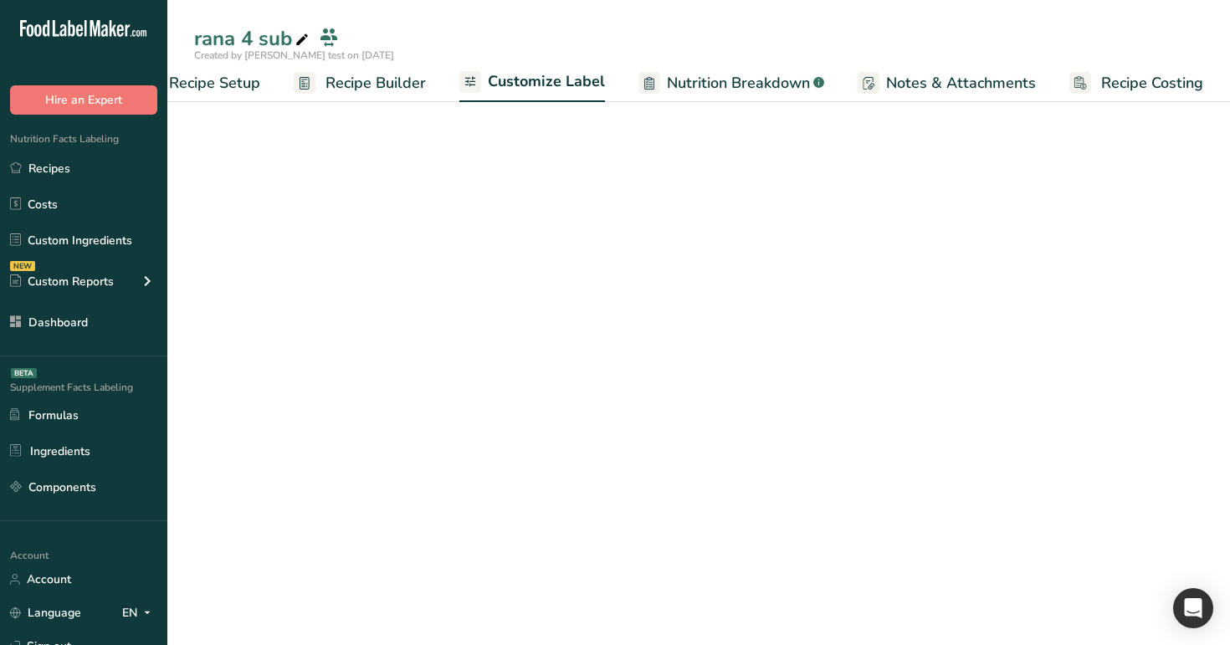
scroll to position [0, 57]
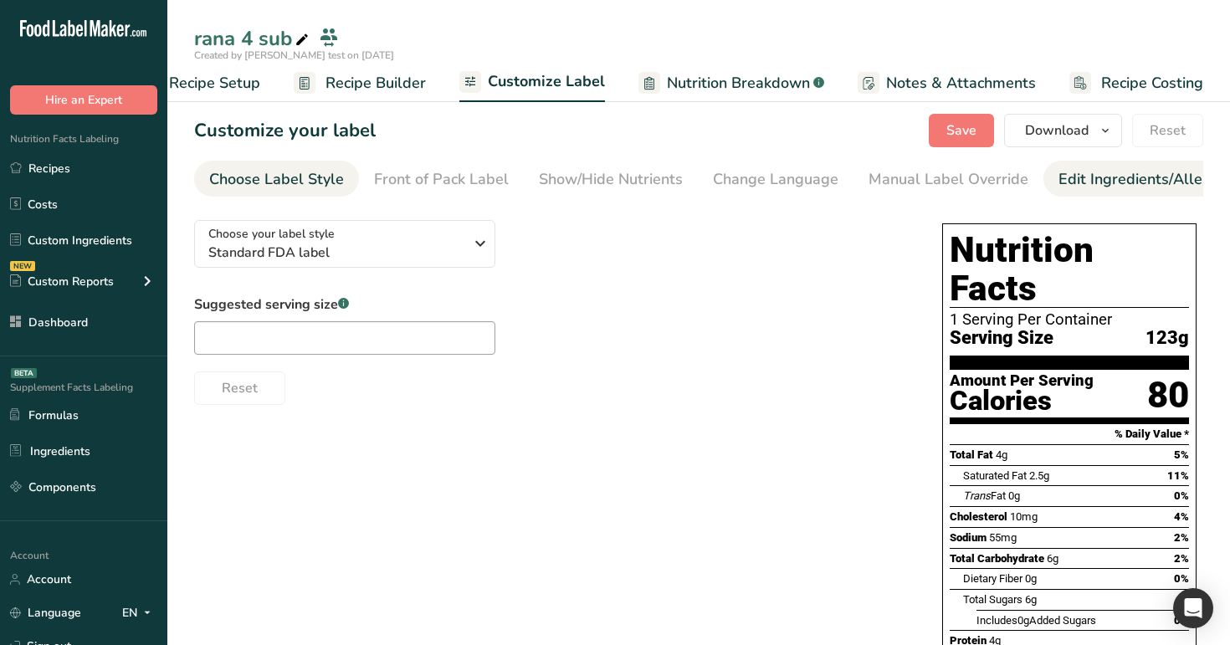
click at [1087, 167] on link "Edit Ingredients/Allergens List" at bounding box center [1164, 180] width 212 height 38
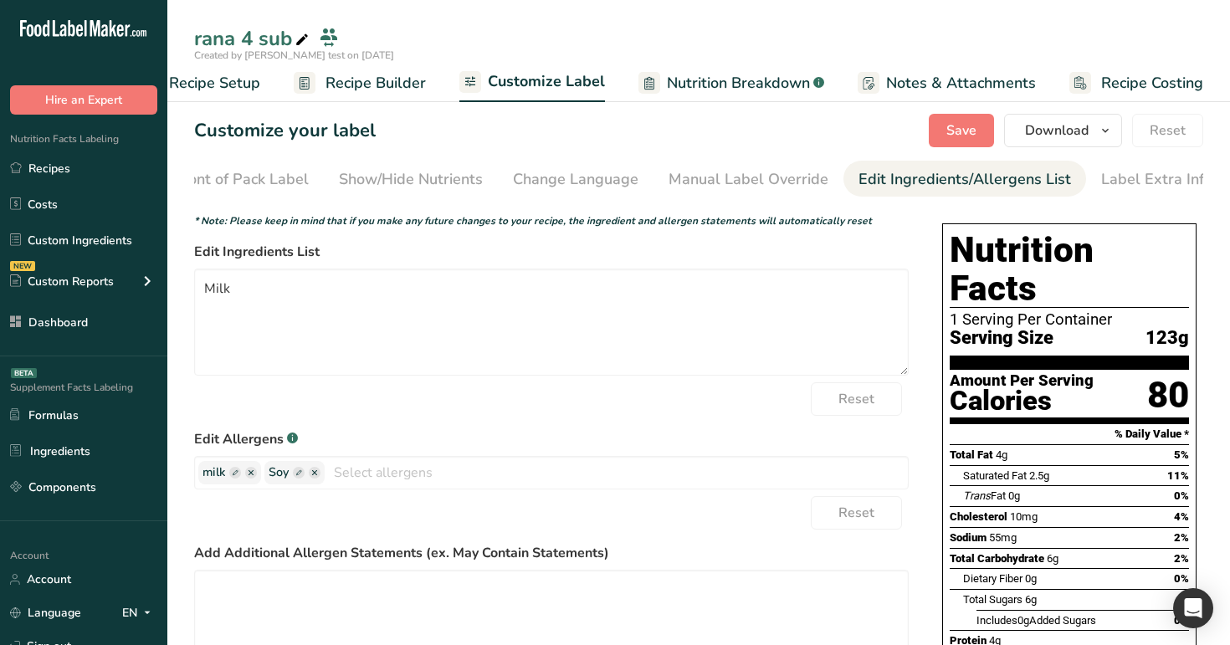
scroll to position [0, 207]
click at [250, 475] on icon "button" at bounding box center [250, 472] width 5 height 5
click at [248, 474] on ellipse "button" at bounding box center [249, 473] width 12 height 12
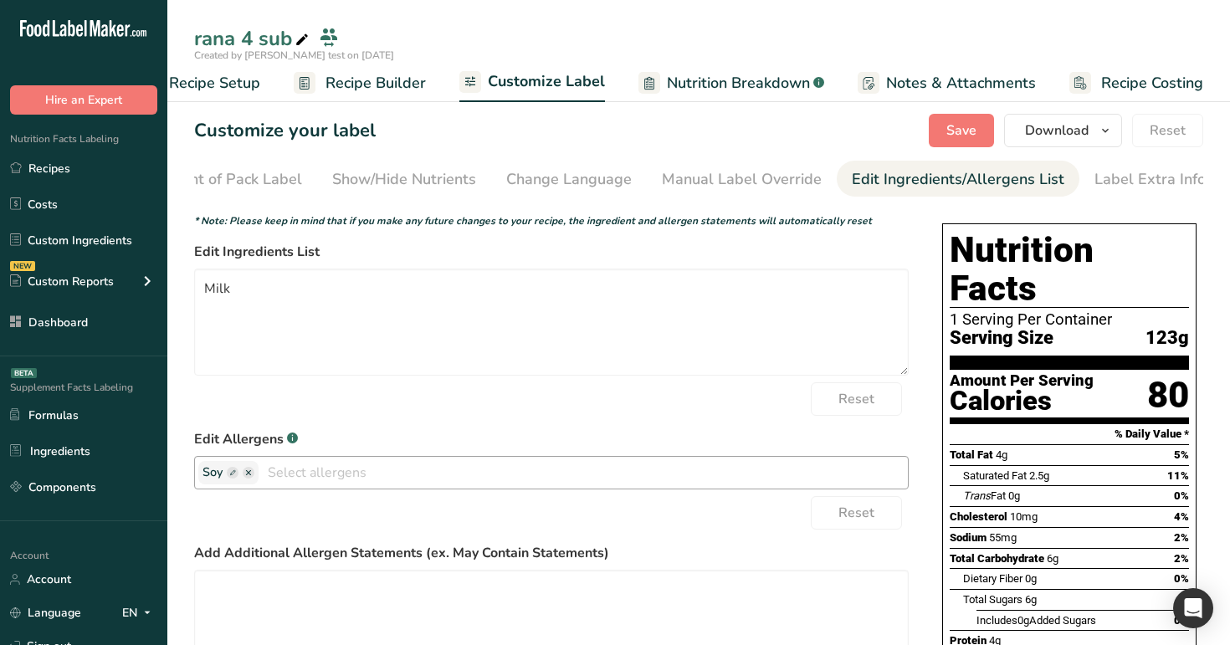
click at [248, 474] on ellipse "button" at bounding box center [249, 473] width 12 height 12
click at [87, 174] on link "Recipes" at bounding box center [83, 168] width 167 height 32
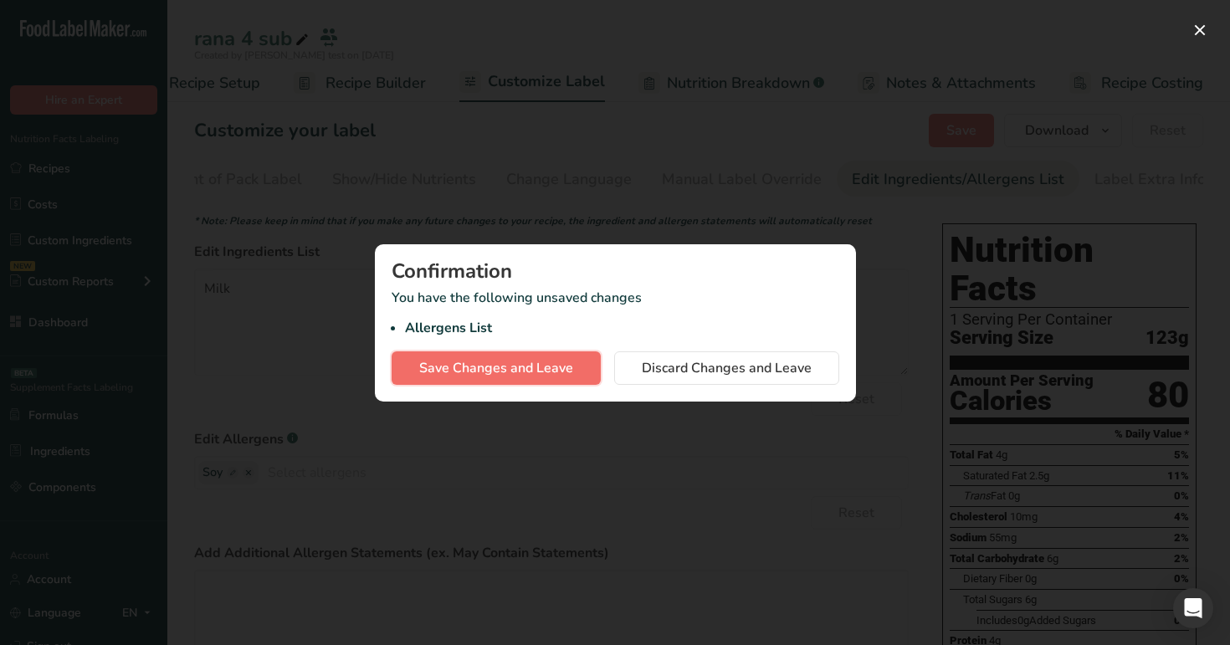
click at [540, 375] on span "Save Changes and Leave" at bounding box center [496, 368] width 154 height 20
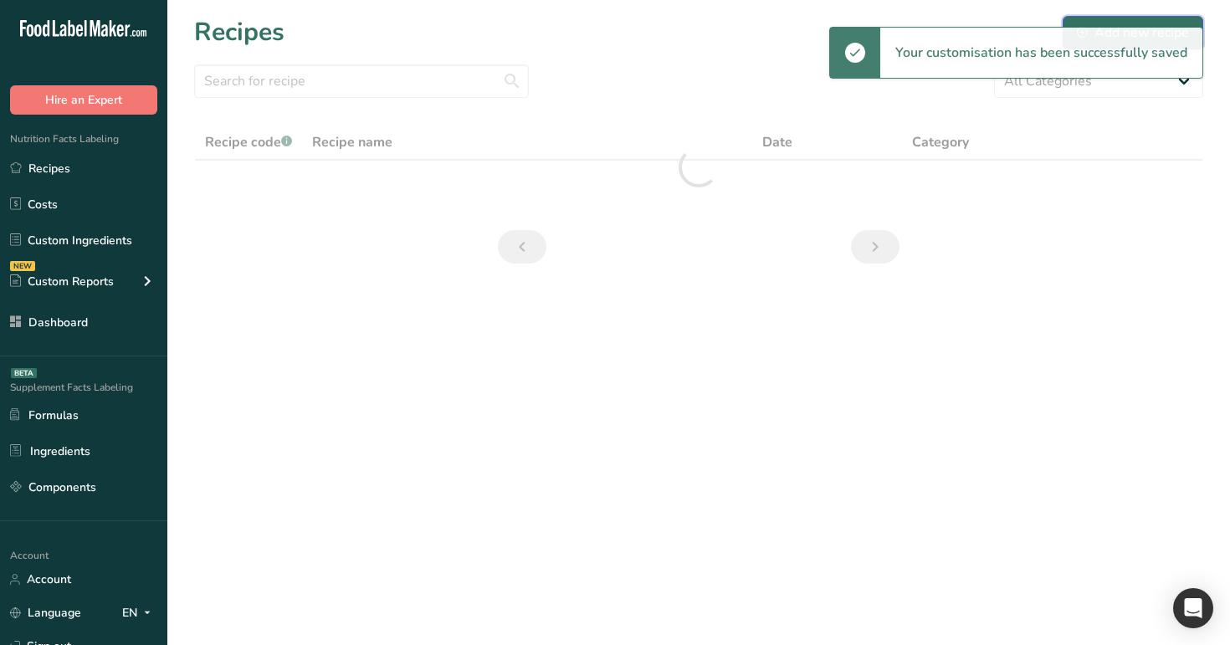
click at [1176, 16] on button "Add new recipe" at bounding box center [1132, 32] width 141 height 33
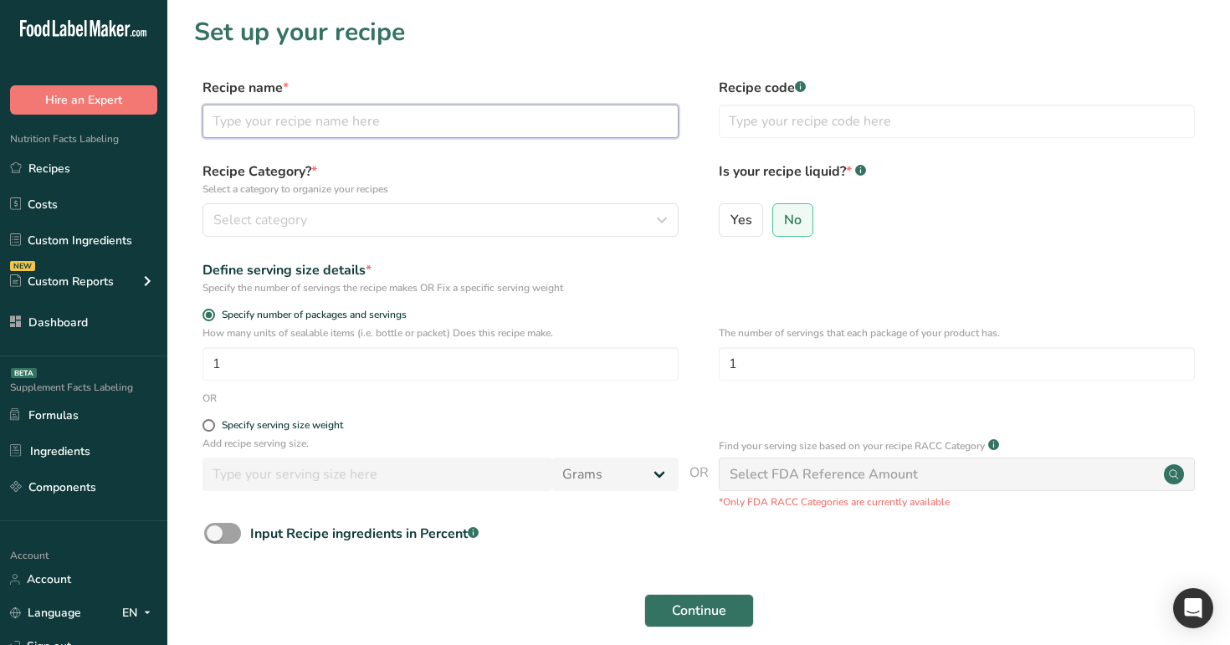
click at [524, 115] on input "text" at bounding box center [440, 121] width 476 height 33
type input "m"
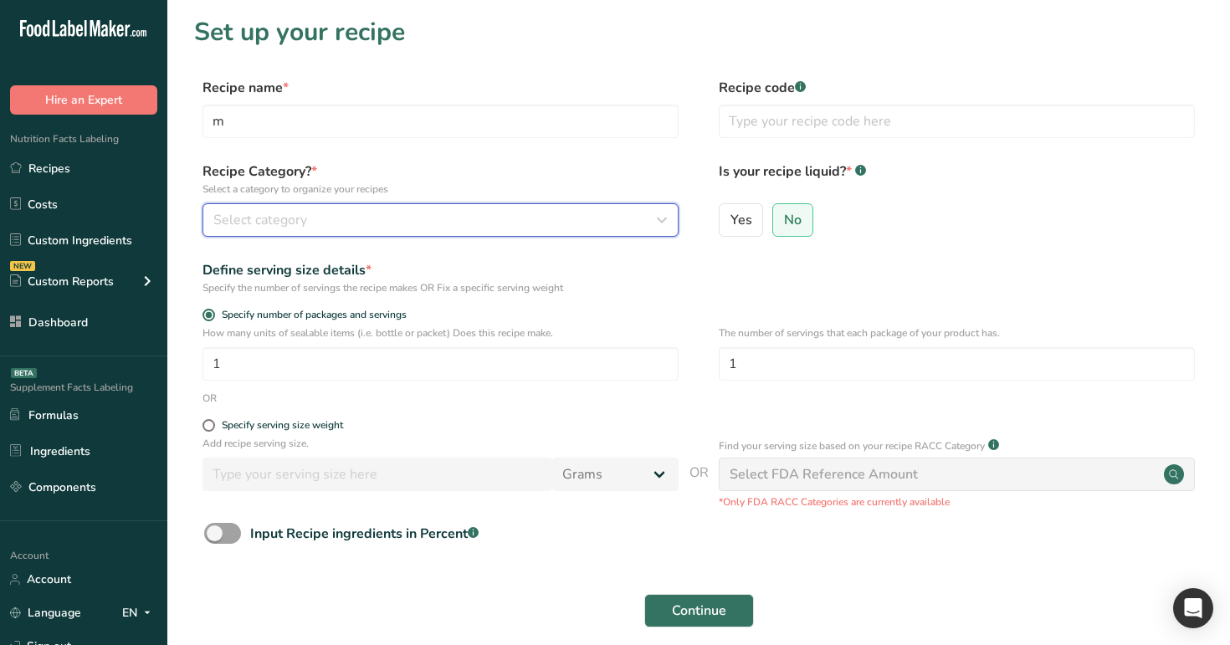
click at [499, 215] on div "Select category" at bounding box center [435, 220] width 444 height 20
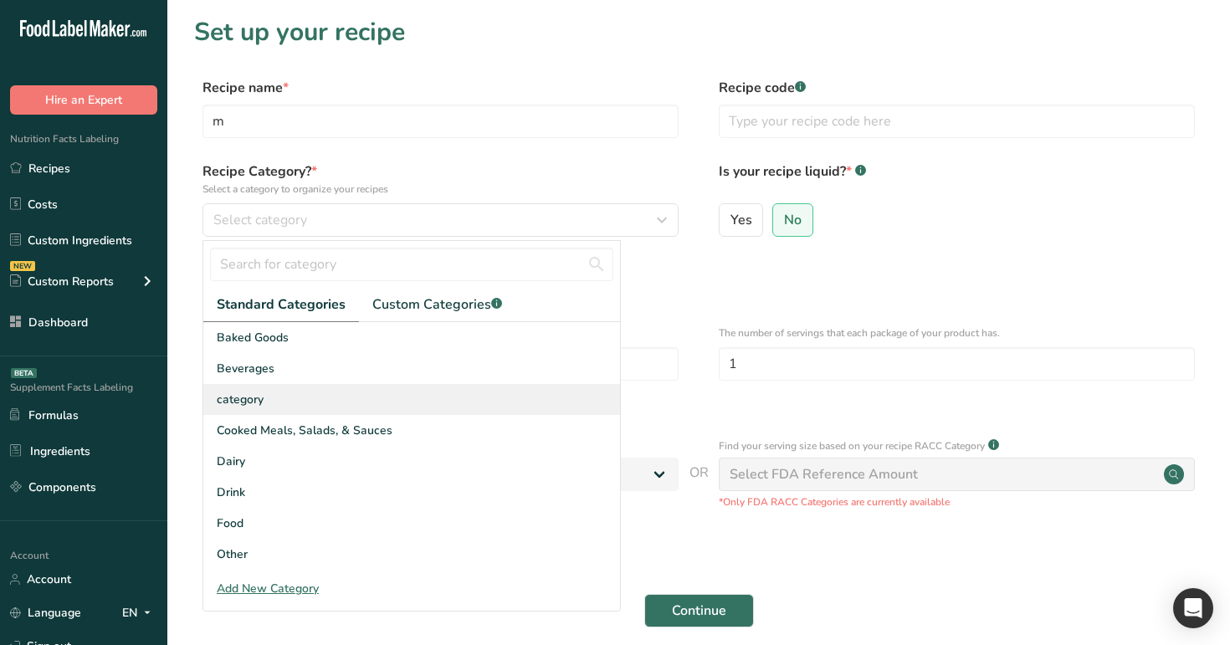
click at [432, 399] on div "category" at bounding box center [411, 399] width 417 height 31
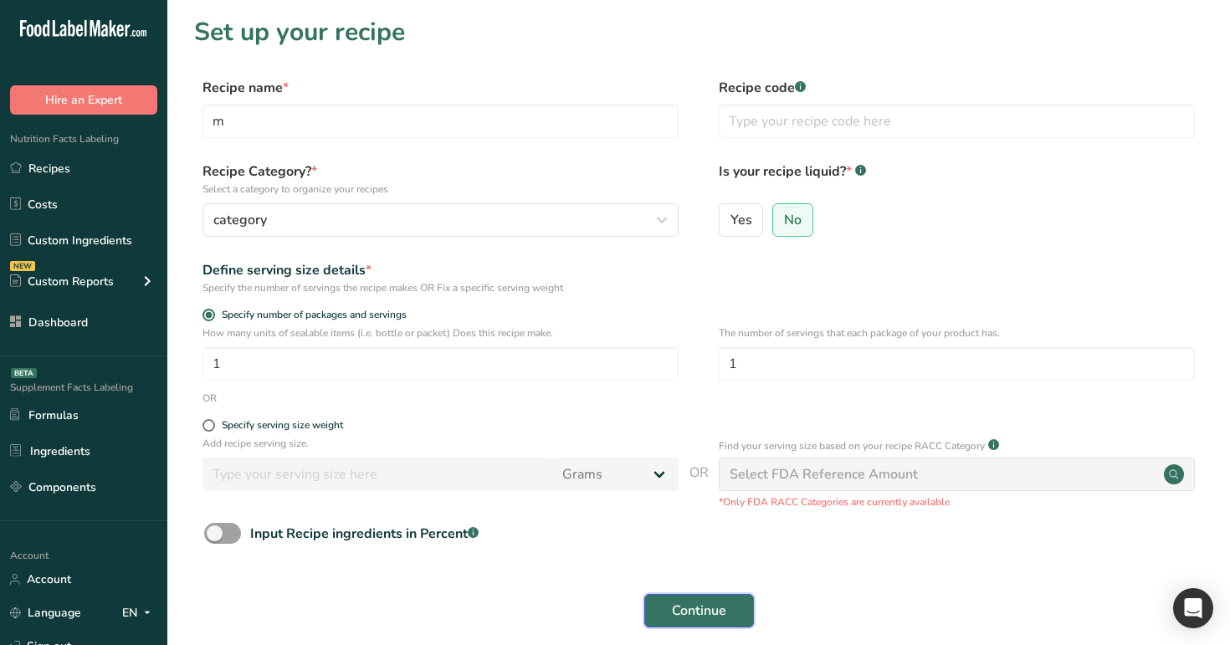
click at [714, 611] on span "Continue" at bounding box center [699, 611] width 54 height 20
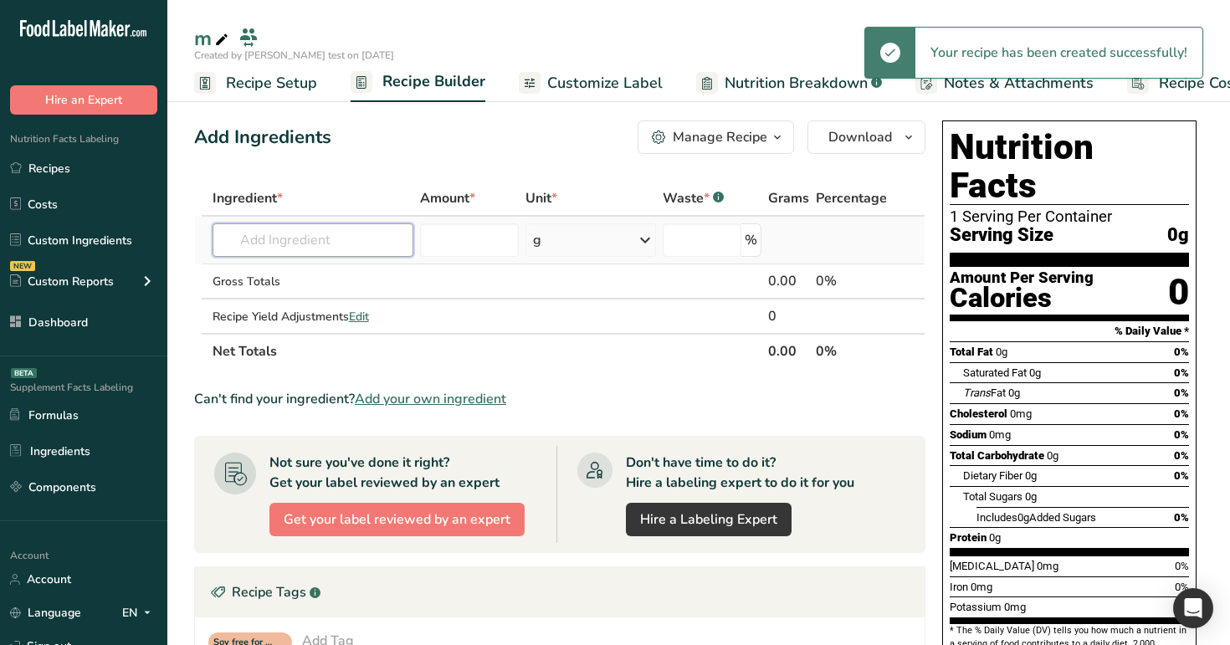
click at [333, 239] on input "text" at bounding box center [313, 239] width 202 height 33
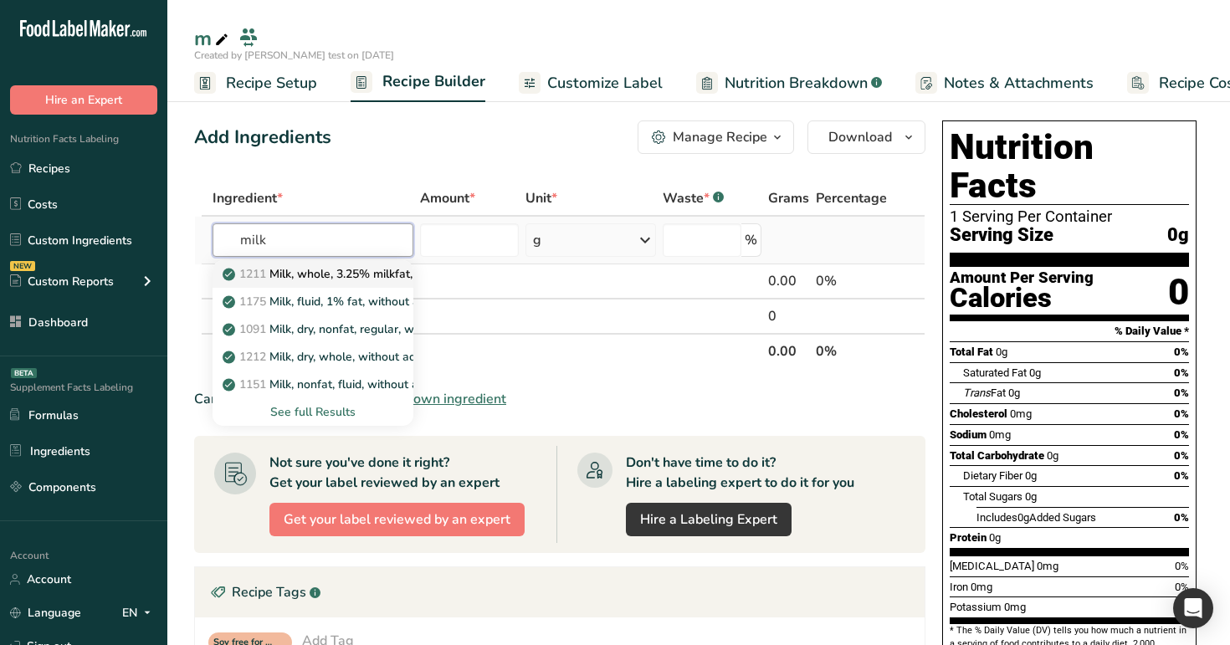
type input "milk"
click at [376, 274] on p "1211 Milk, whole, 3.25% milkfat, without added vitamin A and [MEDICAL_DATA]" at bounding box center [449, 274] width 446 height 18
type input "Milk, whole, 3.25% milkfat, without added vitamin A and [MEDICAL_DATA]"
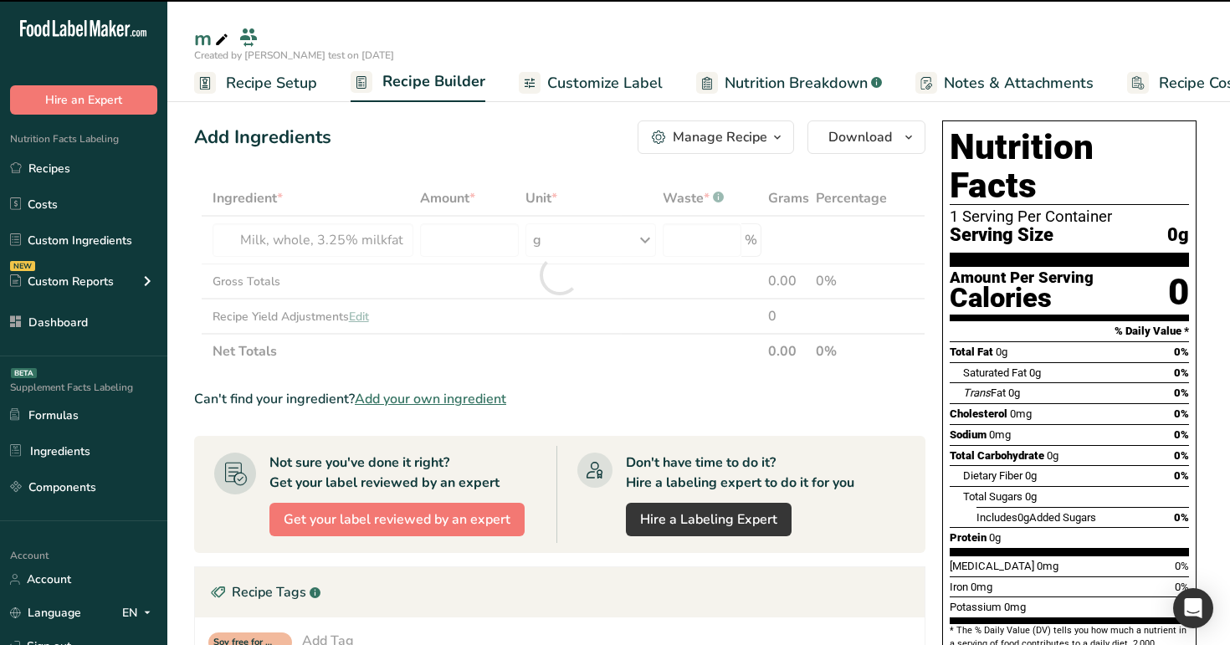
type input "0"
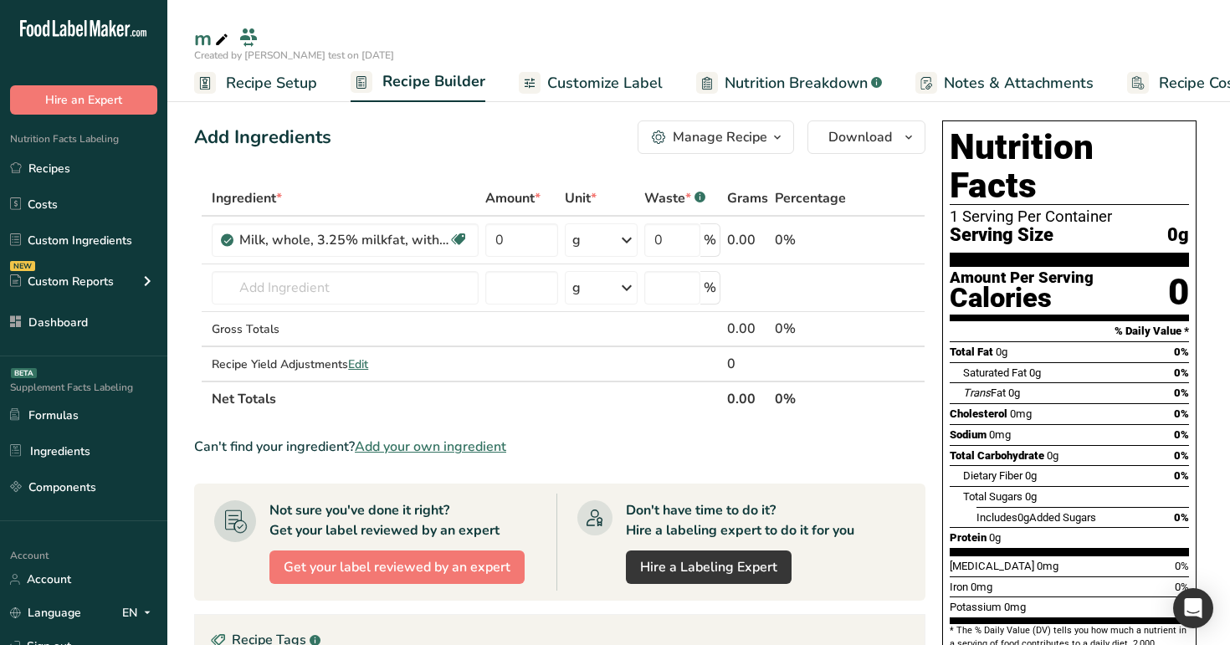
click at [579, 90] on span "Customize Label" at bounding box center [604, 83] width 115 height 23
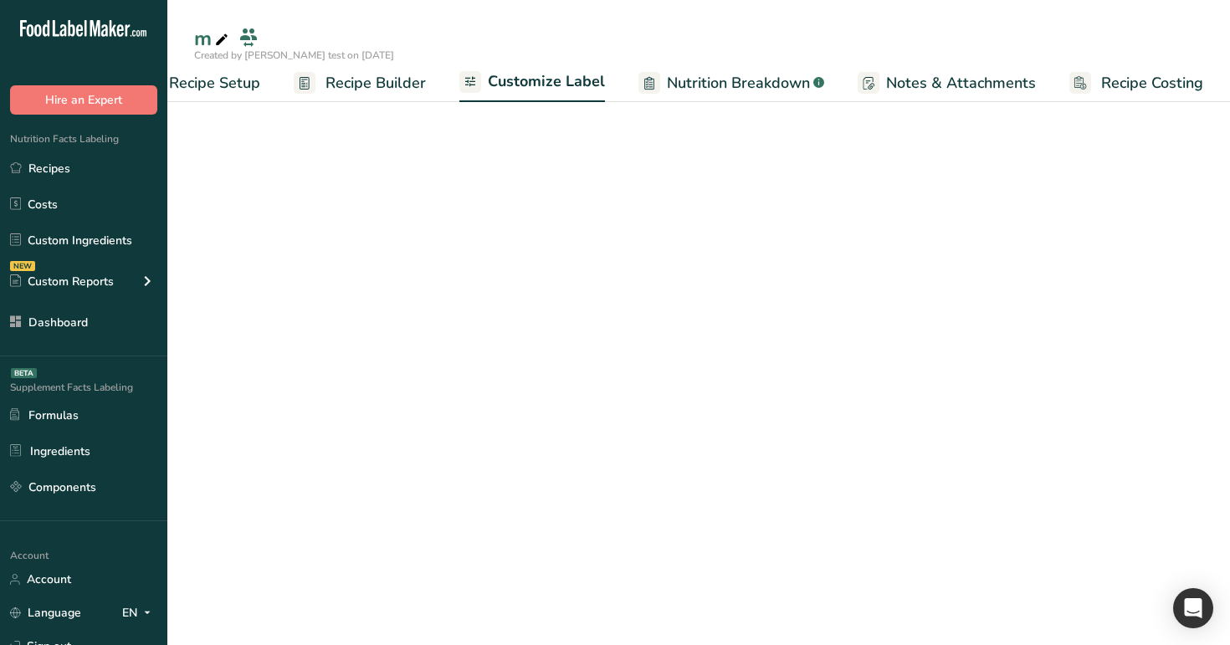
scroll to position [0, 57]
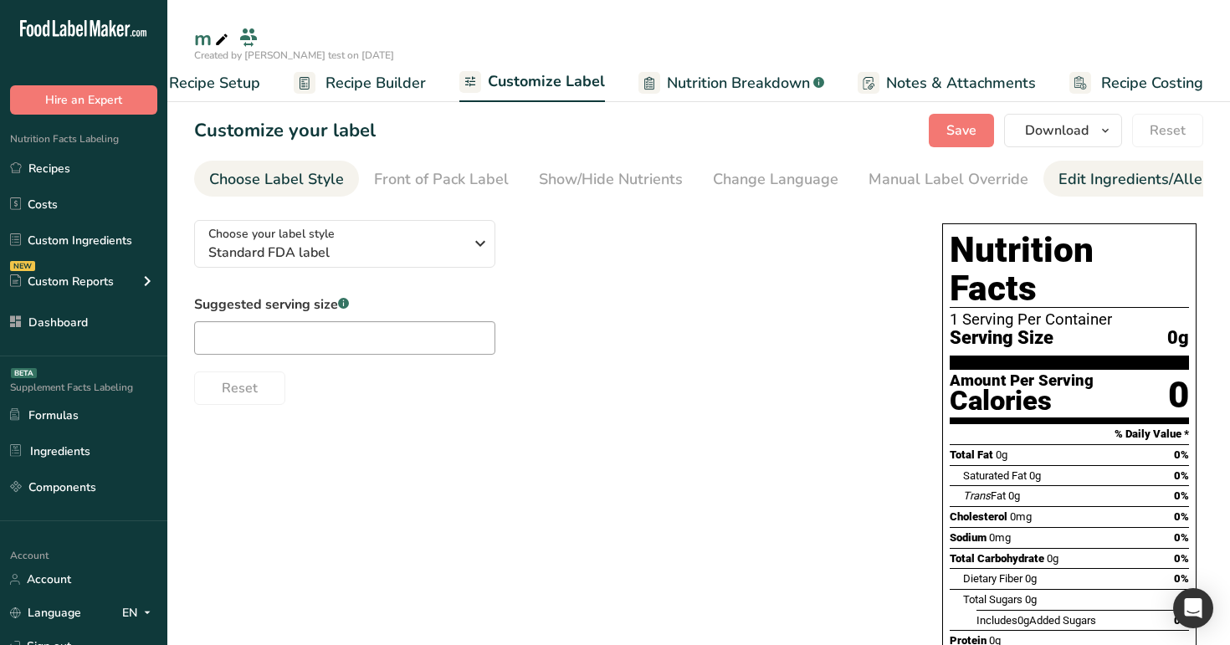
click at [1152, 173] on div "Edit Ingredients/Allergens List" at bounding box center [1164, 179] width 212 height 23
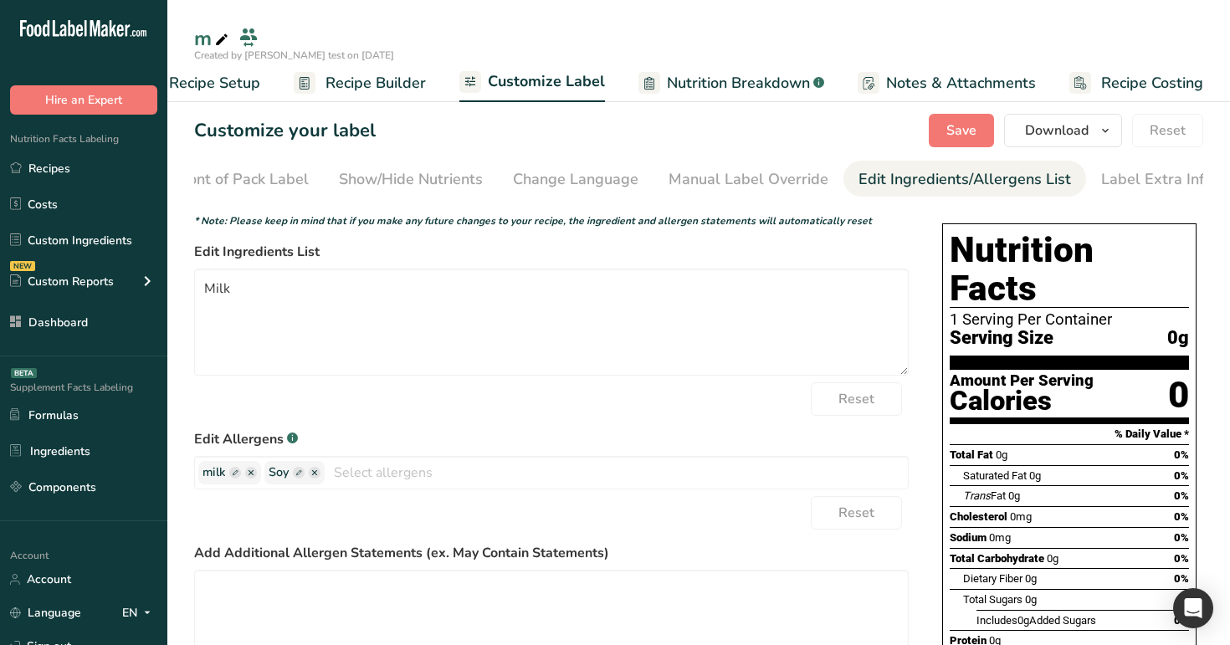
scroll to position [0, 207]
